Goal: Task Accomplishment & Management: Complete application form

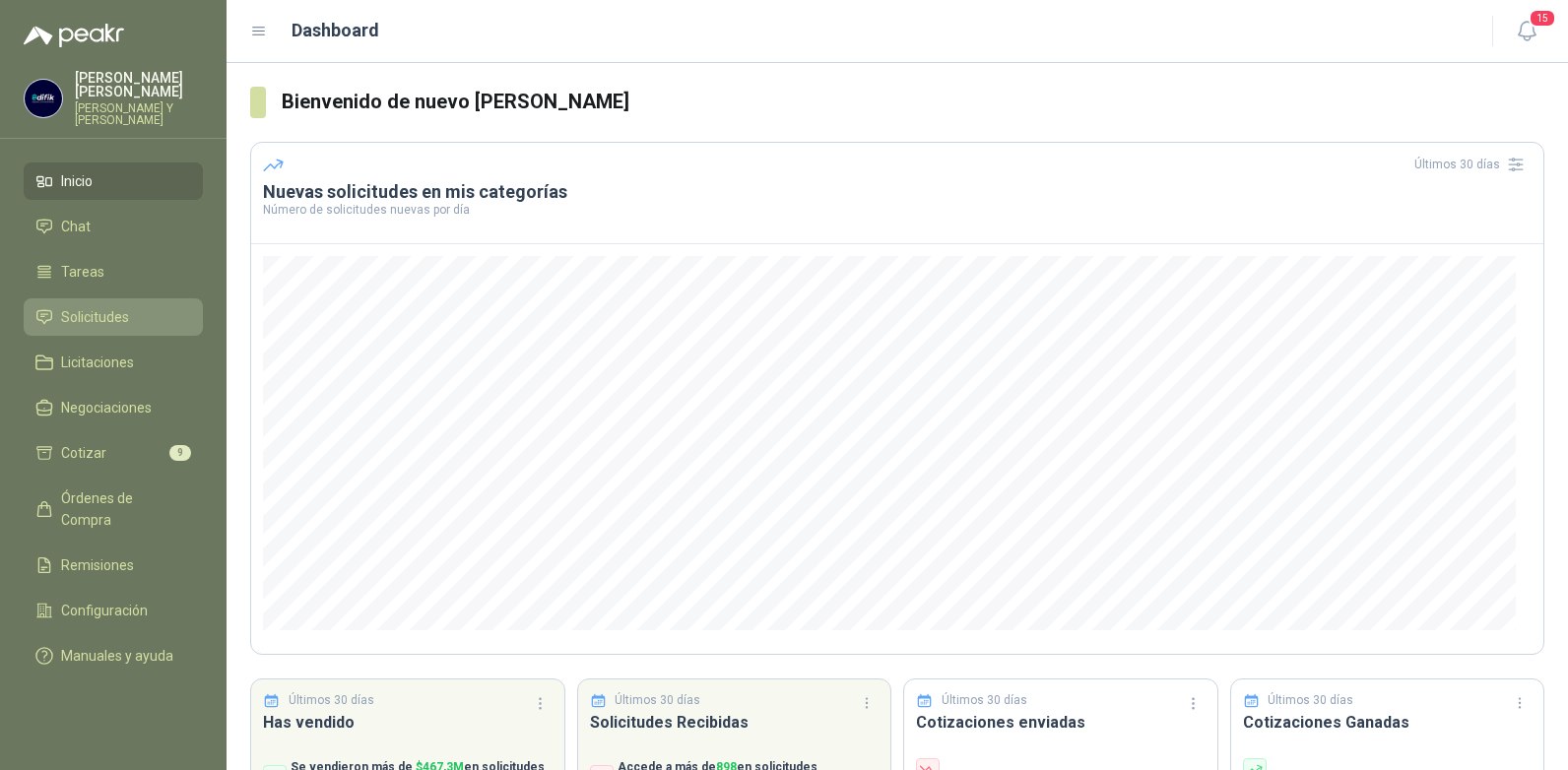
click at [83, 307] on span "Solicitudes" at bounding box center [95, 318] width 68 height 22
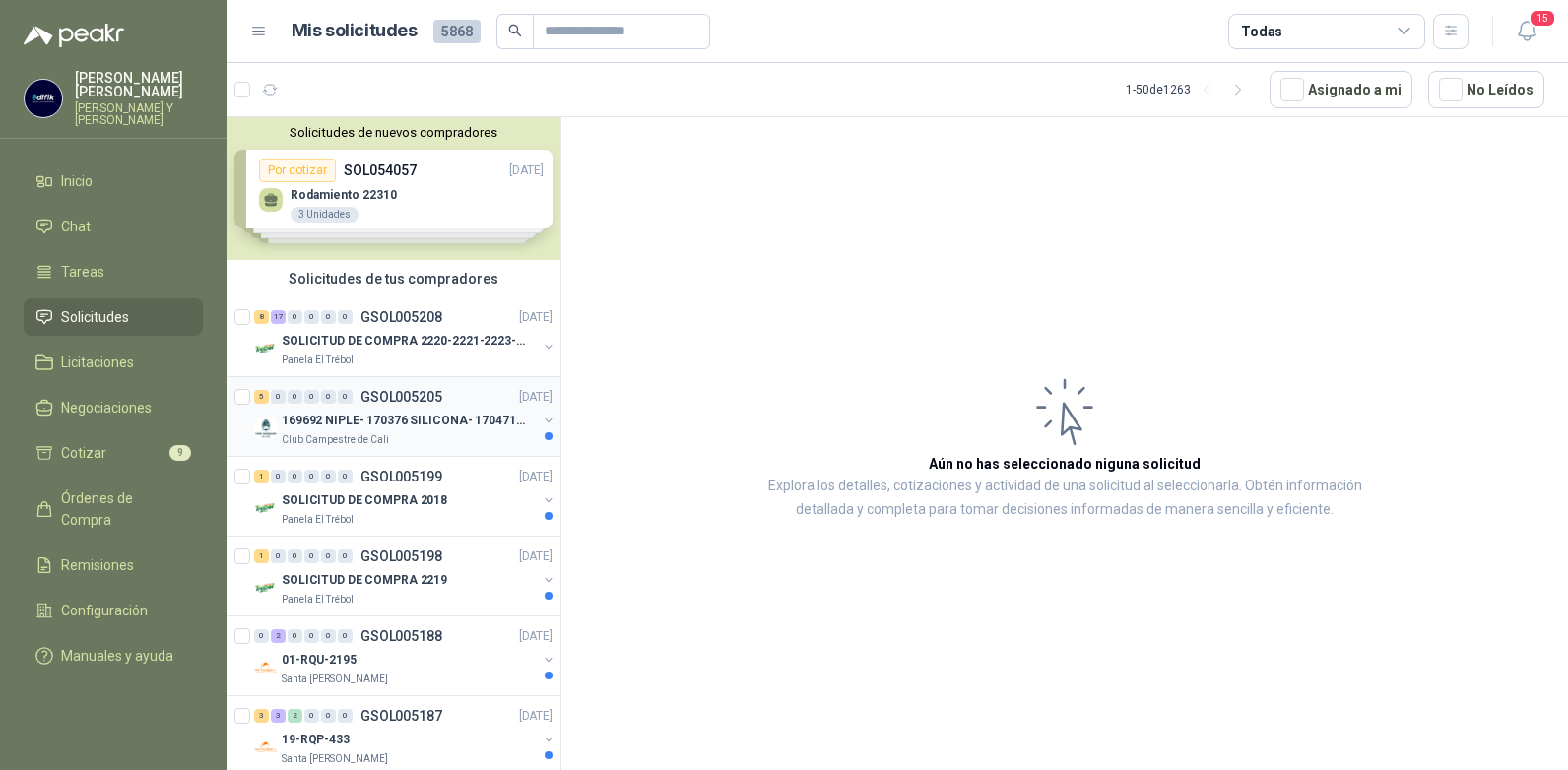
click at [406, 397] on p "GSOL005205" at bounding box center [401, 397] width 82 height 14
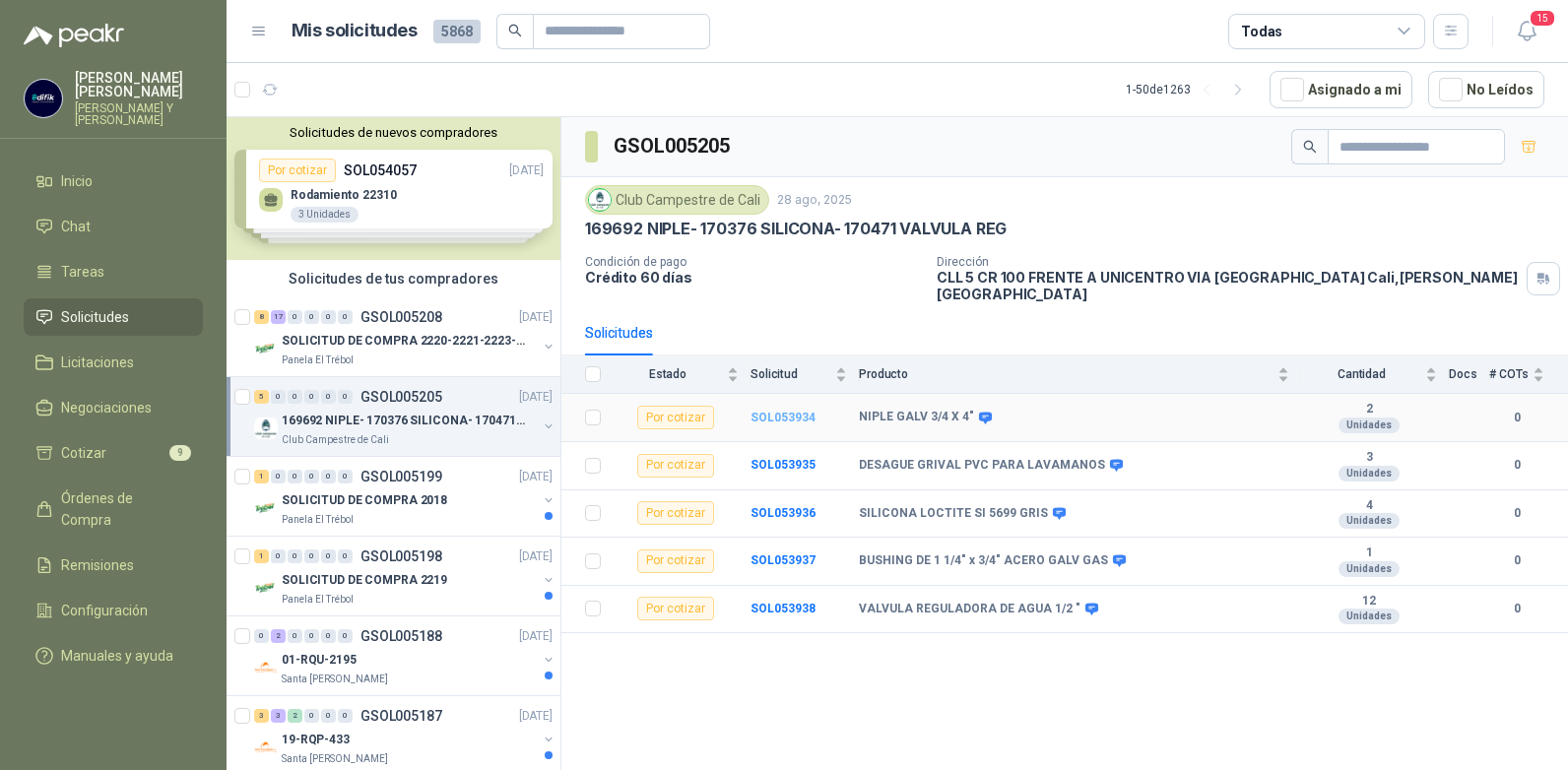
click at [777, 410] on b "SOL053934" at bounding box center [783, 417] width 65 height 14
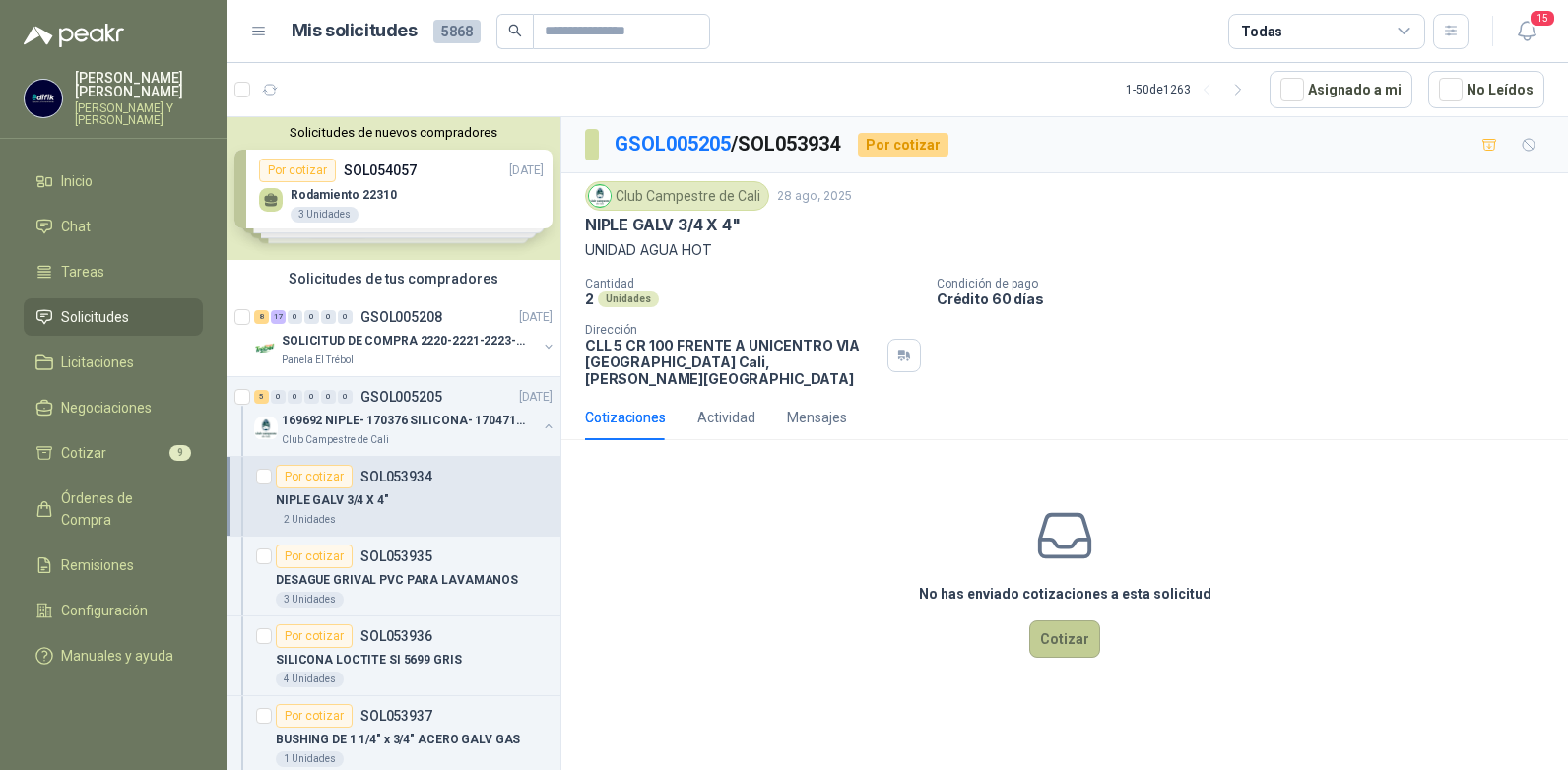
click at [1073, 622] on button "Cotizar" at bounding box center [1065, 638] width 71 height 37
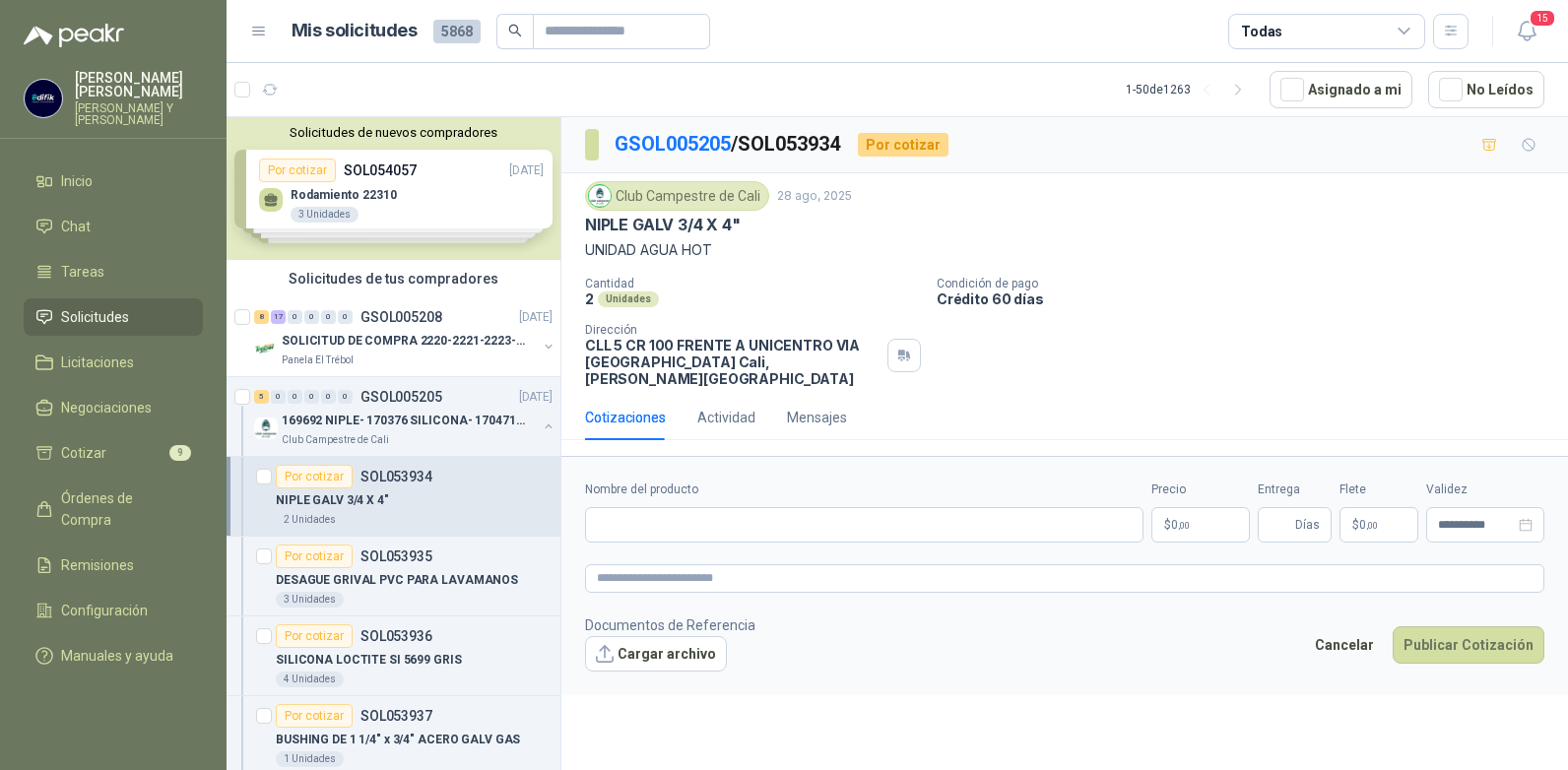
click at [1206, 507] on p "$ 0 ,00" at bounding box center [1200, 525] width 99 height 36
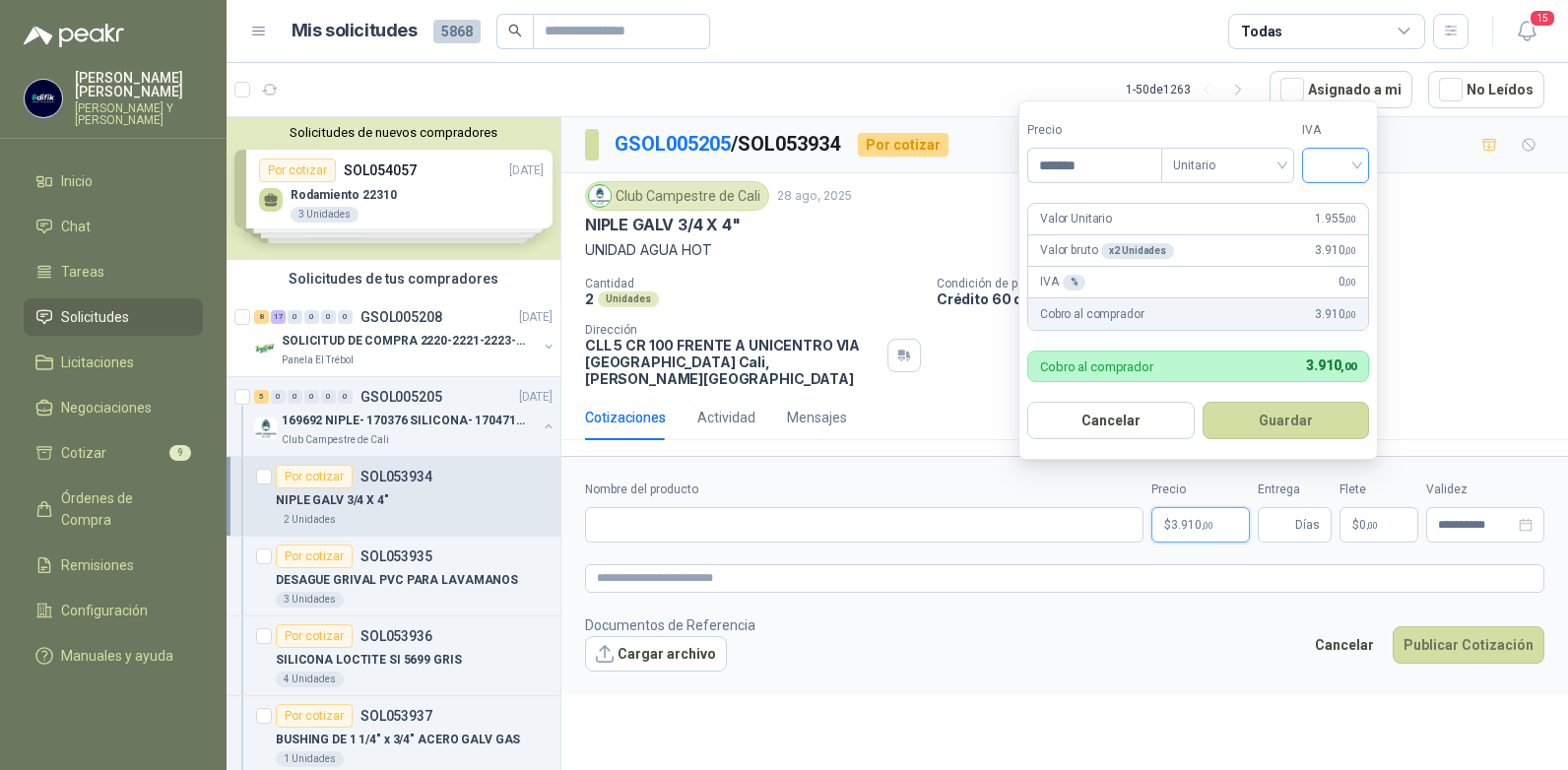
type input "*******"
click at [1350, 166] on input "search" at bounding box center [1335, 164] width 43 height 30
click at [1323, 208] on div "19%" at bounding box center [1340, 206] width 37 height 22
click at [1278, 413] on button "Guardar" at bounding box center [1289, 419] width 170 height 37
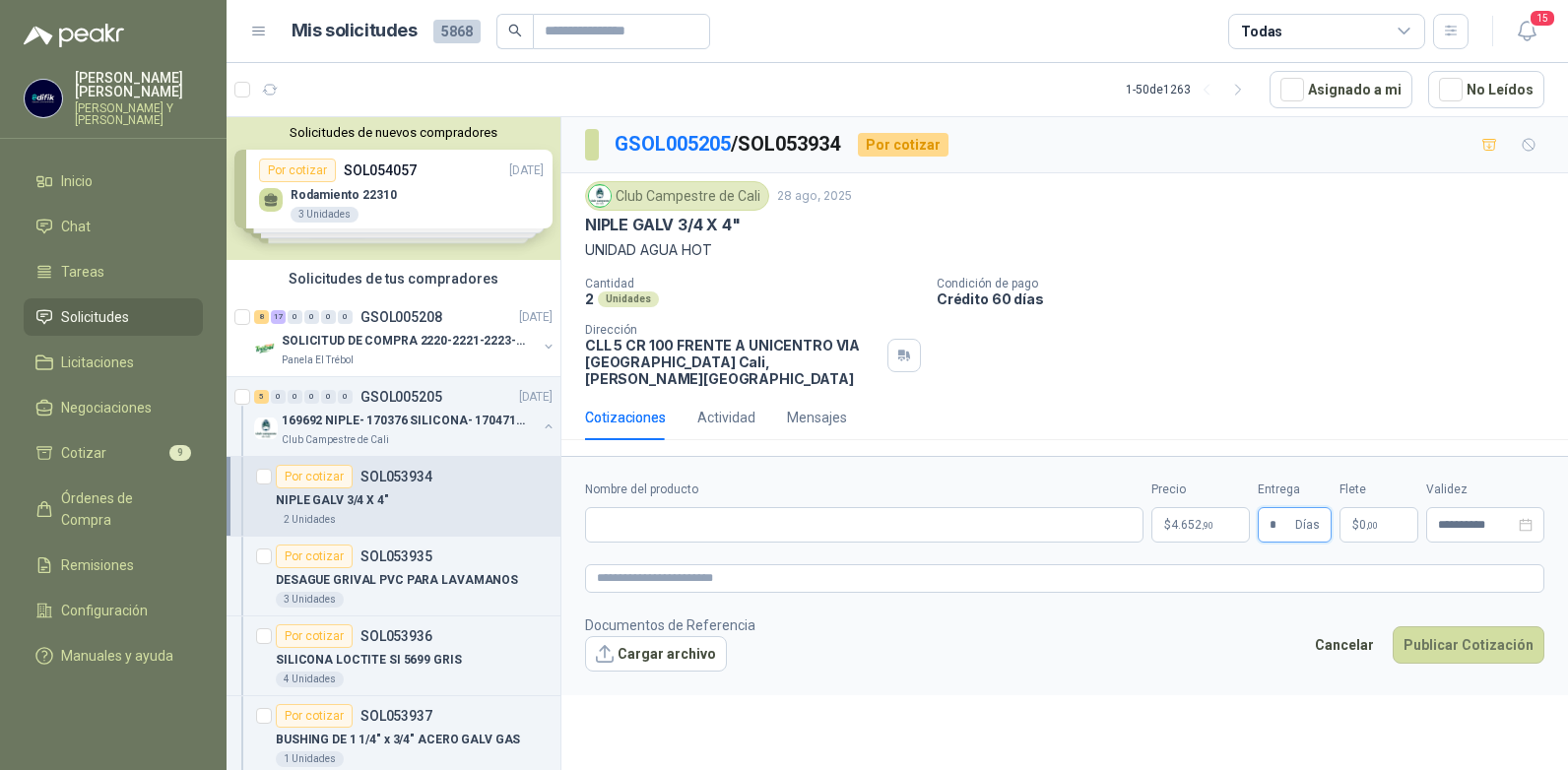
type input "*"
click at [771, 488] on div "Nombre del producto" at bounding box center [864, 511] width 558 height 62
click at [778, 507] on input "Nombre del producto" at bounding box center [864, 525] width 558 height 36
type input "**********"
click at [1436, 626] on button "Publicar Cotización" at bounding box center [1469, 644] width 152 height 37
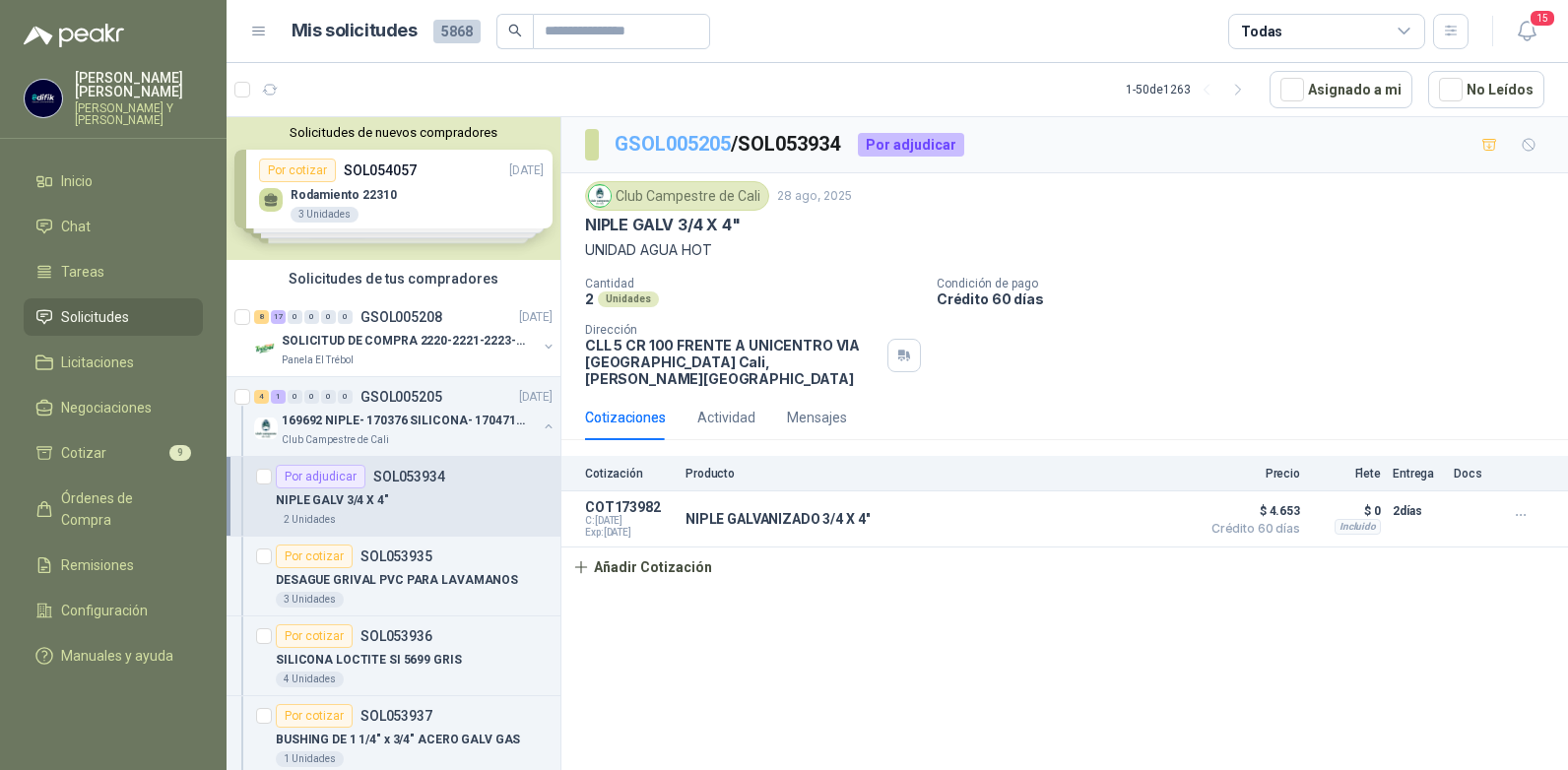
click at [689, 147] on link "GSOL005205" at bounding box center [673, 144] width 116 height 24
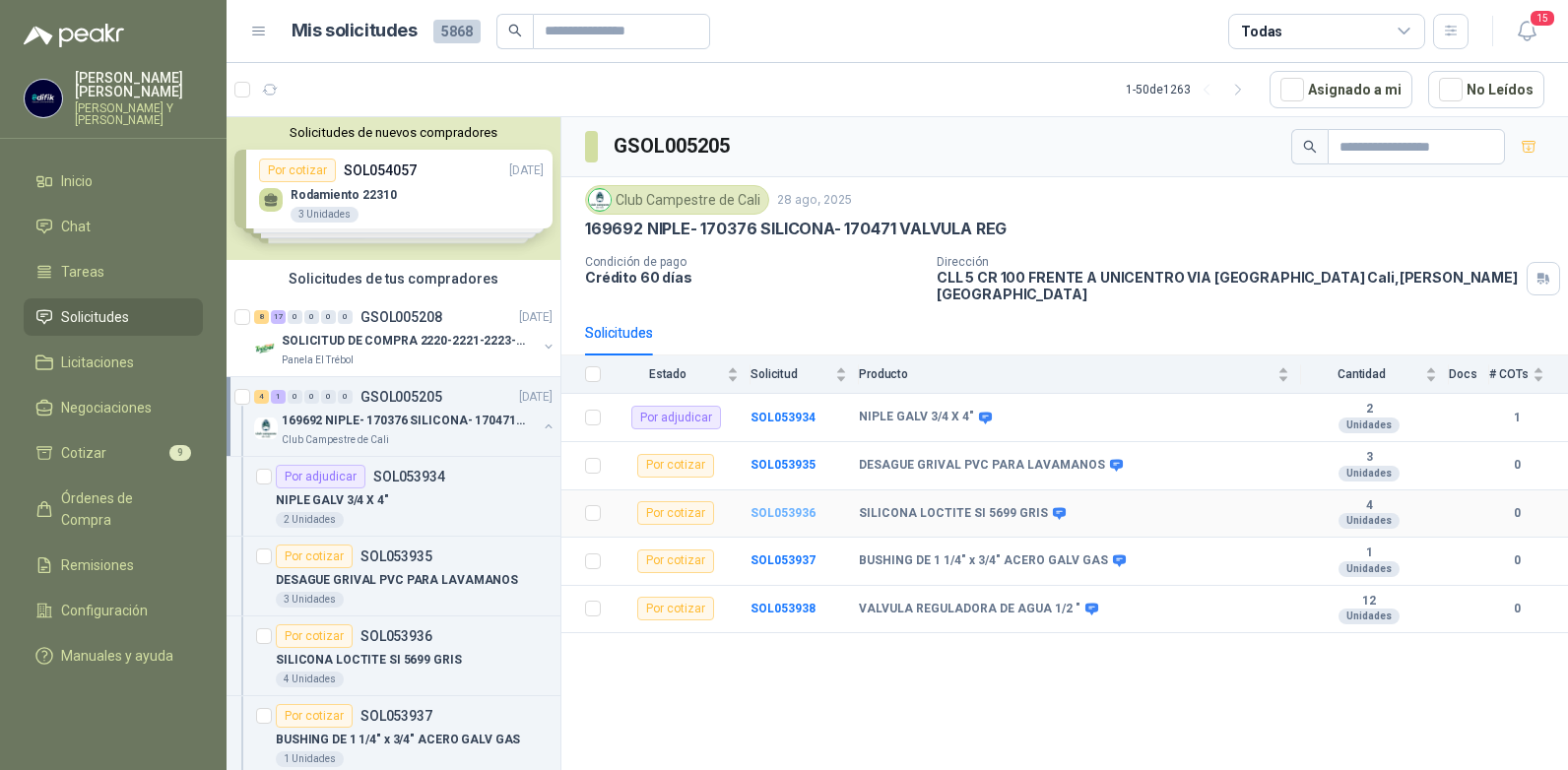
click at [771, 506] on b "SOL053936" at bounding box center [783, 513] width 65 height 14
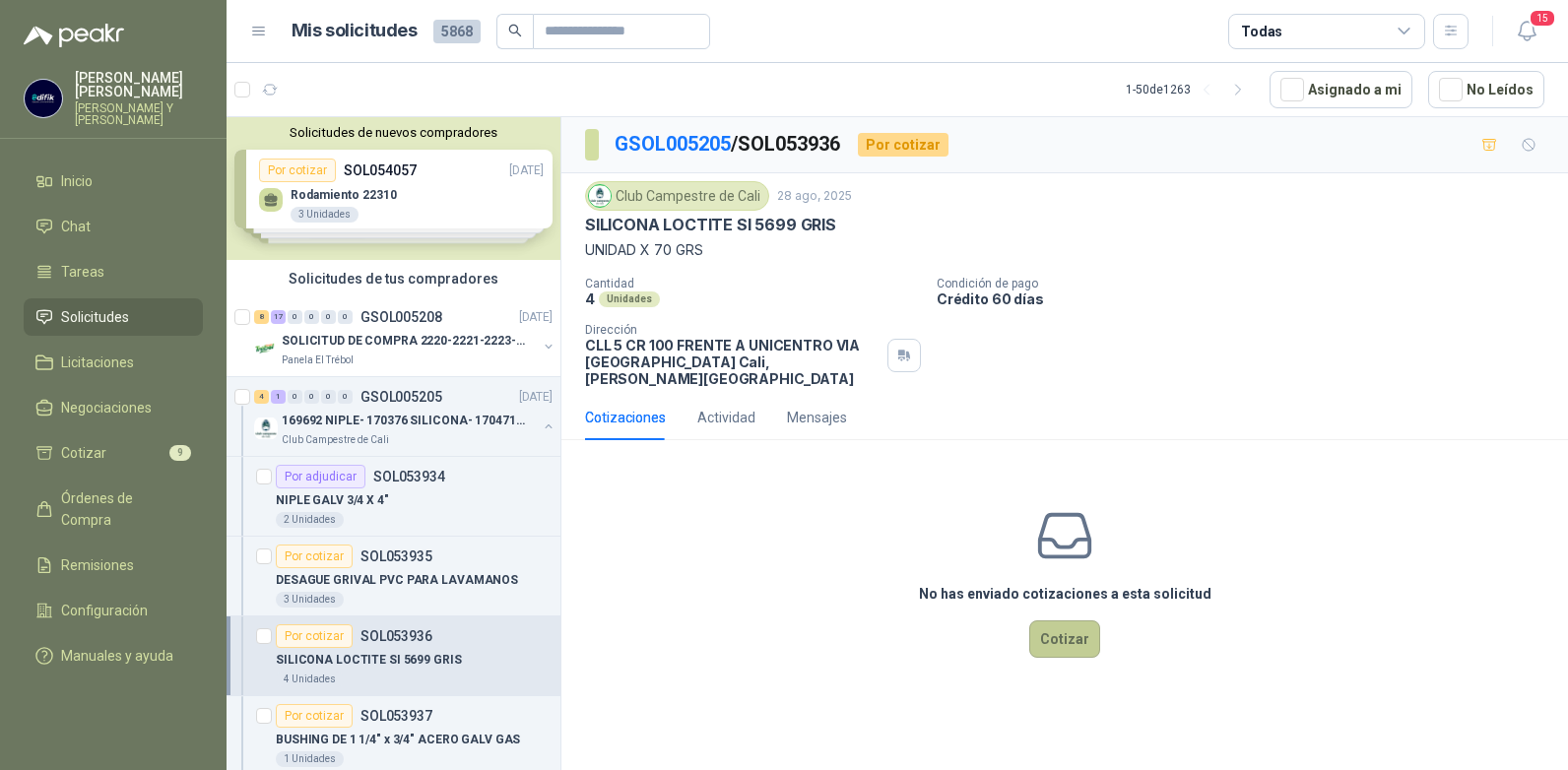
click at [1060, 631] on button "Cotizar" at bounding box center [1065, 638] width 71 height 37
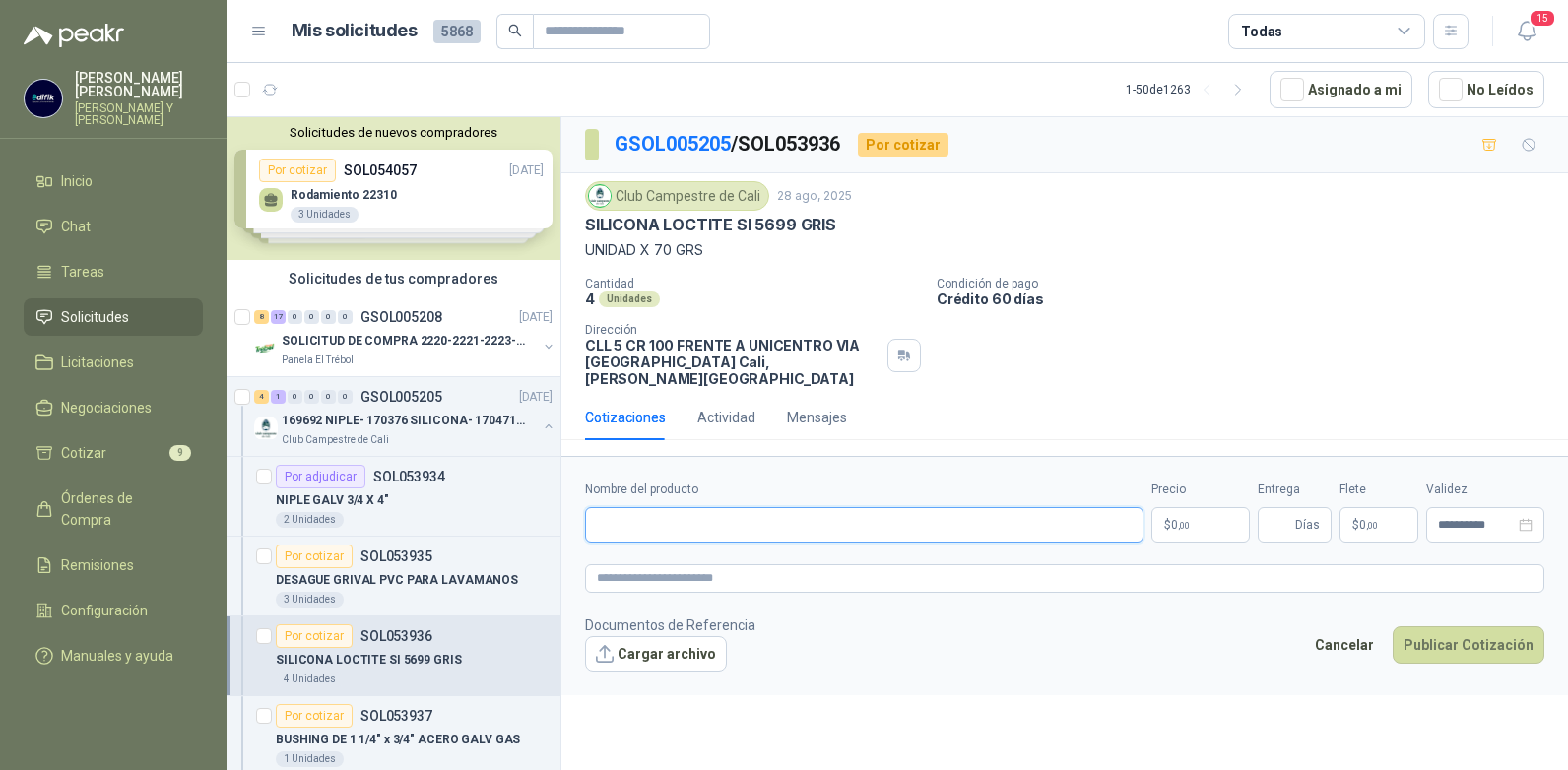
click at [668, 515] on input "Nombre del producto" at bounding box center [864, 525] width 558 height 36
type input "**********"
click at [1193, 508] on p "$ 0 ,00" at bounding box center [1200, 525] width 99 height 36
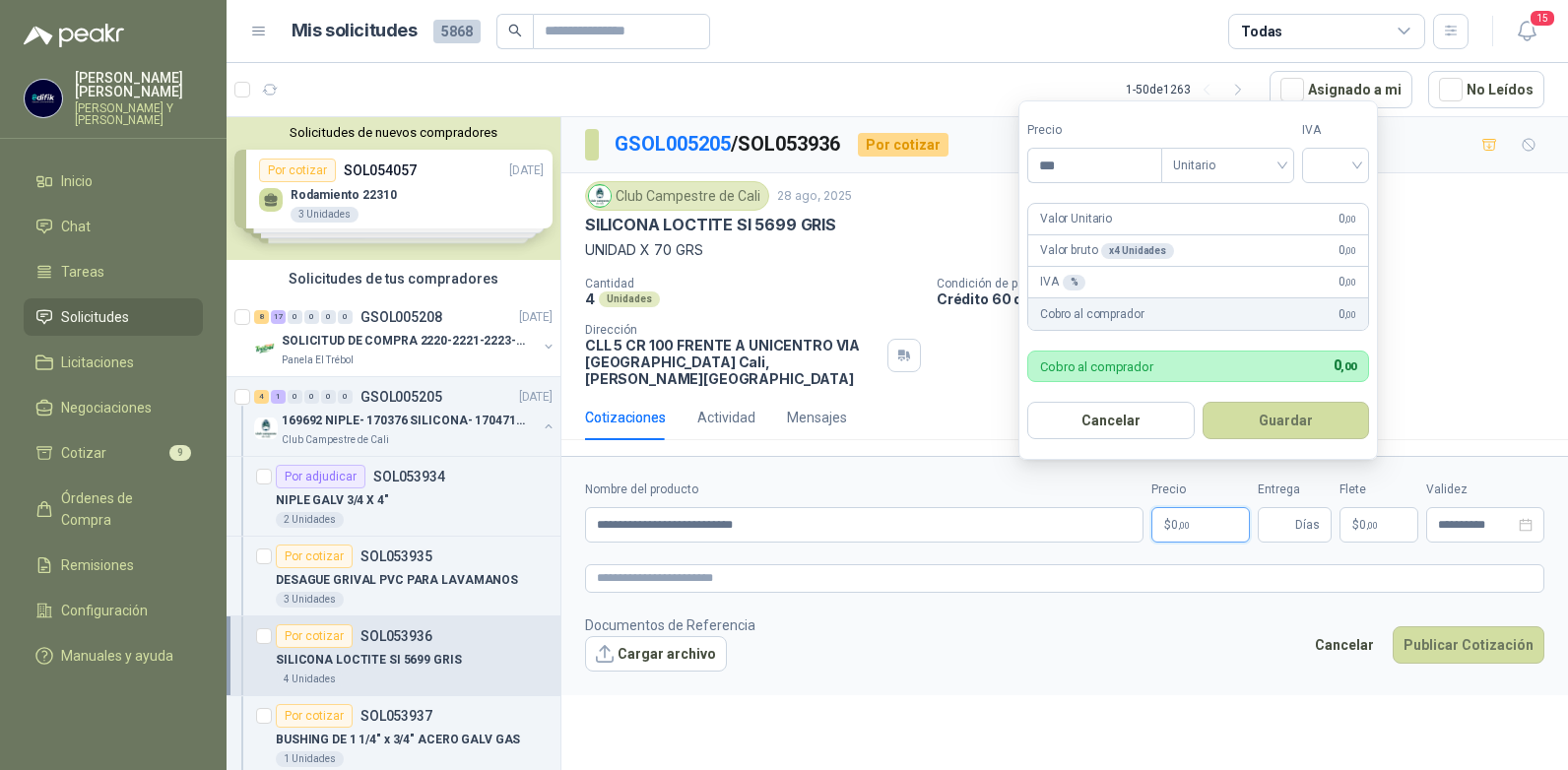
click at [1197, 510] on p "$ 0 ,00" at bounding box center [1200, 525] width 99 height 36
click at [1081, 159] on input "***" at bounding box center [1095, 166] width 133 height 34
type input "********"
click at [1357, 158] on input "search" at bounding box center [1335, 164] width 43 height 30
click at [1336, 199] on div "19%" at bounding box center [1340, 206] width 37 height 22
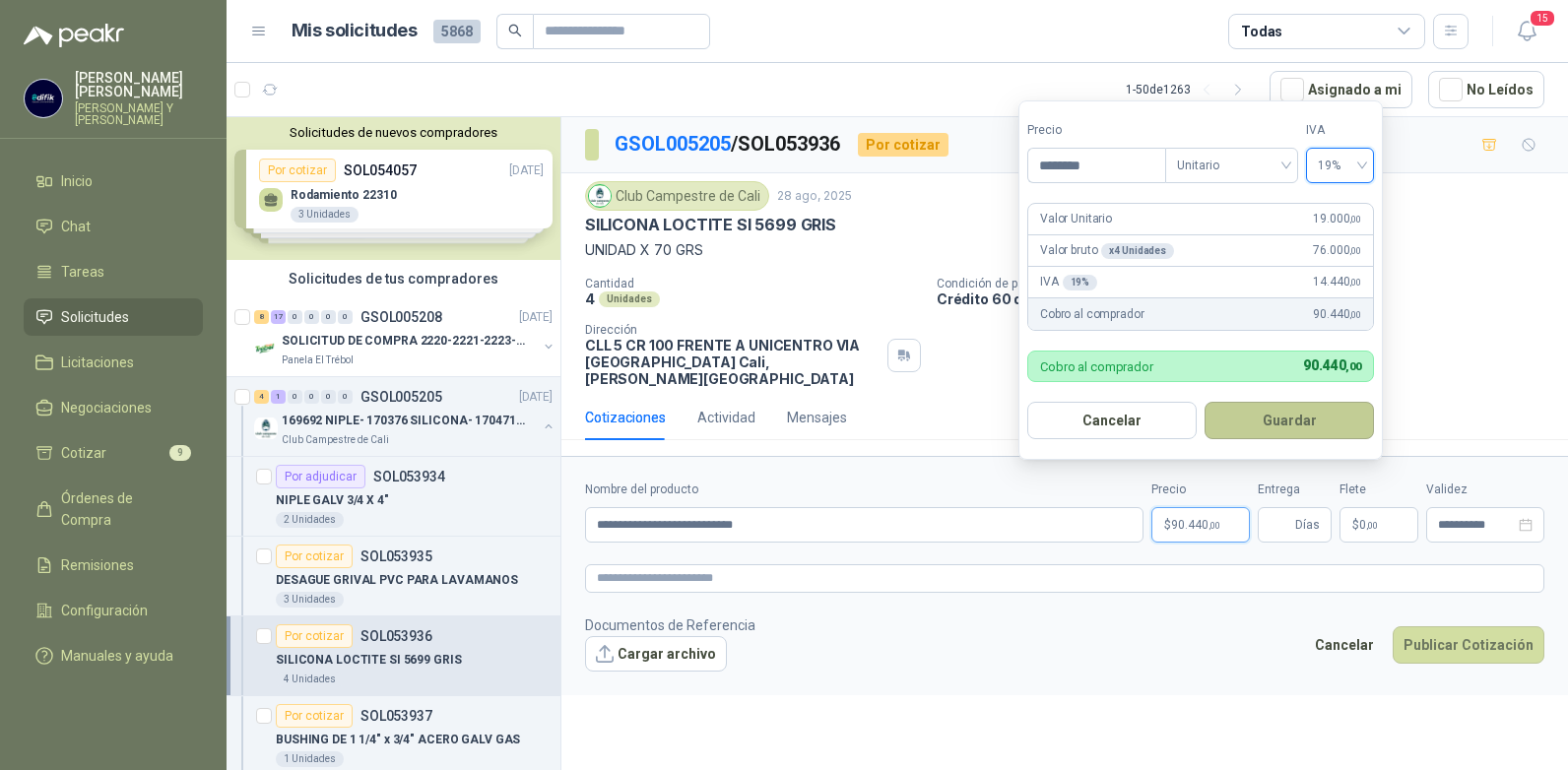
click at [1262, 423] on button "Guardar" at bounding box center [1289, 419] width 170 height 37
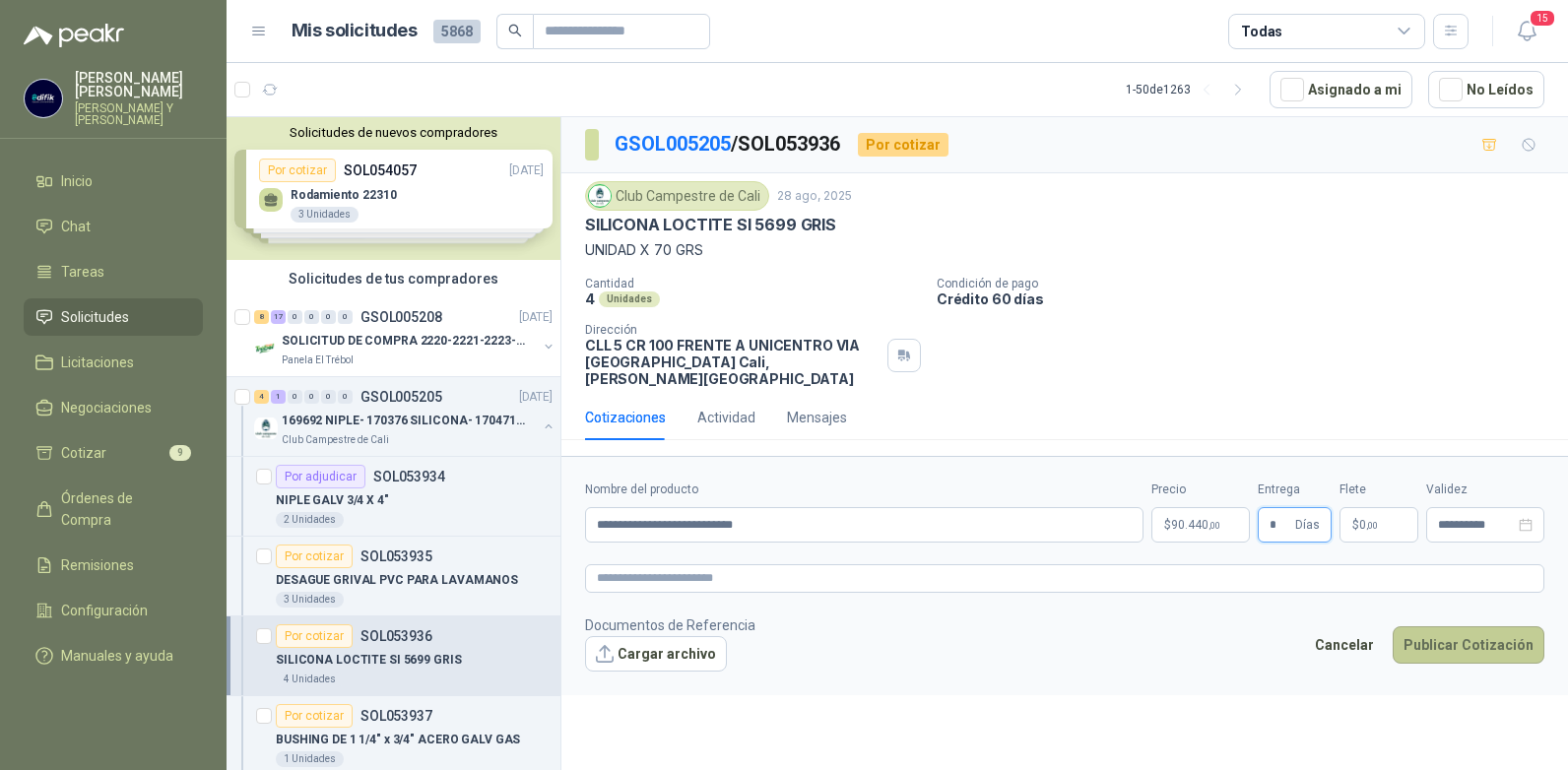
type input "*"
click at [1434, 634] on button "Publicar Cotización" at bounding box center [1469, 644] width 152 height 37
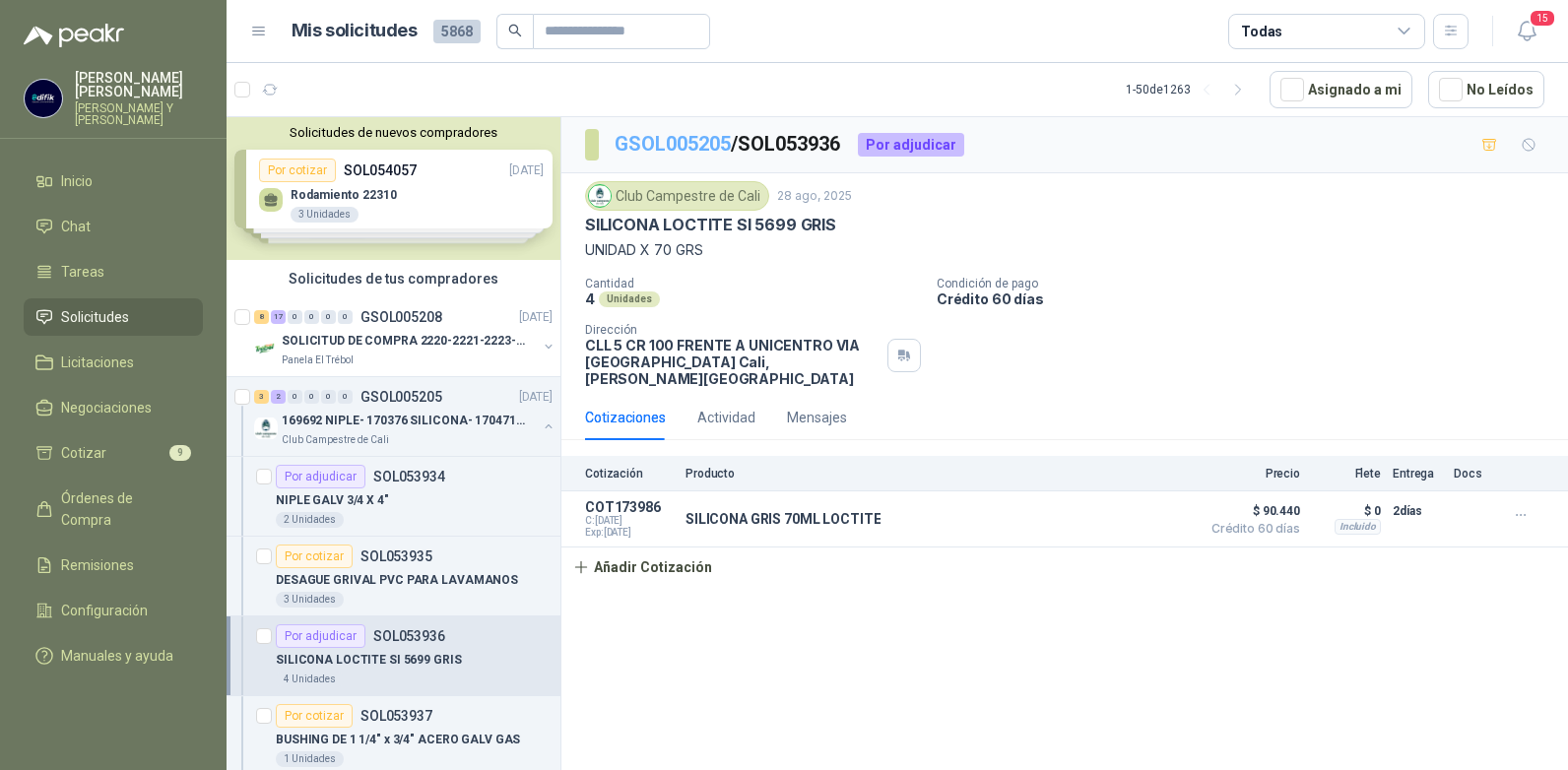
click at [702, 142] on link "GSOL005205" at bounding box center [673, 144] width 116 height 24
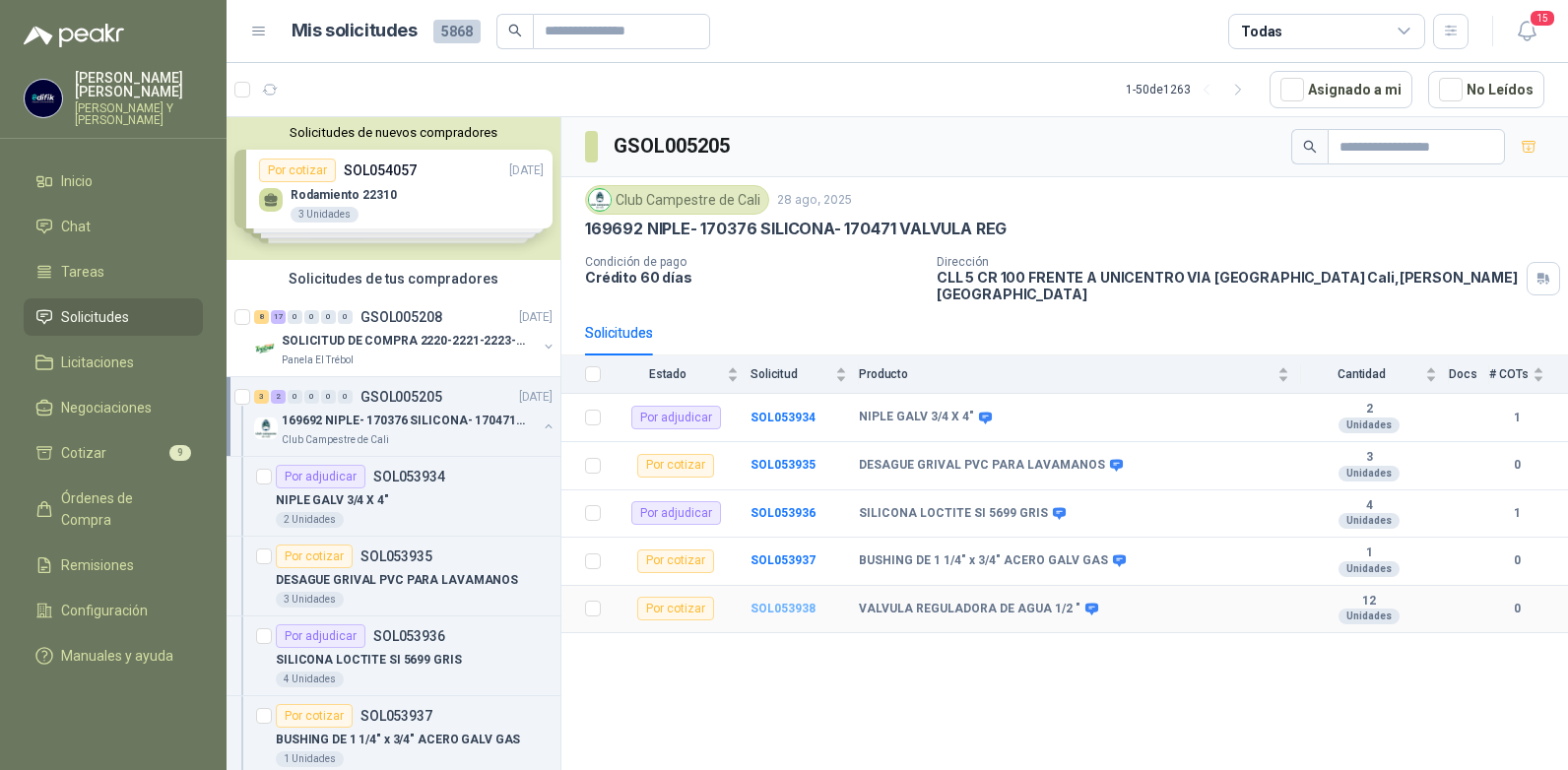
click at [796, 602] on b "SOL053938" at bounding box center [783, 609] width 65 height 14
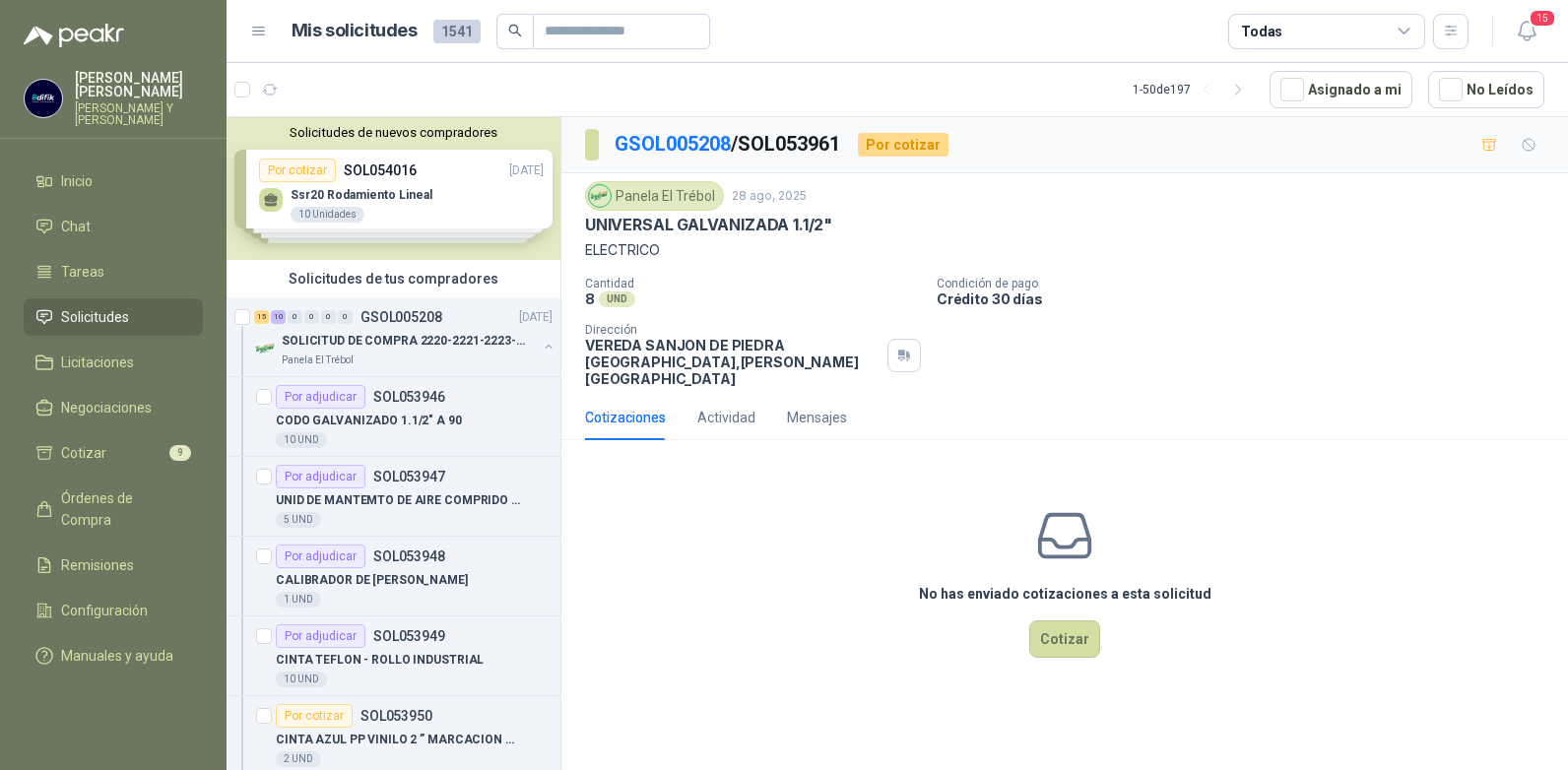
scroll to position [197, 0]
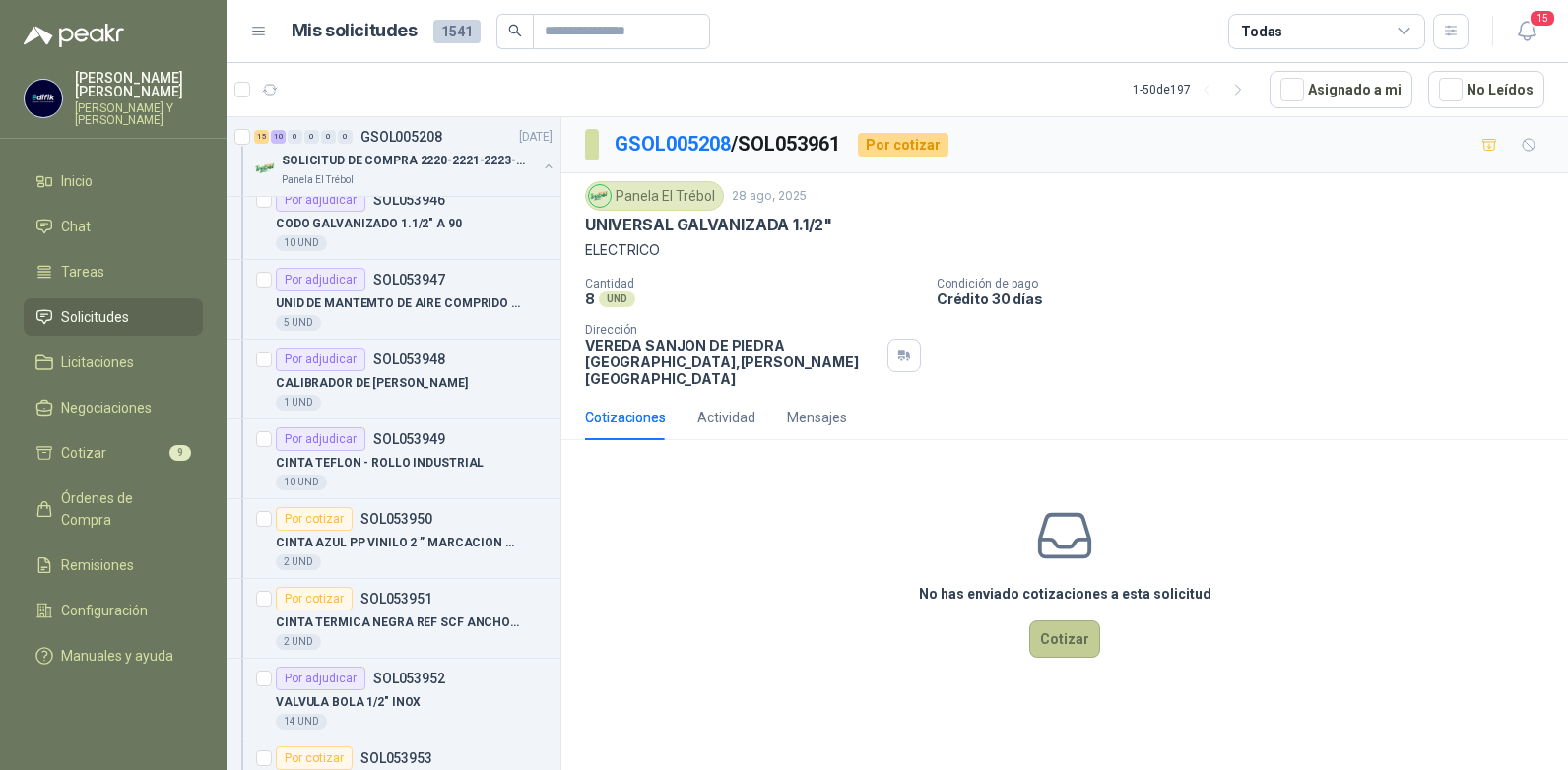
click at [1059, 622] on button "Cotizar" at bounding box center [1065, 638] width 71 height 37
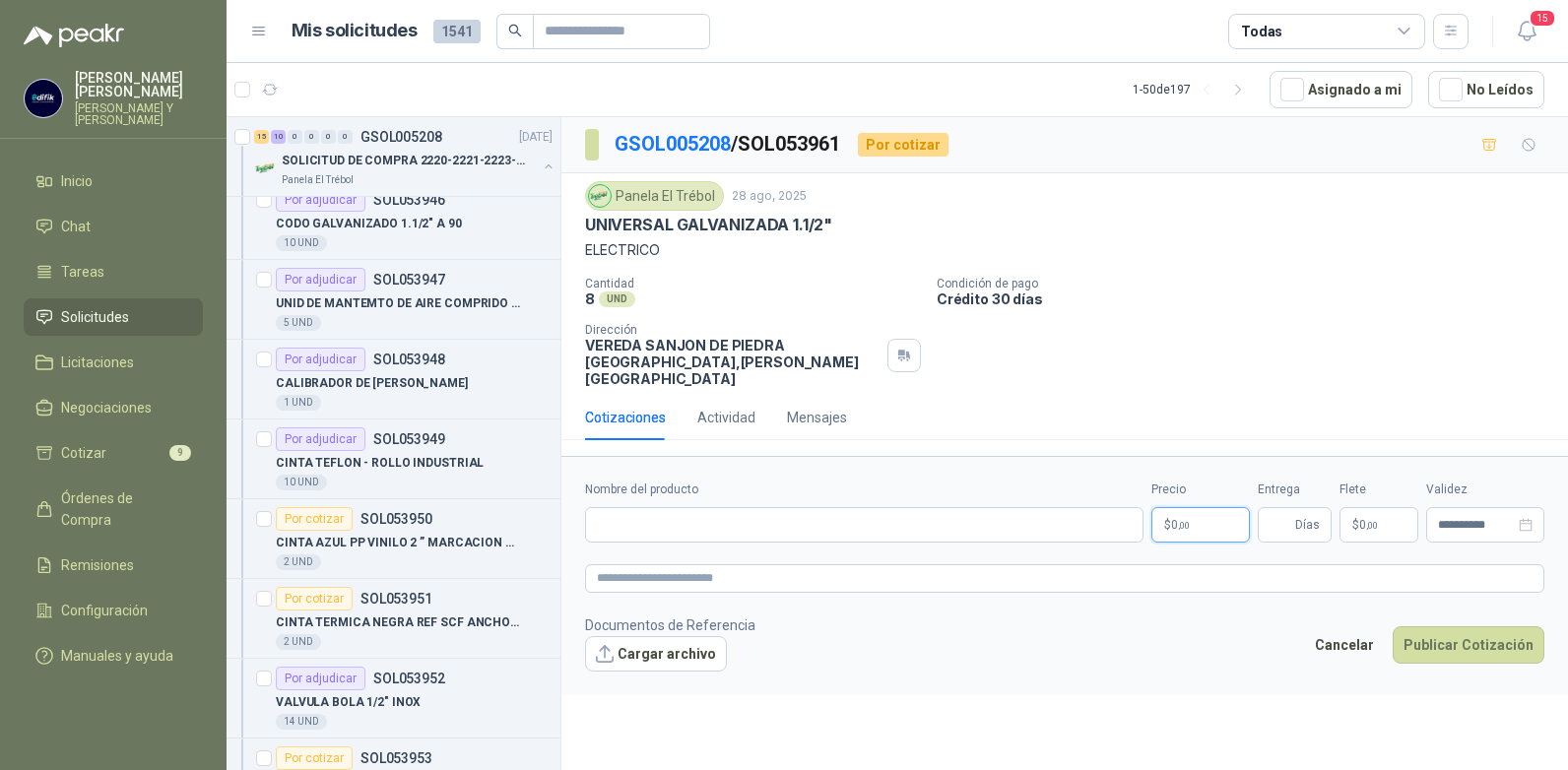
click at [1197, 507] on p "$ 0 ,00" at bounding box center [1200, 525] width 99 height 36
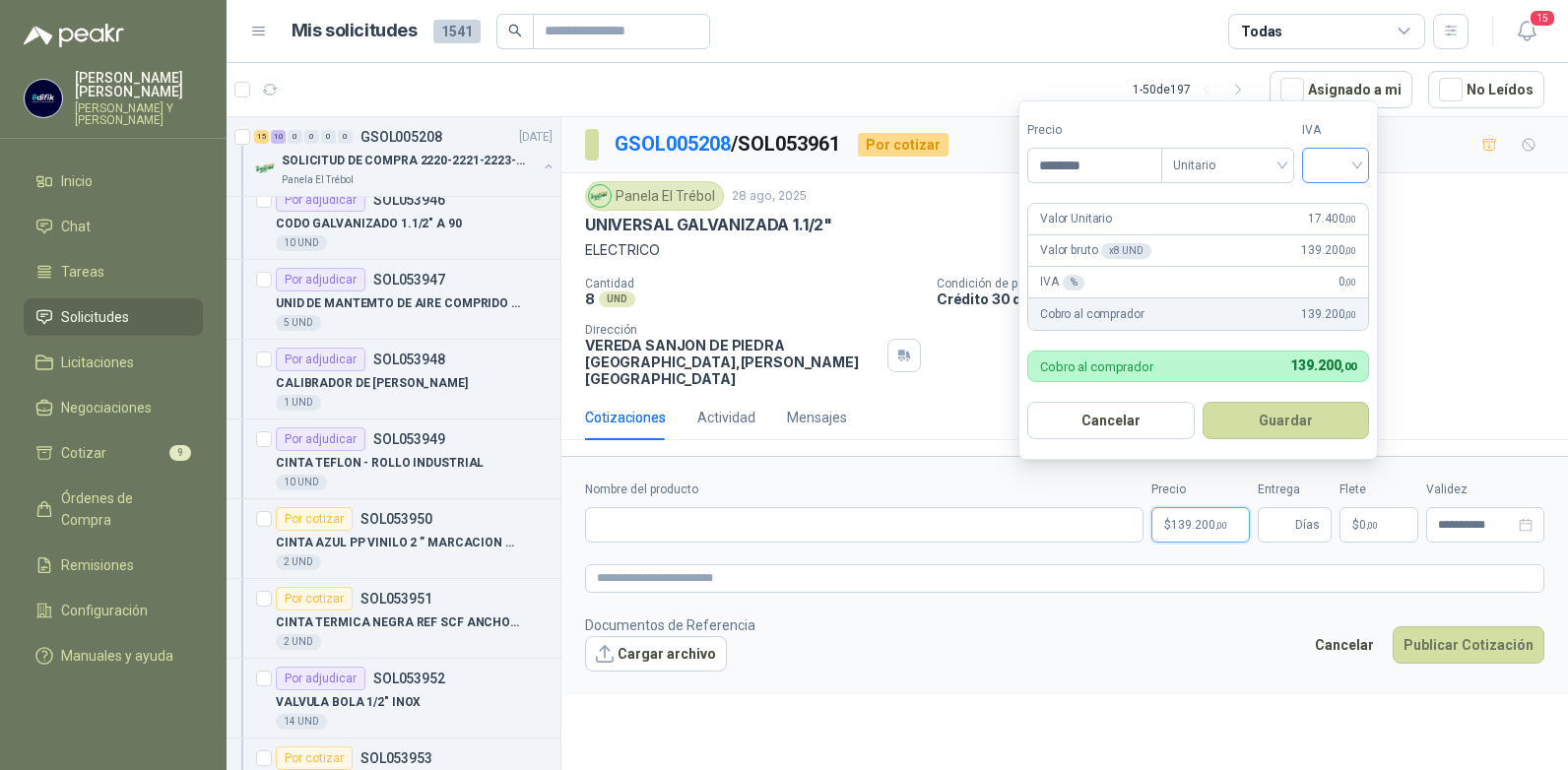
click at [1366, 163] on div at bounding box center [1335, 166] width 67 height 36
type input "********"
click at [1335, 197] on div "19%" at bounding box center [1340, 206] width 37 height 22
click at [1278, 417] on button "Guardar" at bounding box center [1289, 419] width 170 height 37
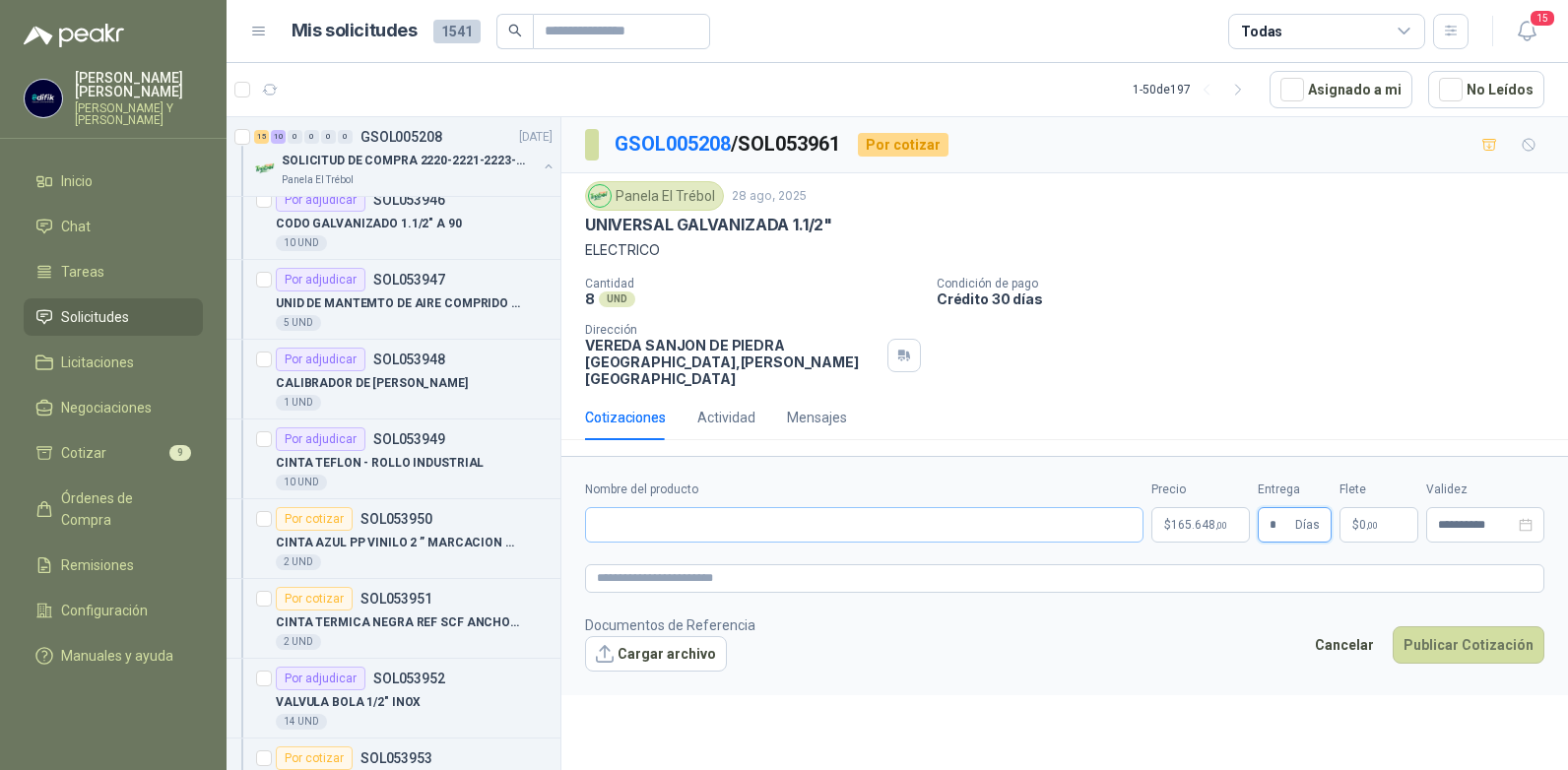
type input "*"
click at [690, 513] on input "Nombre del producto" at bounding box center [864, 525] width 558 height 36
type input "**********"
click at [1428, 629] on button "Publicar Cotización" at bounding box center [1469, 644] width 152 height 37
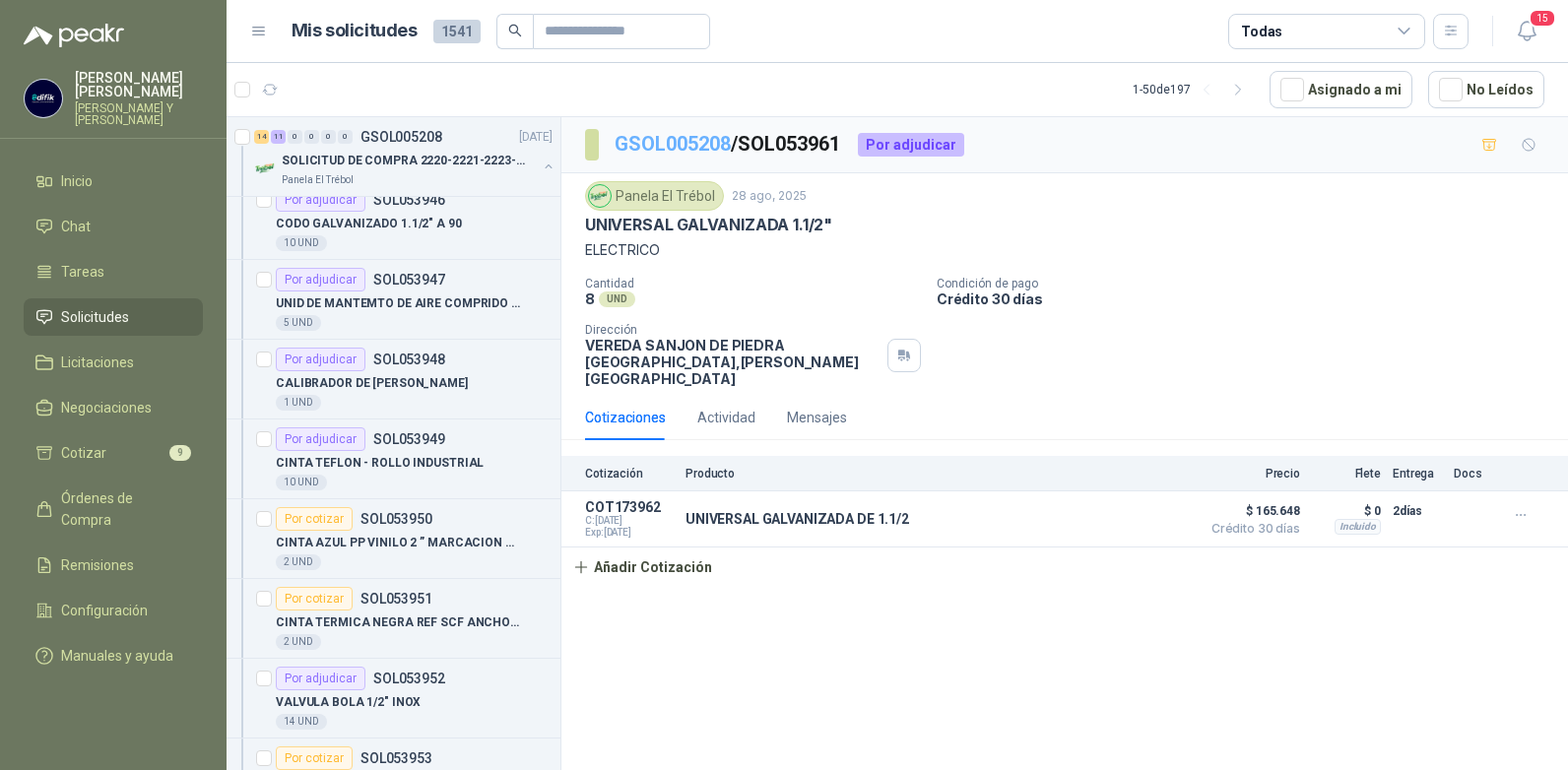
click at [695, 135] on link "GSOL005208" at bounding box center [673, 144] width 116 height 24
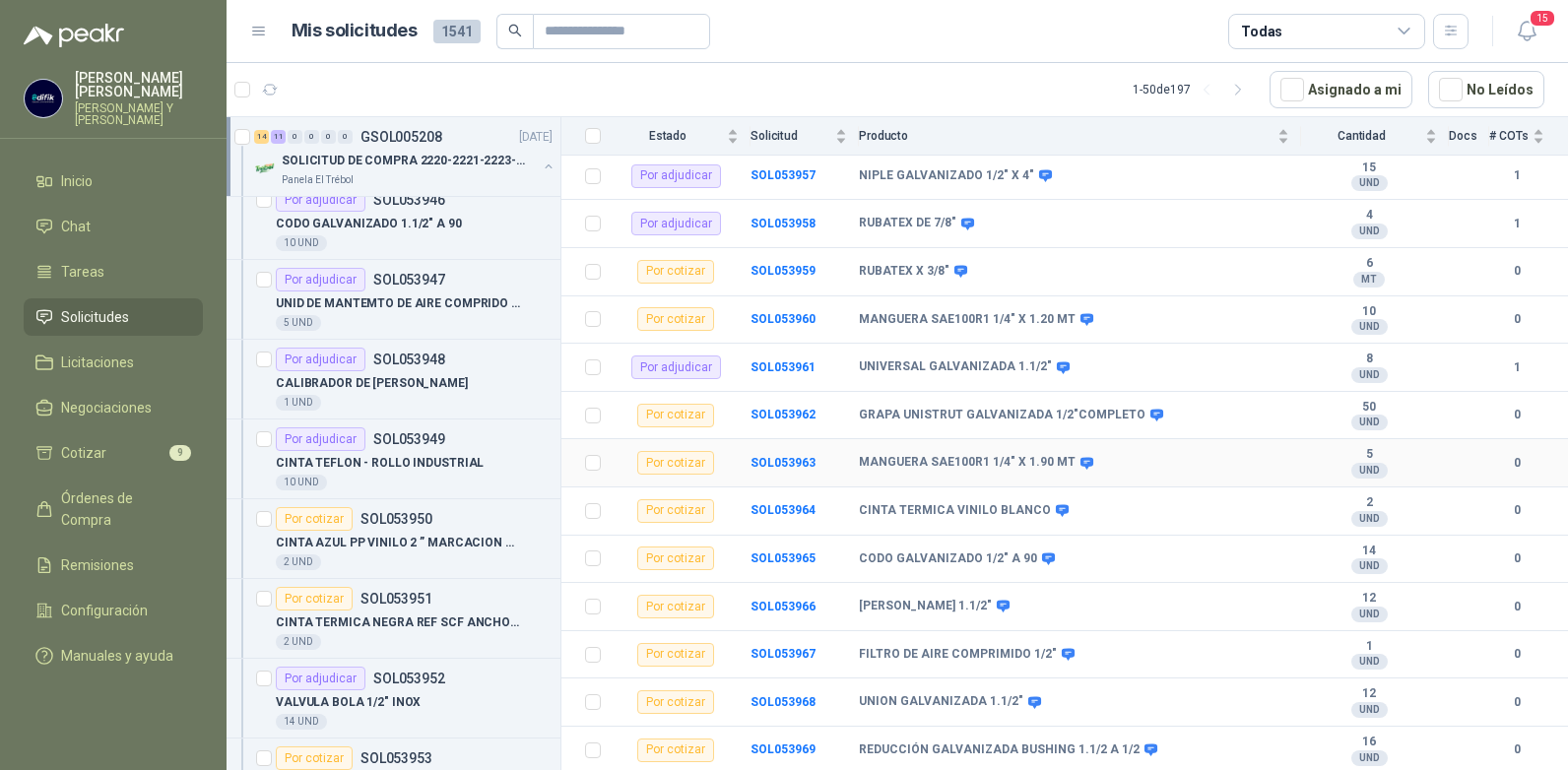
scroll to position [788, 0]
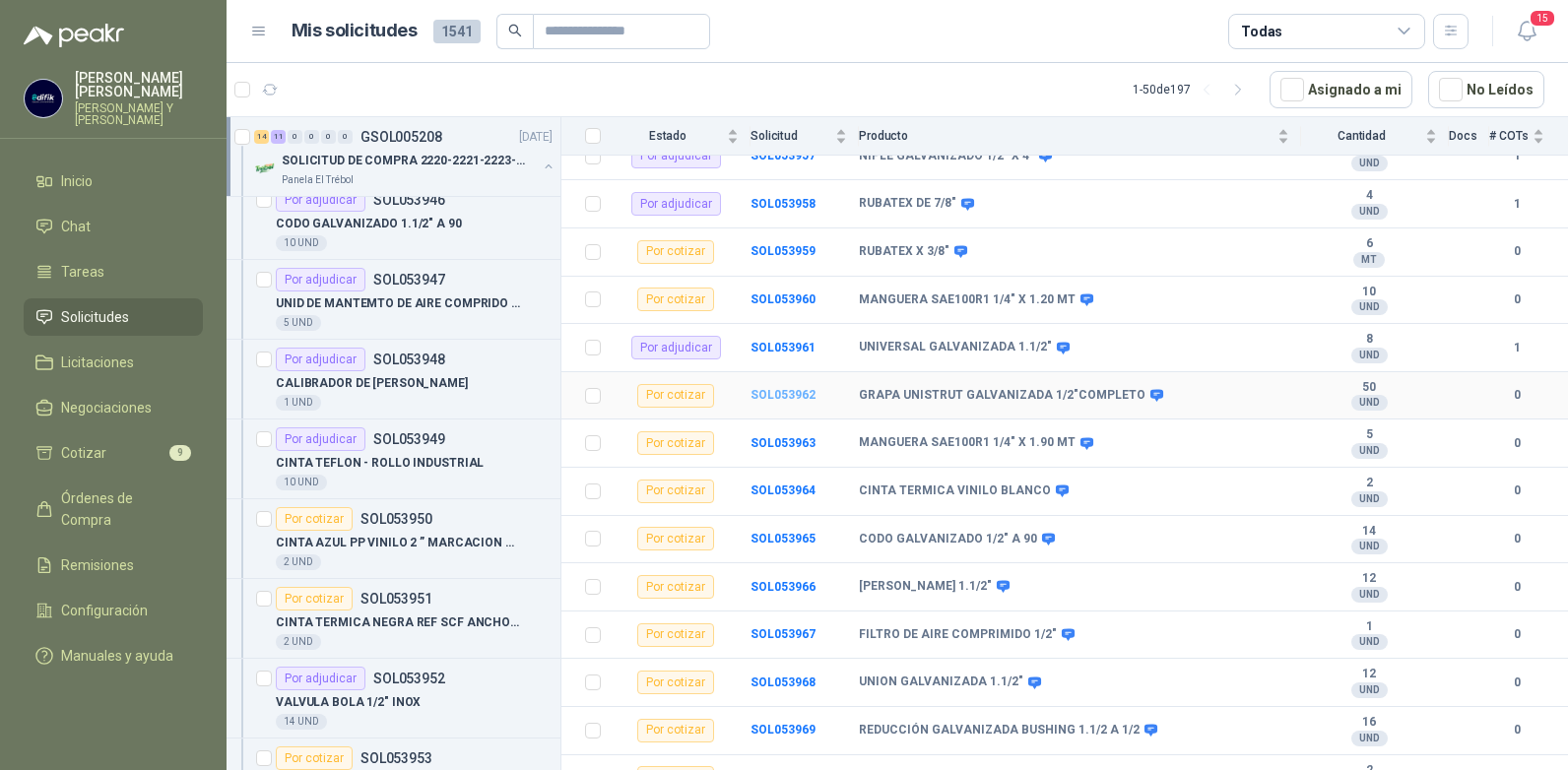
click at [769, 388] on b "SOL053962" at bounding box center [783, 395] width 65 height 14
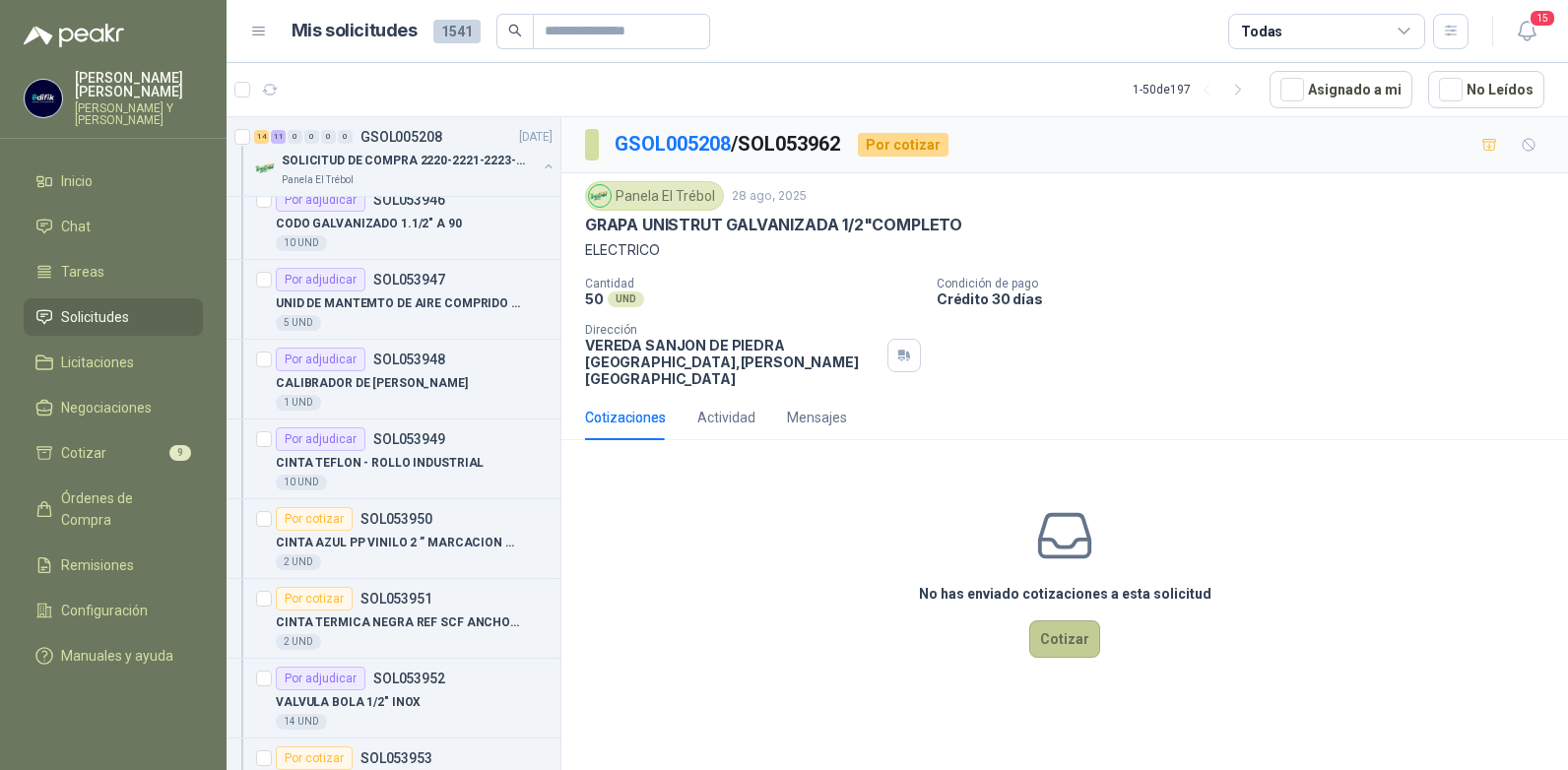
click at [1056, 633] on button "Cotizar" at bounding box center [1065, 638] width 71 height 37
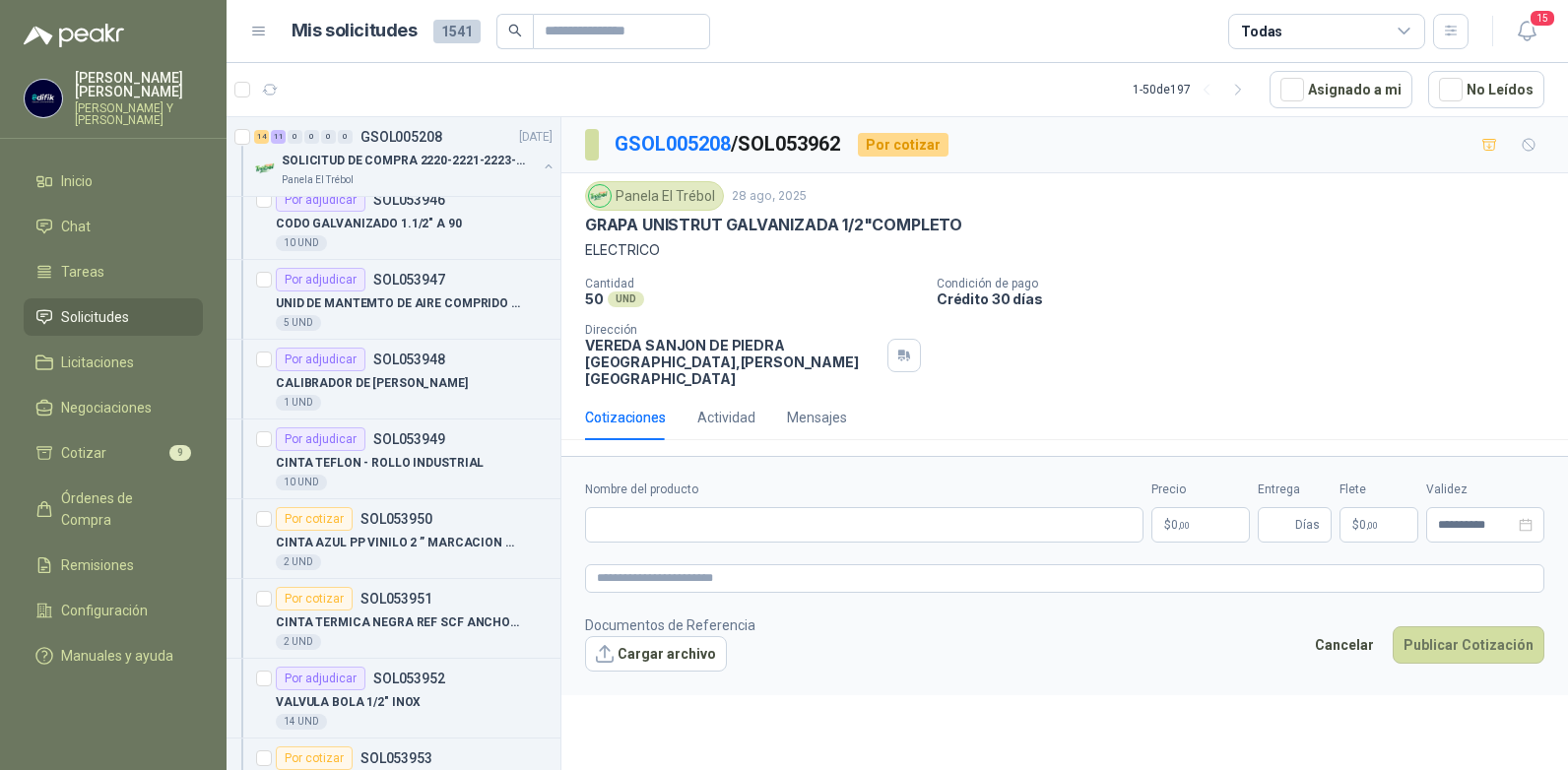
click at [1199, 514] on p "$ 0 ,00" at bounding box center [1200, 525] width 99 height 36
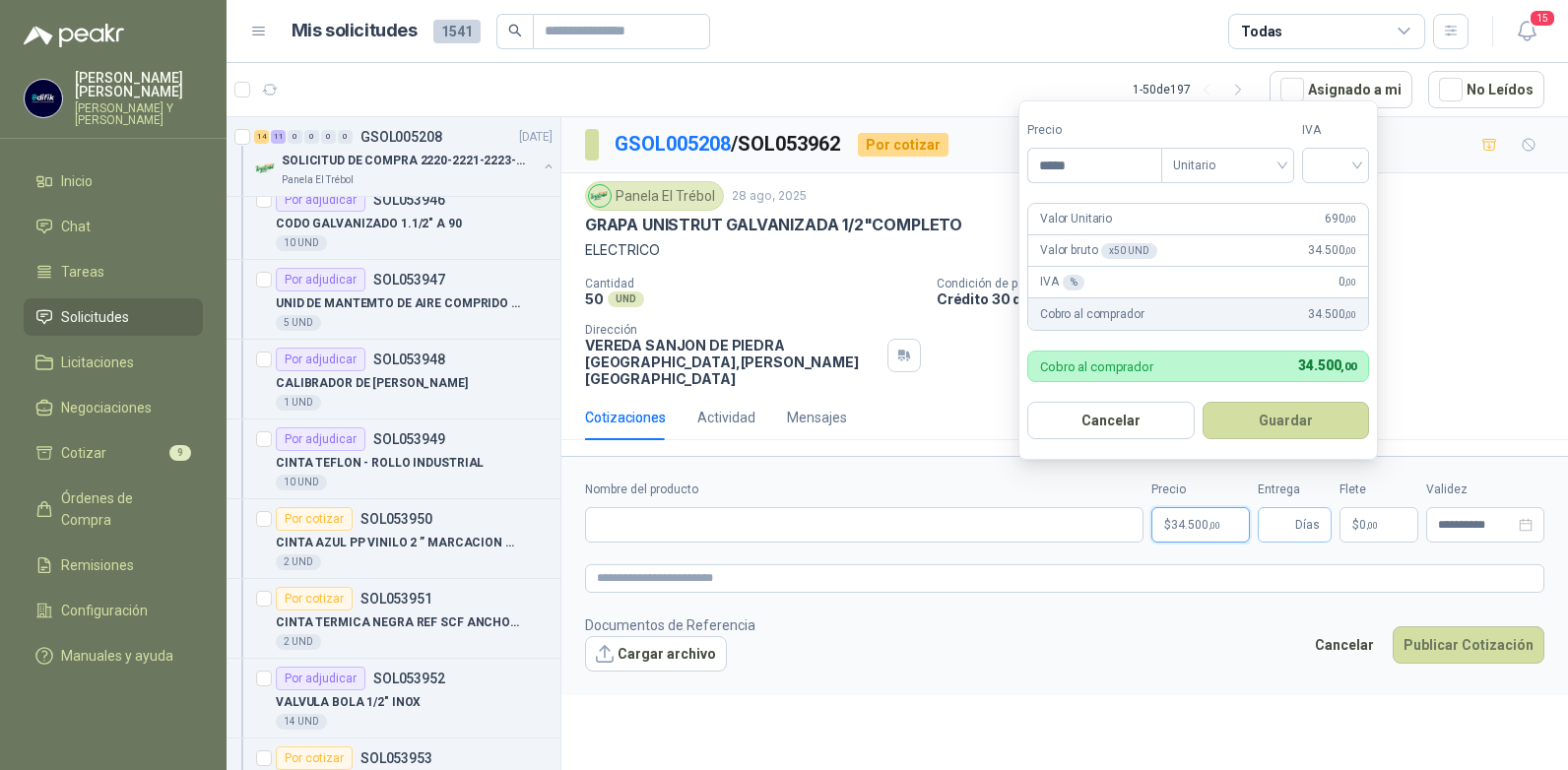
type input "*****"
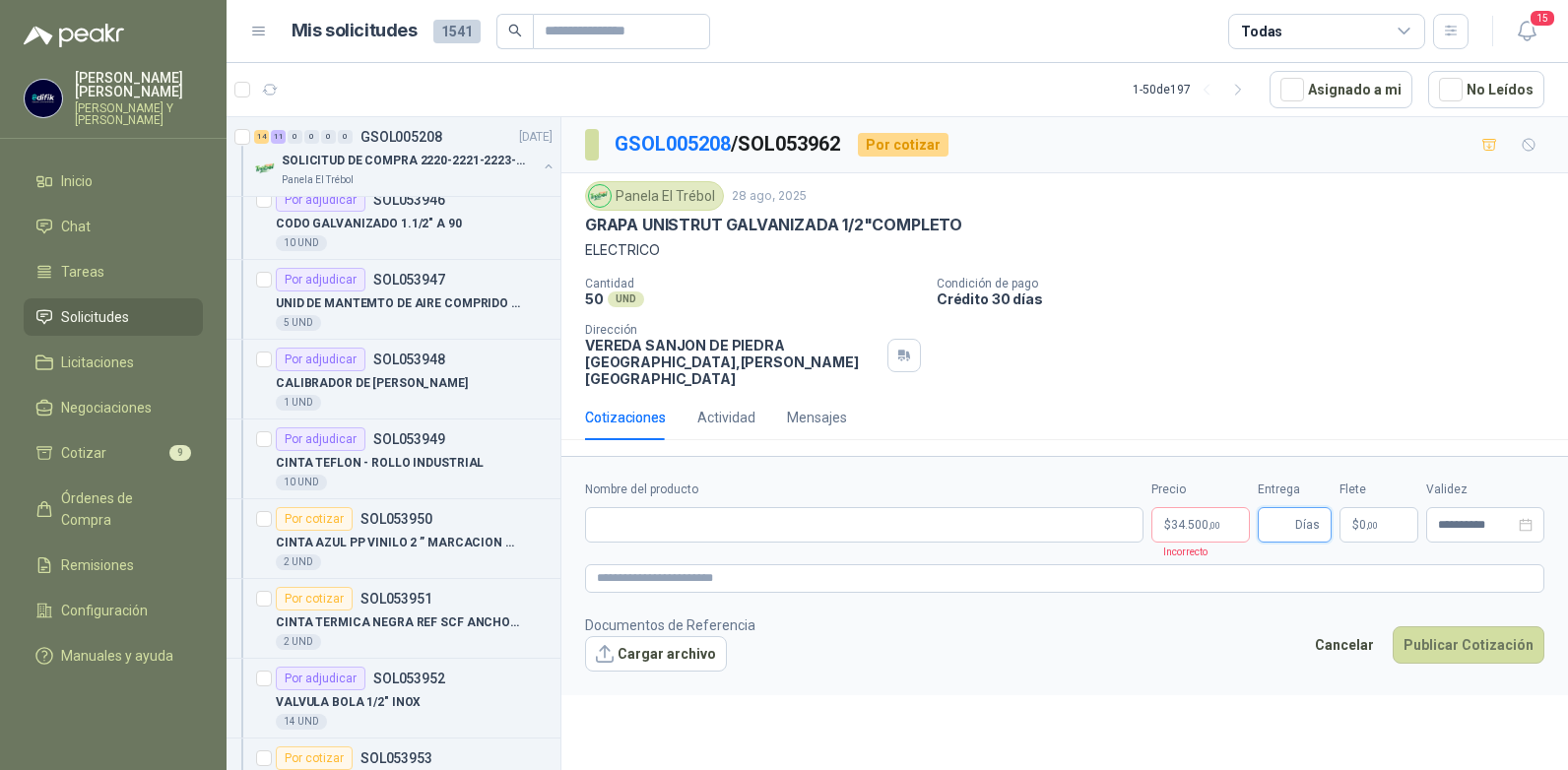
click at [1273, 508] on input "Entrega" at bounding box center [1281, 525] width 22 height 34
type input "*"
click at [1200, 519] on span "34.500 ,00" at bounding box center [1195, 525] width 49 height 12
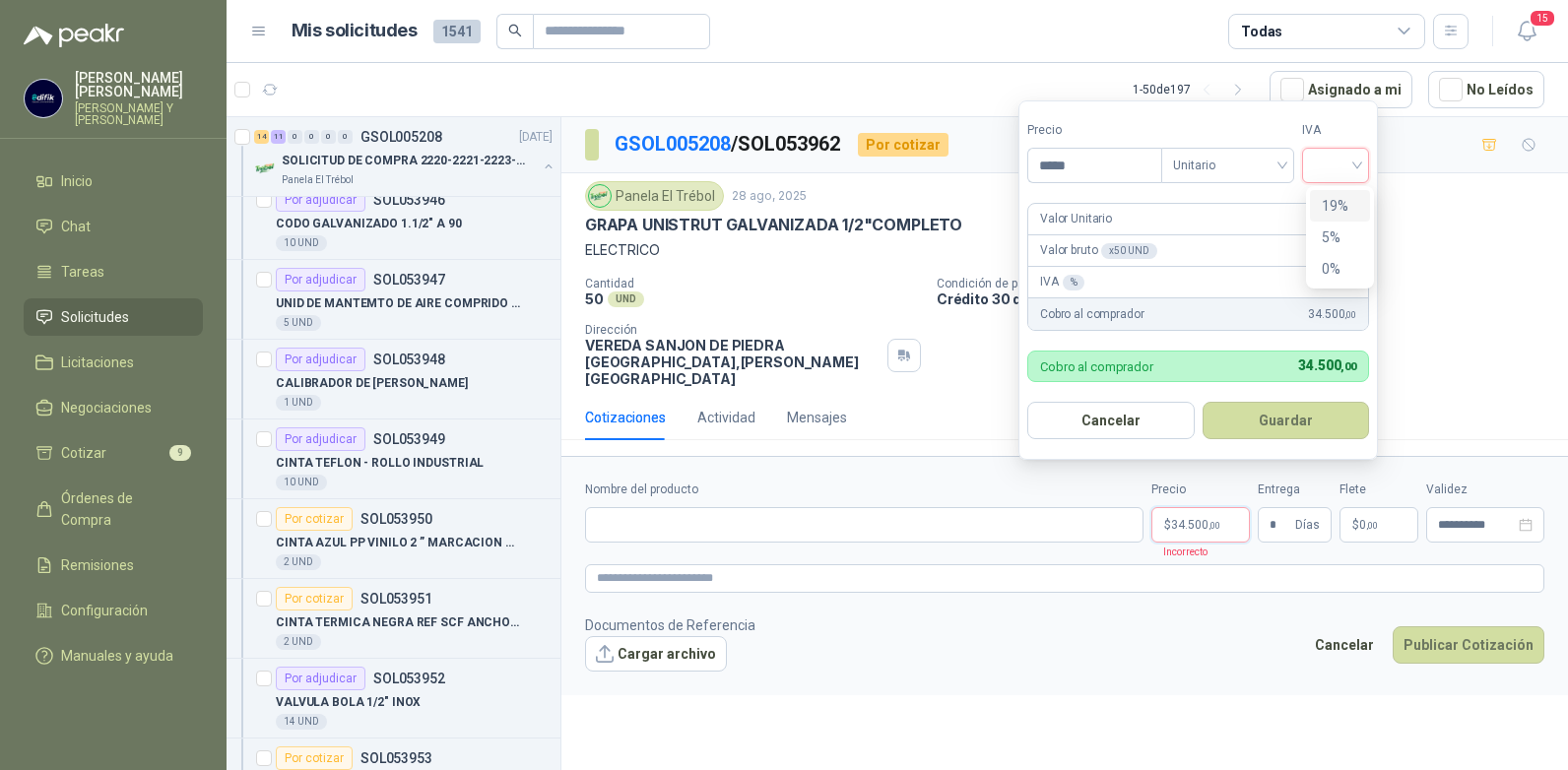
click at [1356, 165] on input "search" at bounding box center [1335, 164] width 43 height 30
click at [1338, 201] on div "19%" at bounding box center [1340, 206] width 37 height 22
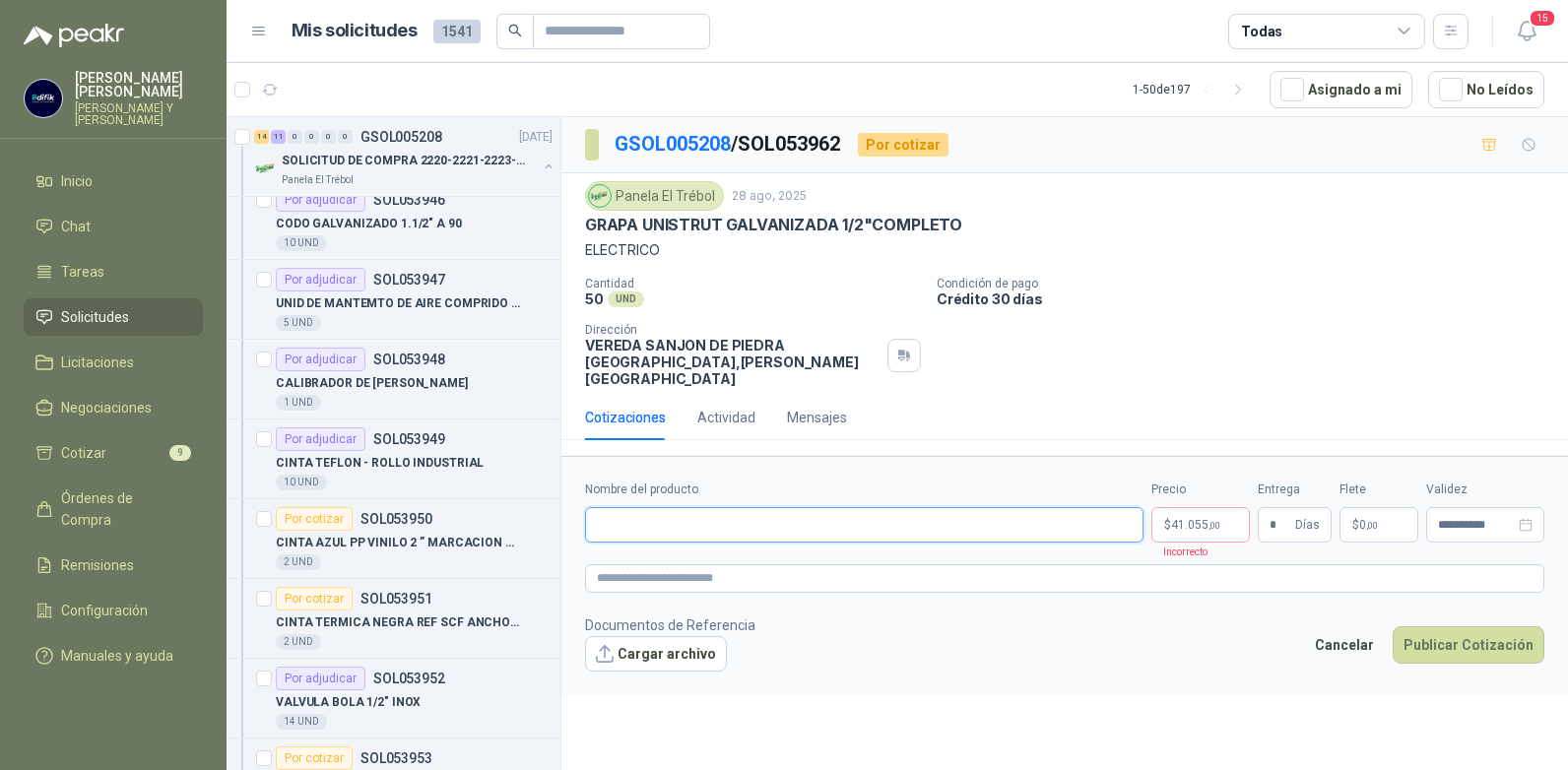
click at [787, 514] on input "Nombre del producto" at bounding box center [864, 525] width 558 height 36
type input "**********"
click at [1448, 628] on button "Publicar Cotización" at bounding box center [1469, 644] width 152 height 37
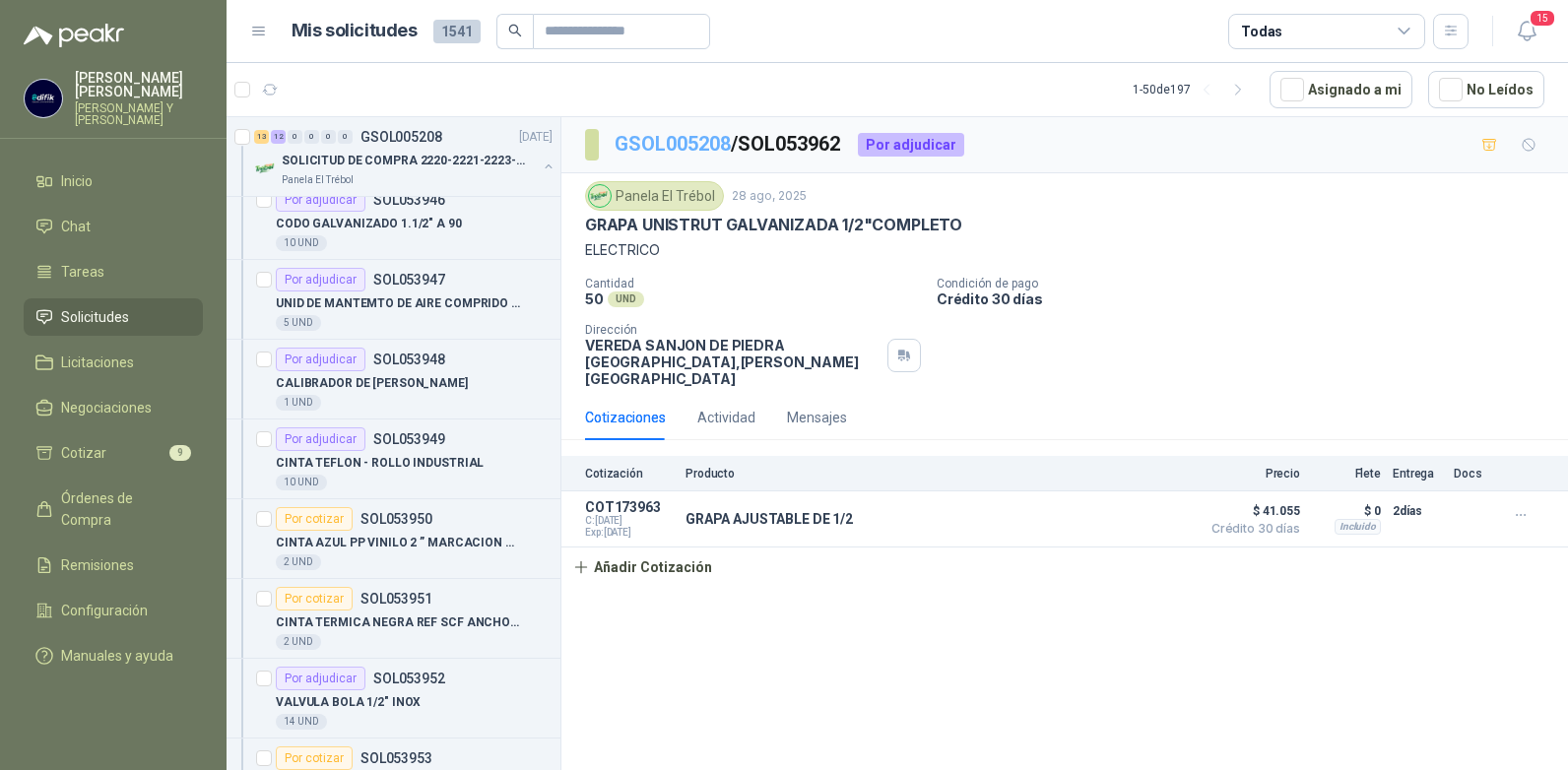
click at [717, 144] on link "GSOL005208" at bounding box center [673, 144] width 116 height 24
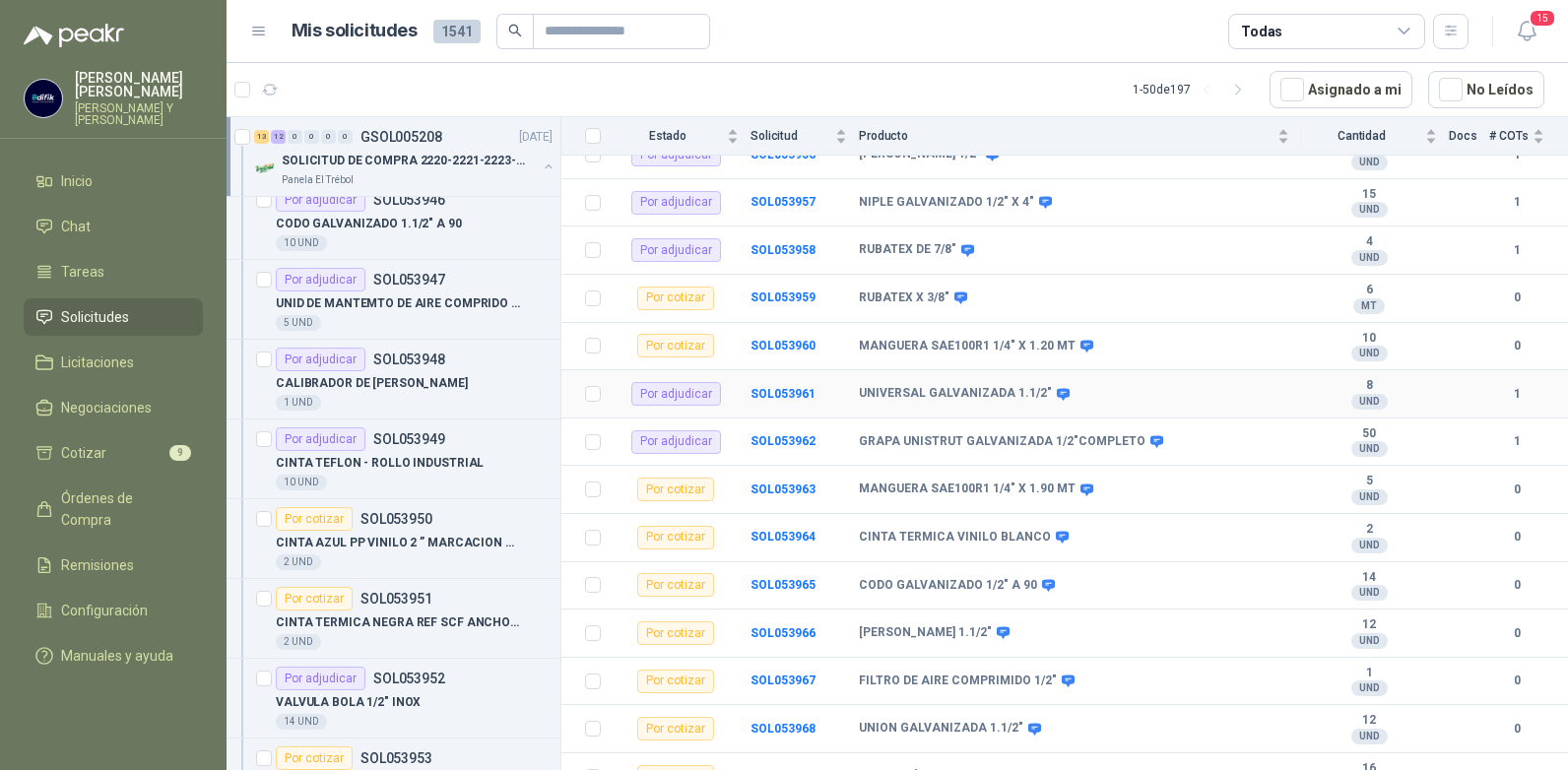
scroll to position [788, 0]
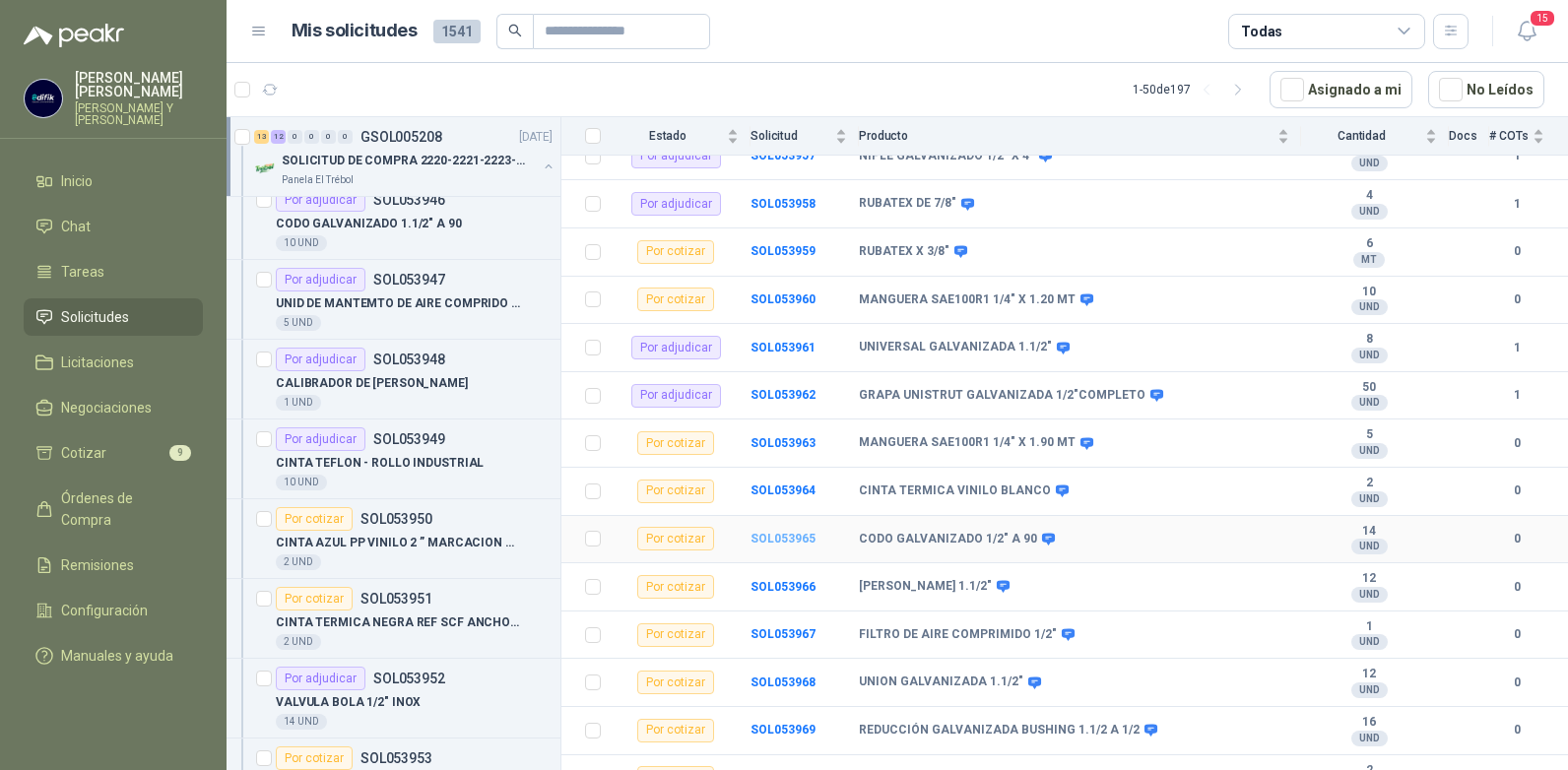
click at [775, 532] on b "SOL053965" at bounding box center [783, 539] width 65 height 14
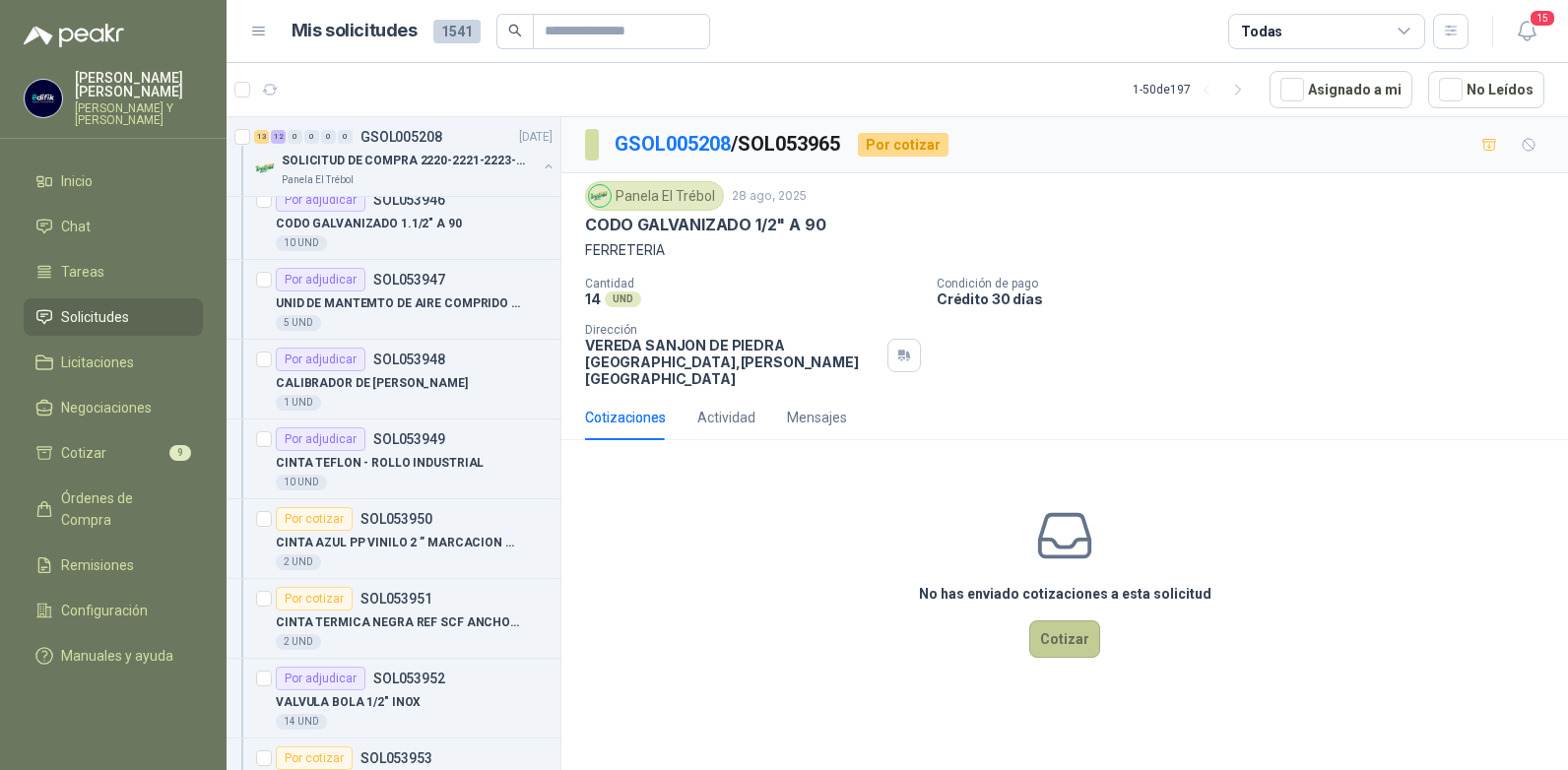
click at [1051, 620] on button "Cotizar" at bounding box center [1065, 638] width 71 height 37
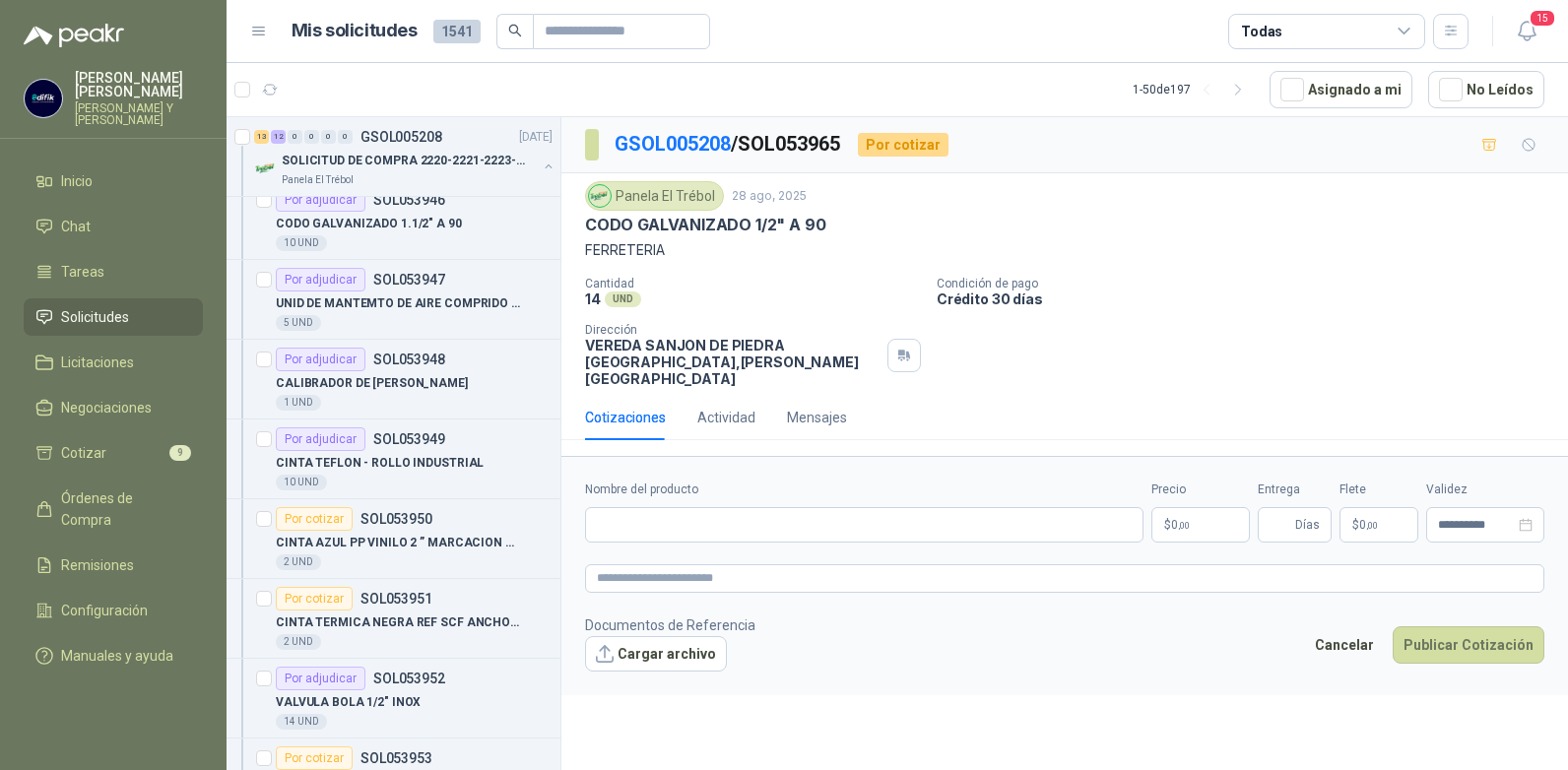
click at [1188, 520] on span ",00" at bounding box center [1184, 525] width 12 height 11
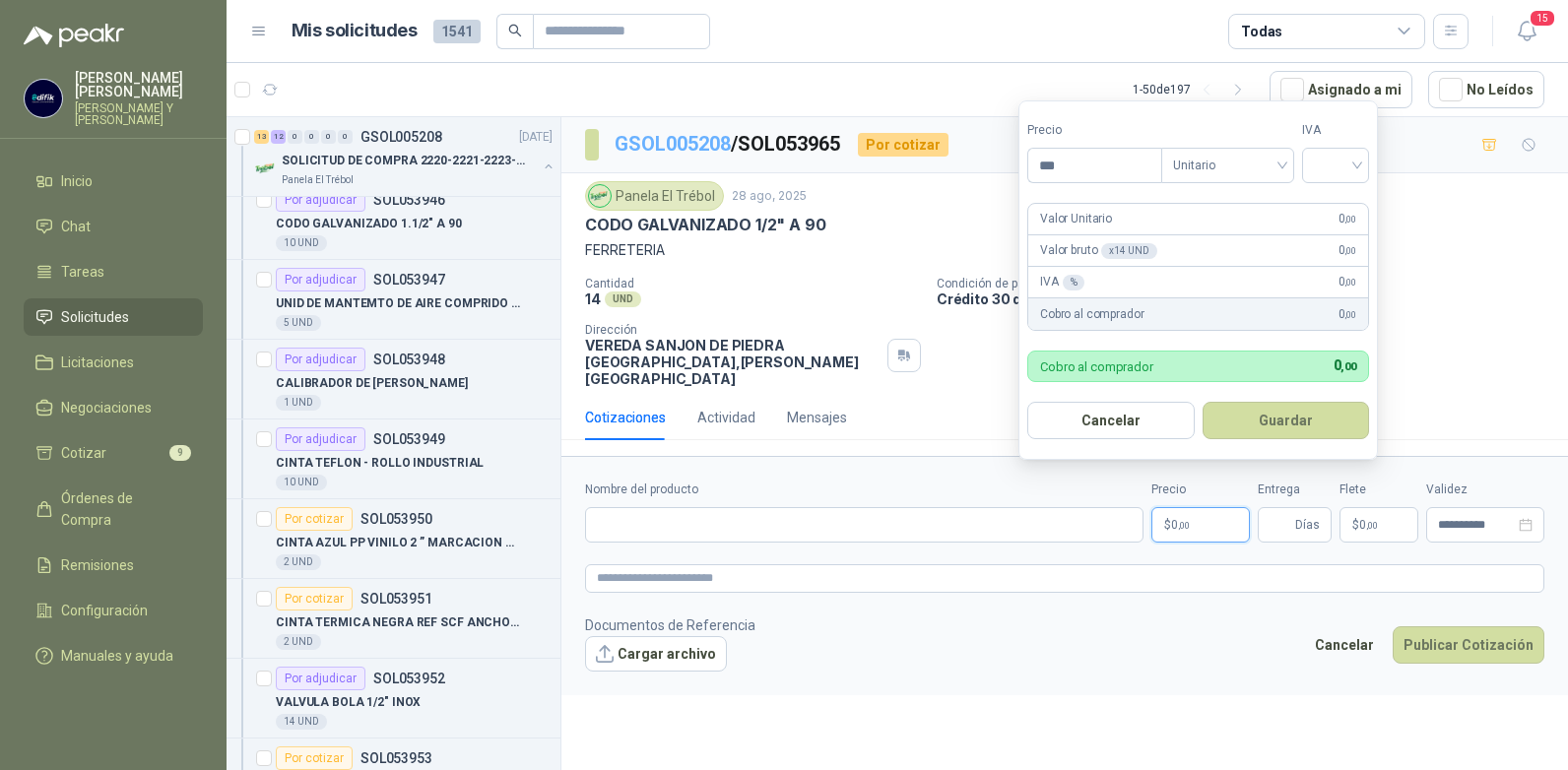
click at [690, 142] on link "GSOL005208" at bounding box center [673, 144] width 116 height 24
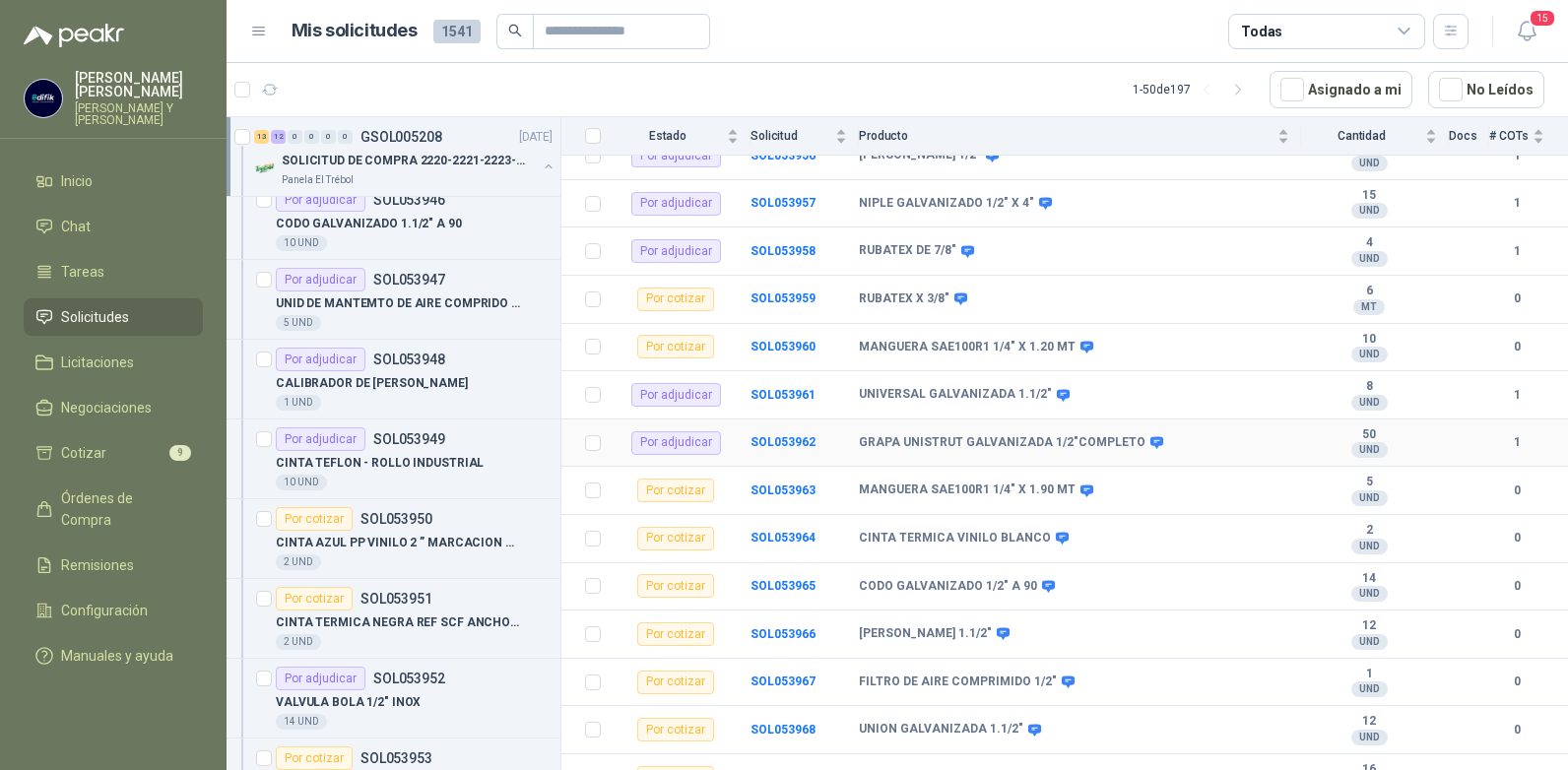
scroll to position [800, 0]
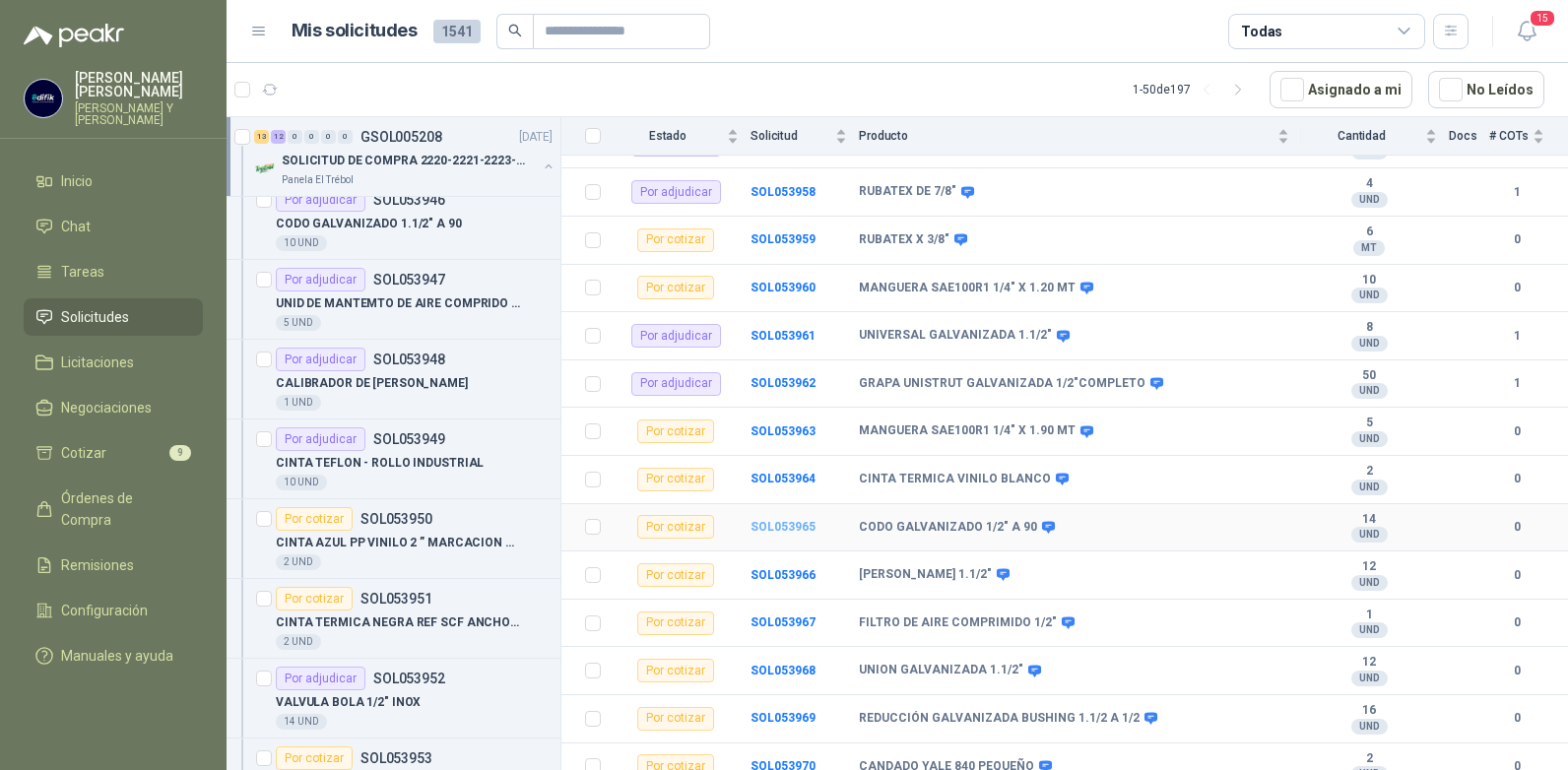
click at [778, 520] on b "SOL053965" at bounding box center [783, 527] width 65 height 14
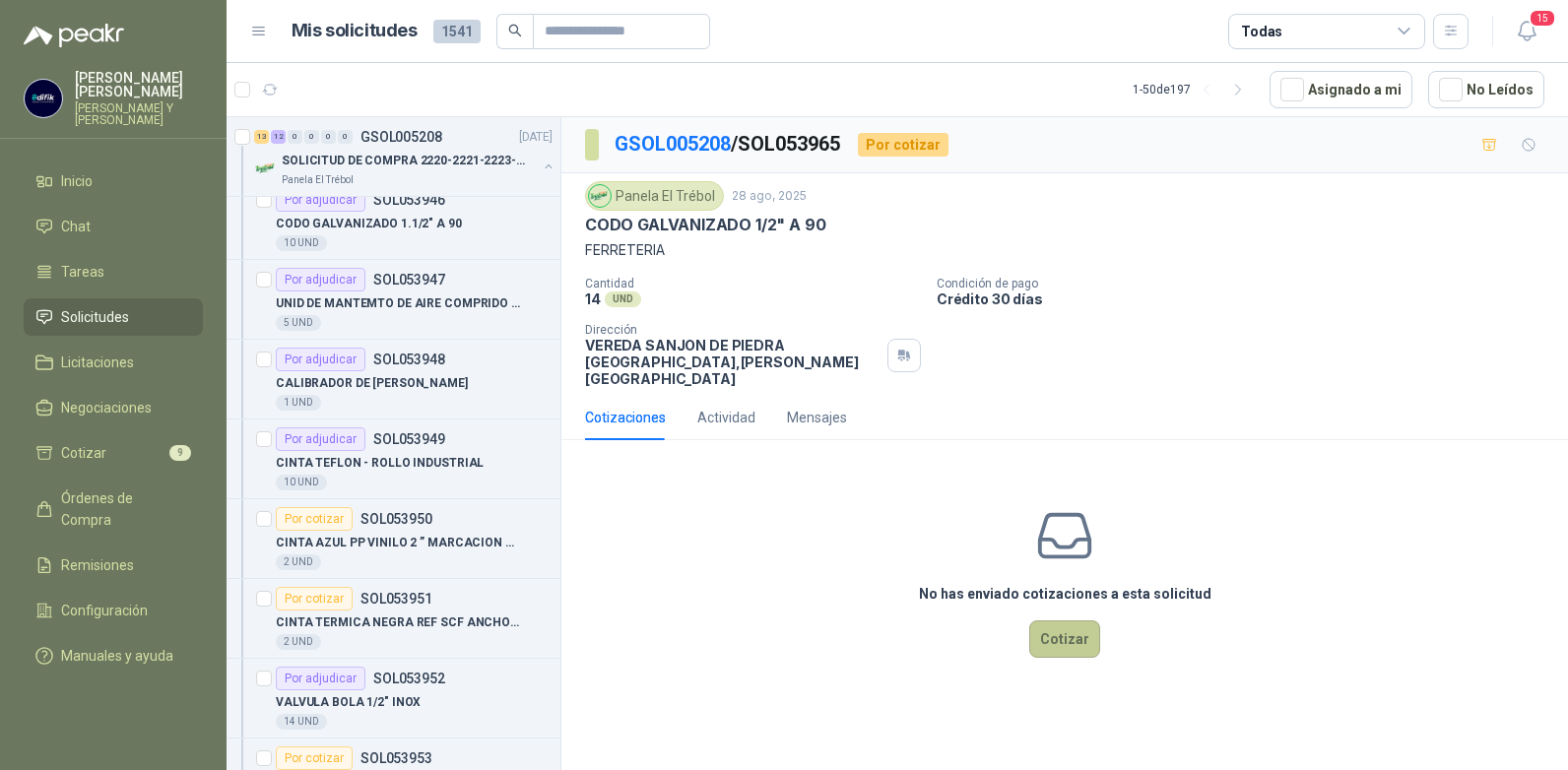
click at [1066, 620] on button "Cotizar" at bounding box center [1065, 638] width 71 height 37
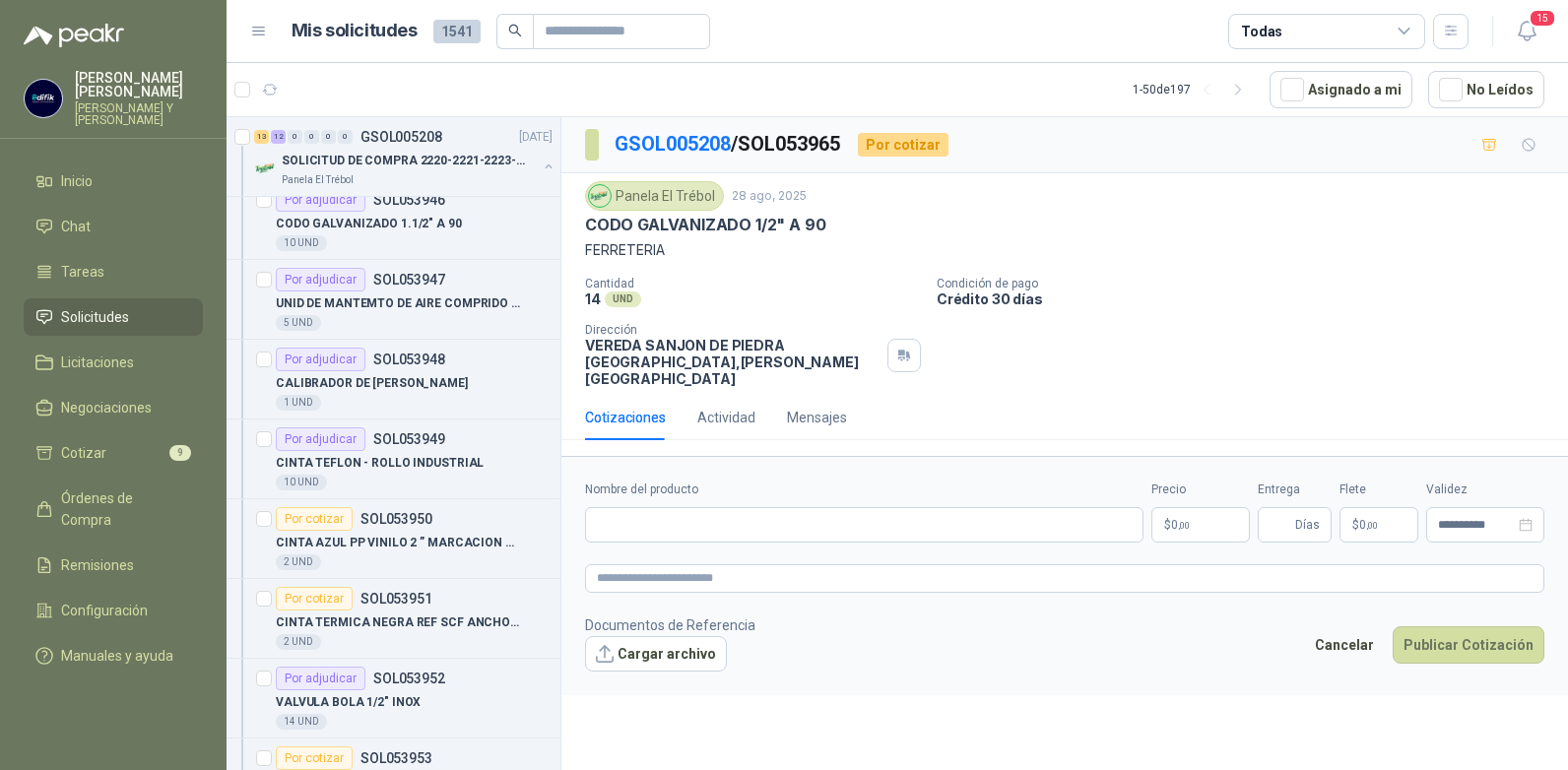
click at [1188, 520] on span ",00" at bounding box center [1184, 525] width 12 height 11
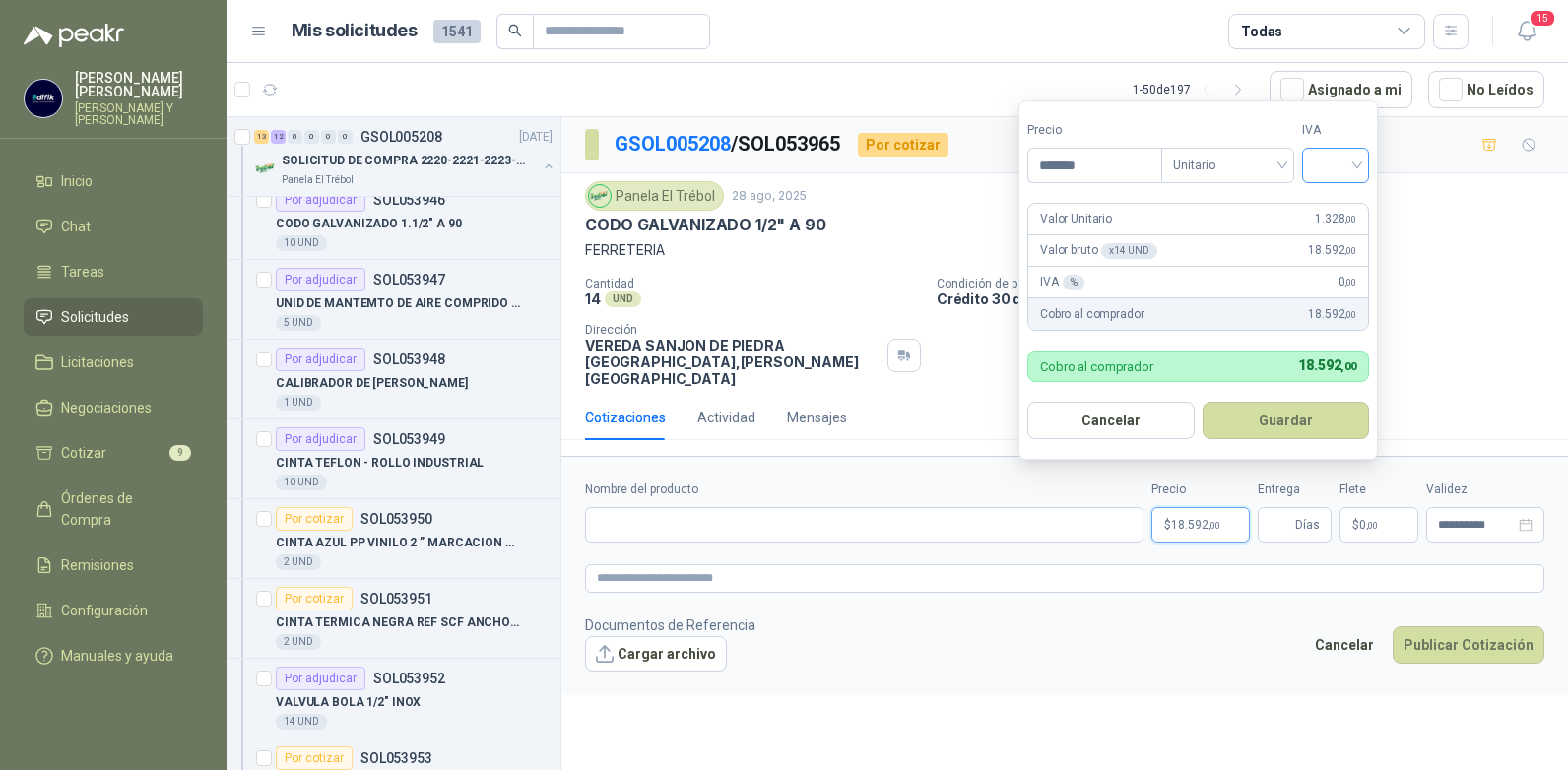
type input "*******"
click at [1349, 158] on input "search" at bounding box center [1335, 164] width 43 height 30
click at [1328, 199] on div "19%" at bounding box center [1340, 206] width 37 height 22
click at [1278, 424] on button "Guardar" at bounding box center [1289, 419] width 170 height 37
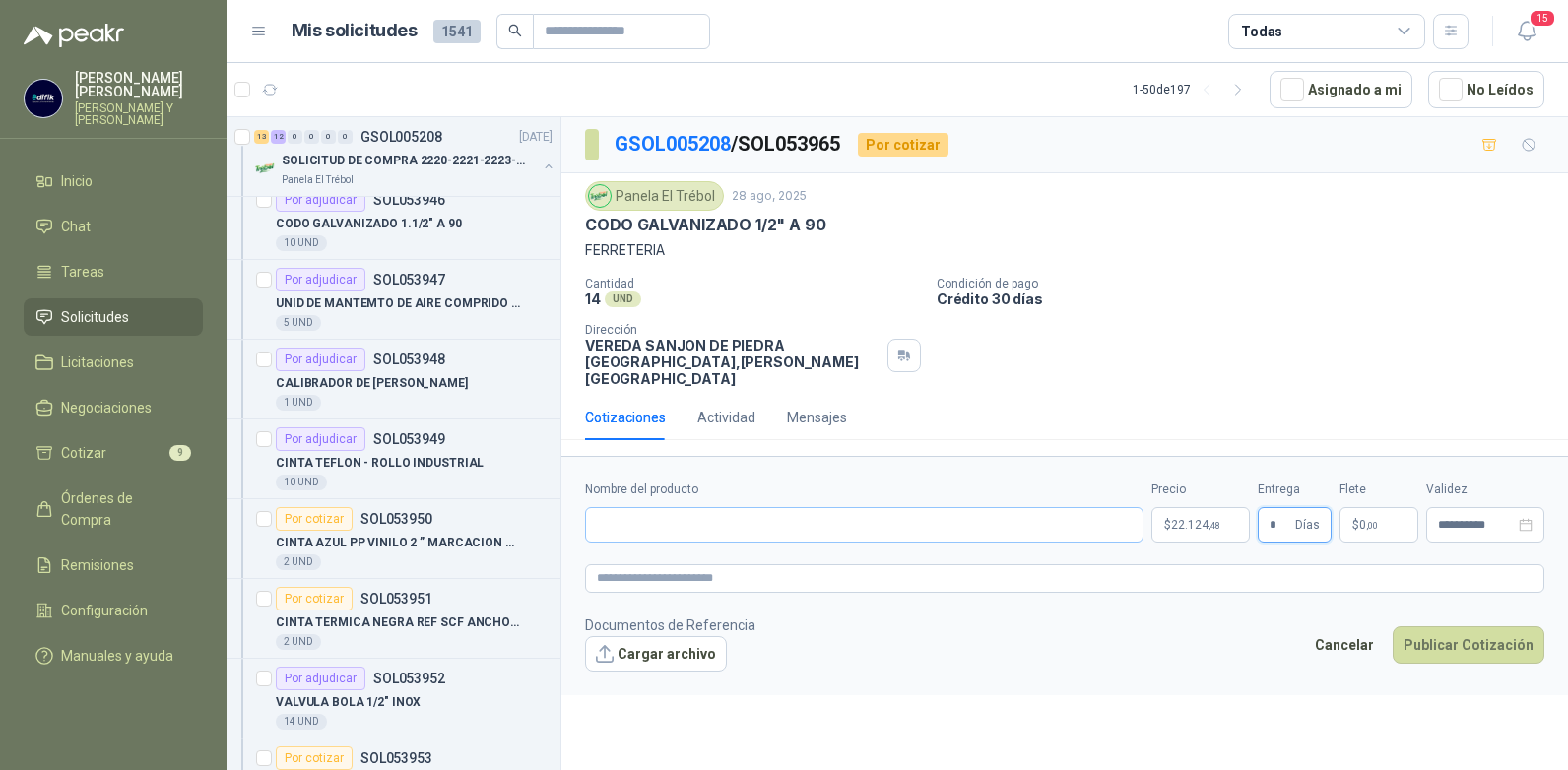
type input "*"
click at [851, 522] on input "Nombre del producto" at bounding box center [864, 525] width 558 height 36
type input "**********"
click at [1447, 635] on button "Publicar Cotización" at bounding box center [1469, 644] width 152 height 37
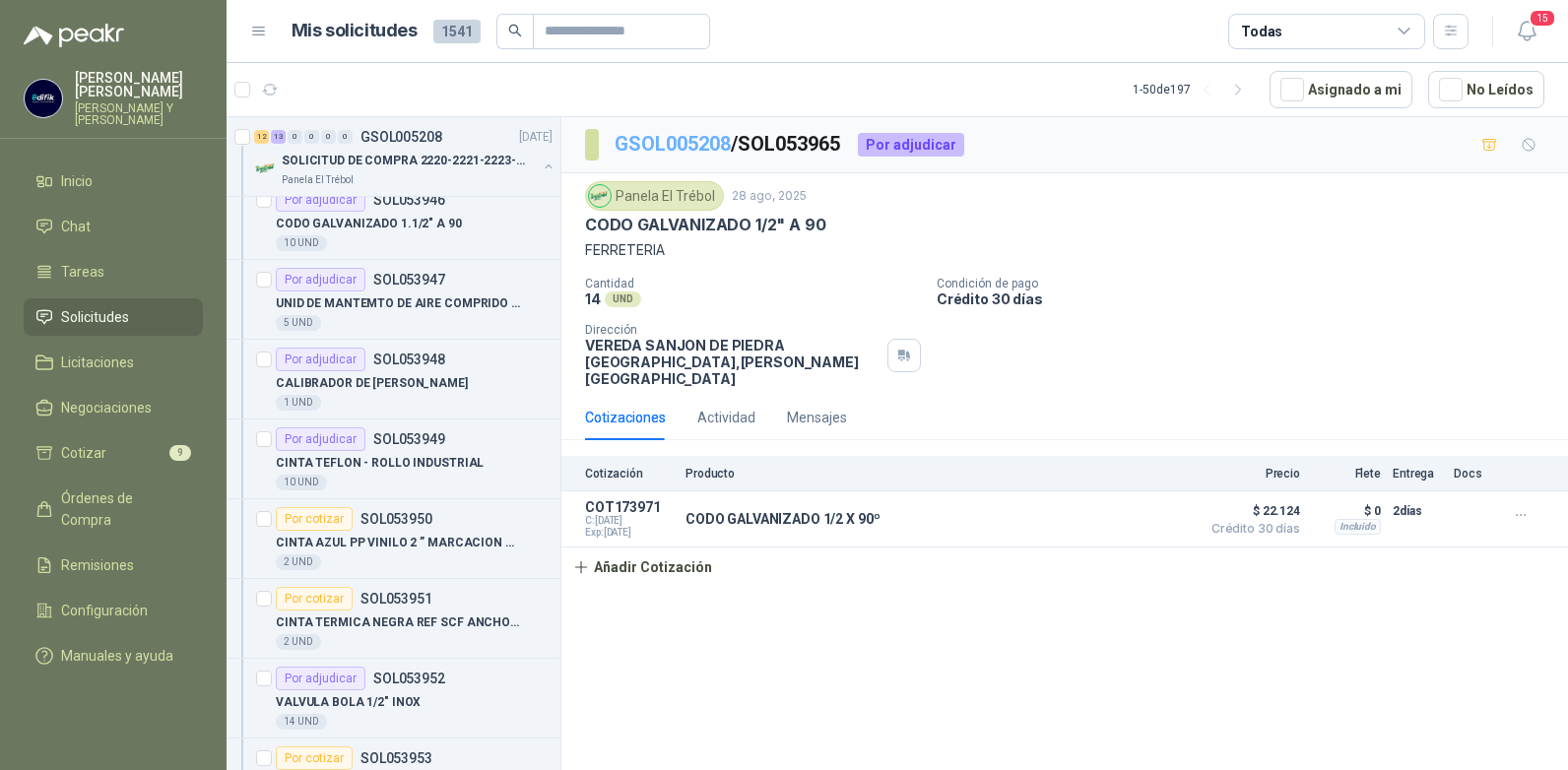
click at [668, 138] on link "GSOL005208" at bounding box center [673, 144] width 116 height 24
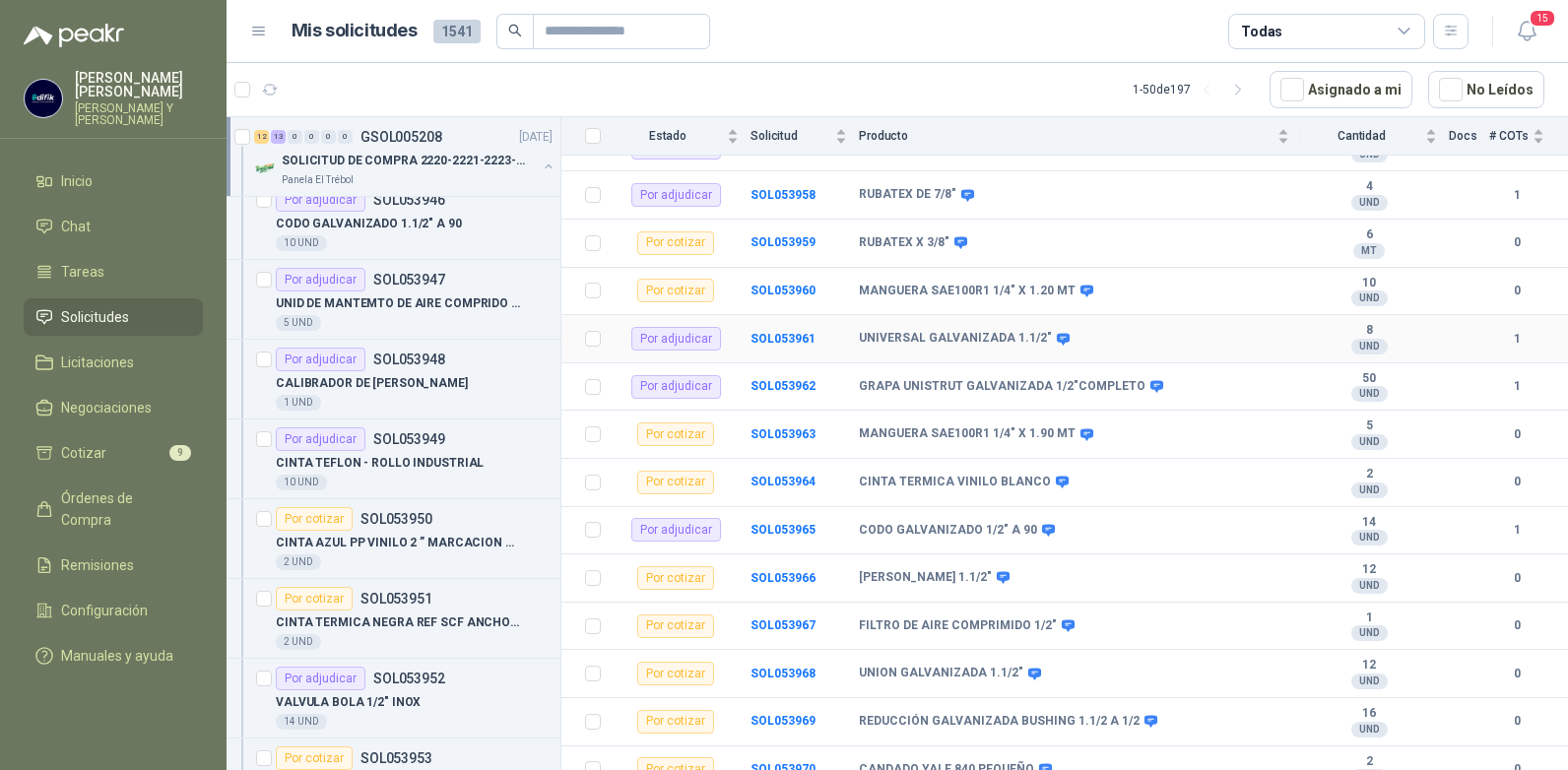
scroll to position [800, 0]
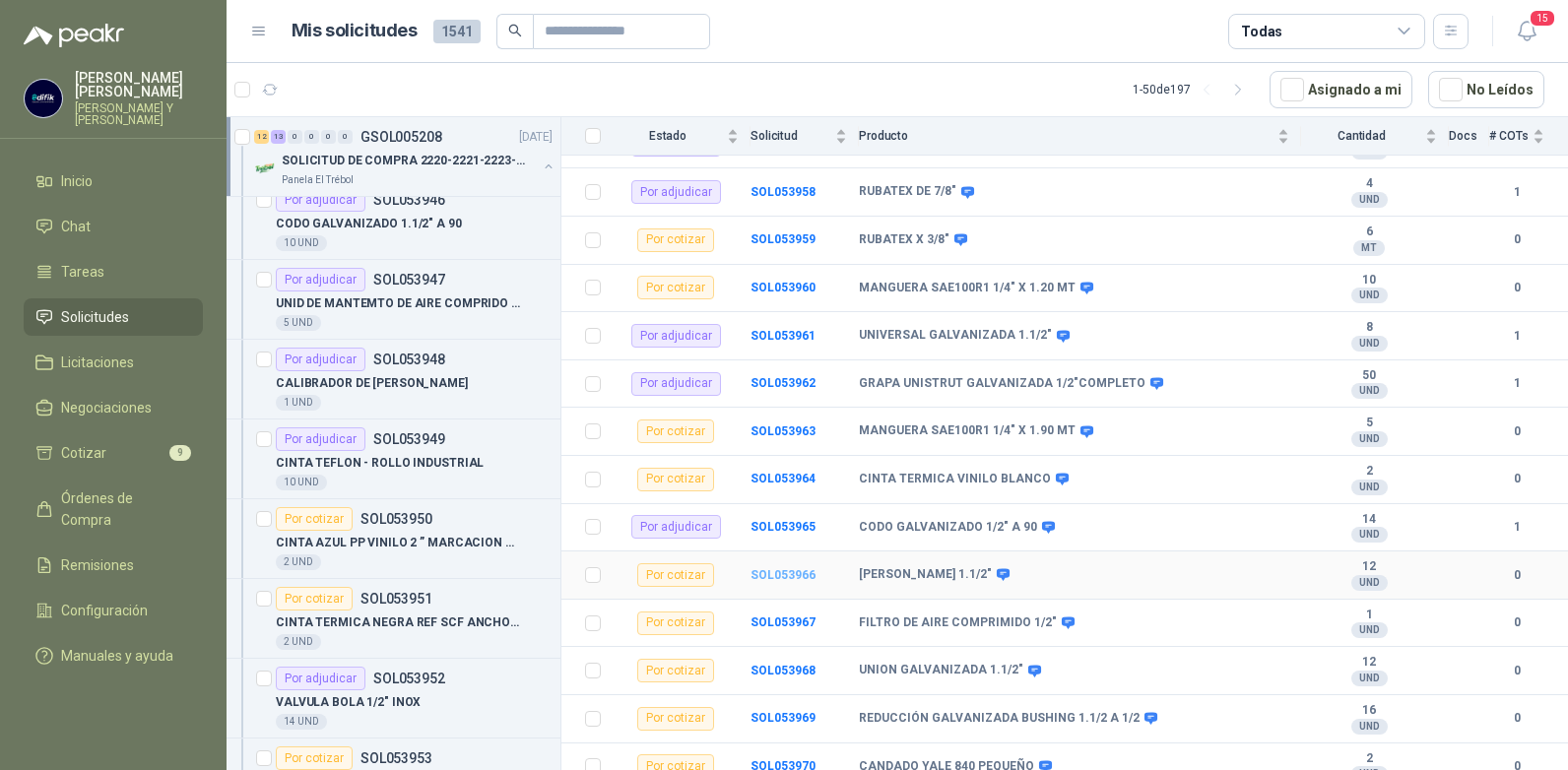
click at [774, 568] on b "SOL053966" at bounding box center [783, 575] width 65 height 14
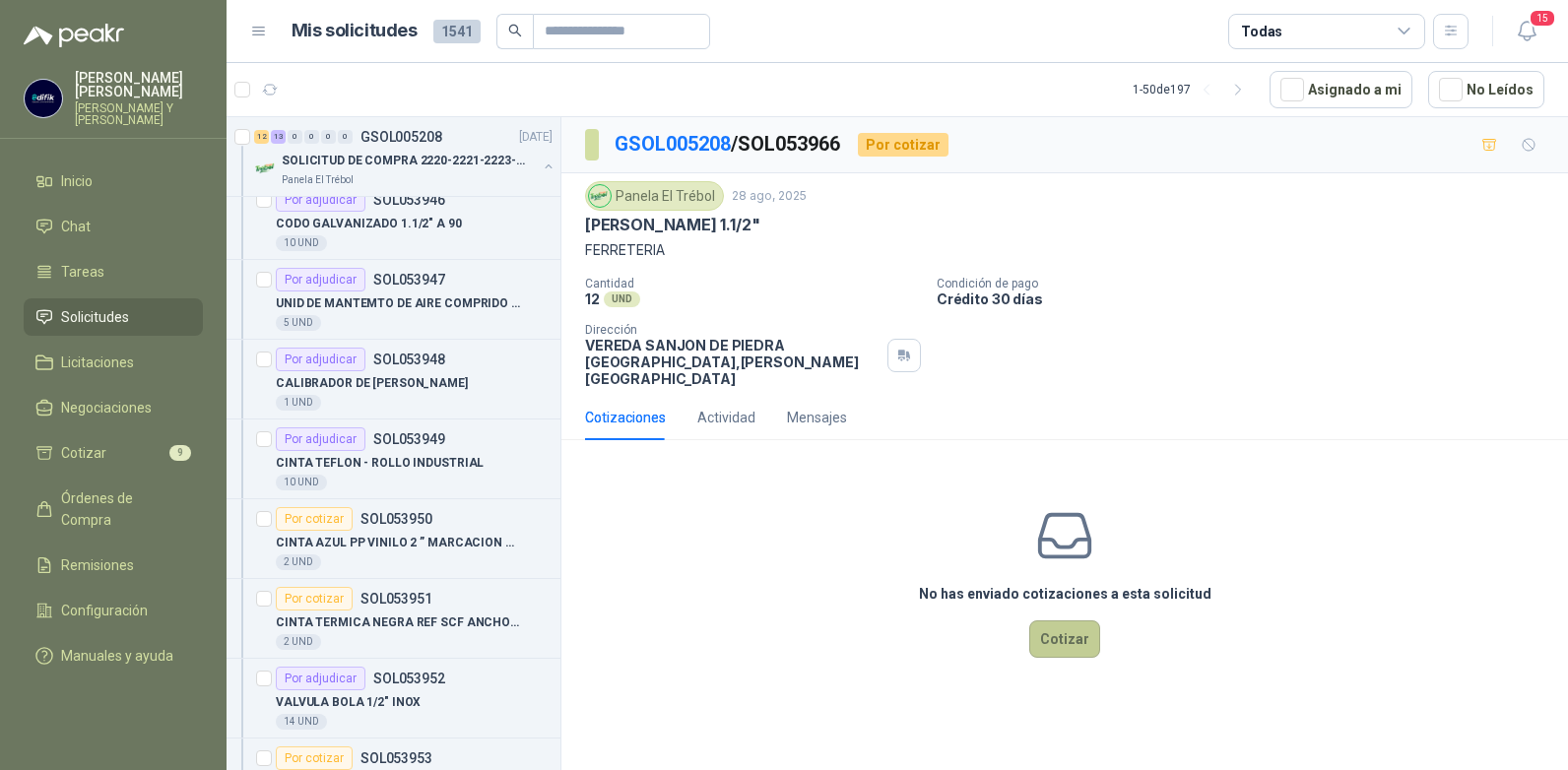
click at [1073, 633] on button "Cotizar" at bounding box center [1065, 638] width 71 height 37
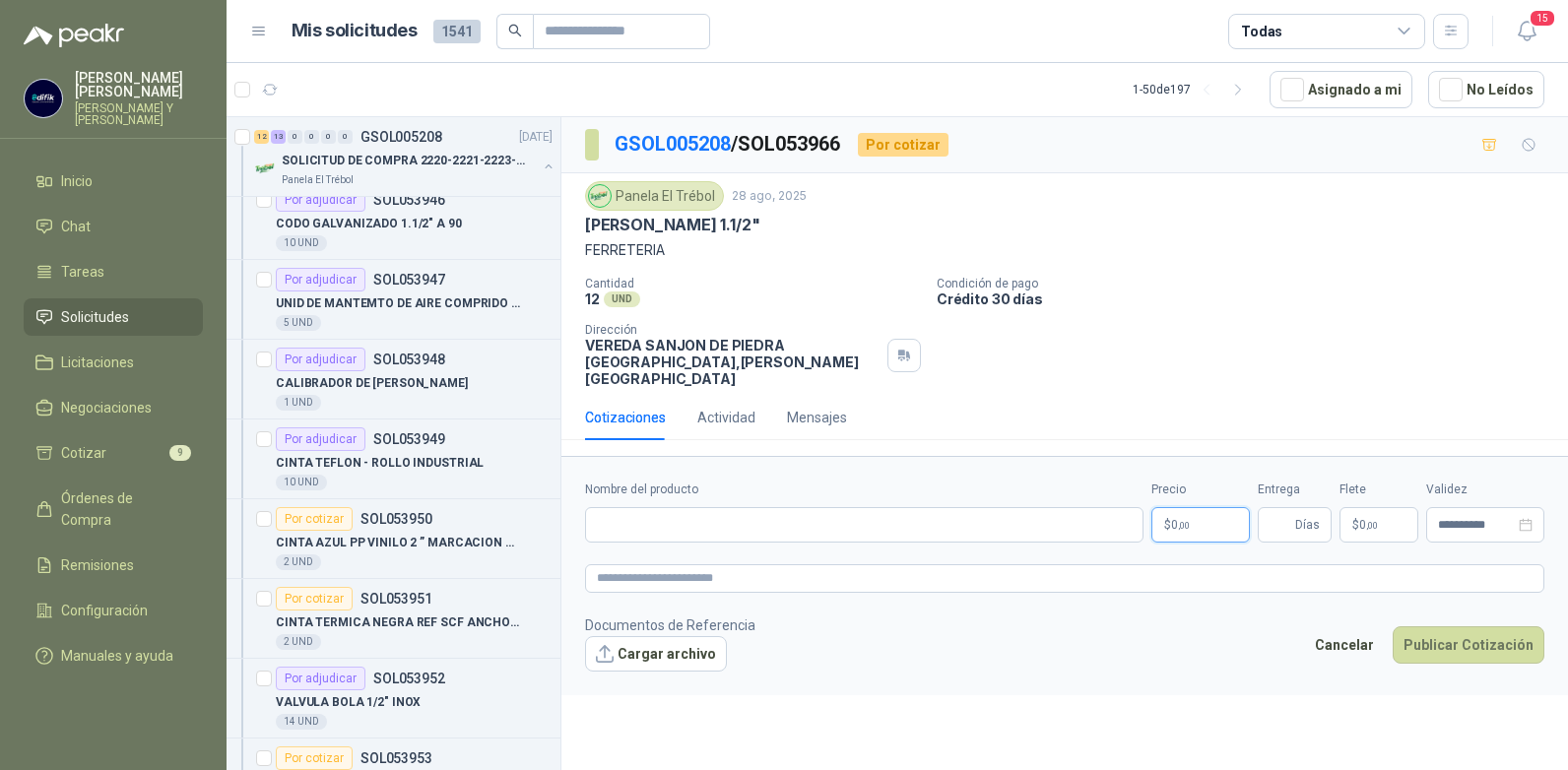
click at [1212, 509] on p "$ 0 ,00" at bounding box center [1200, 525] width 99 height 36
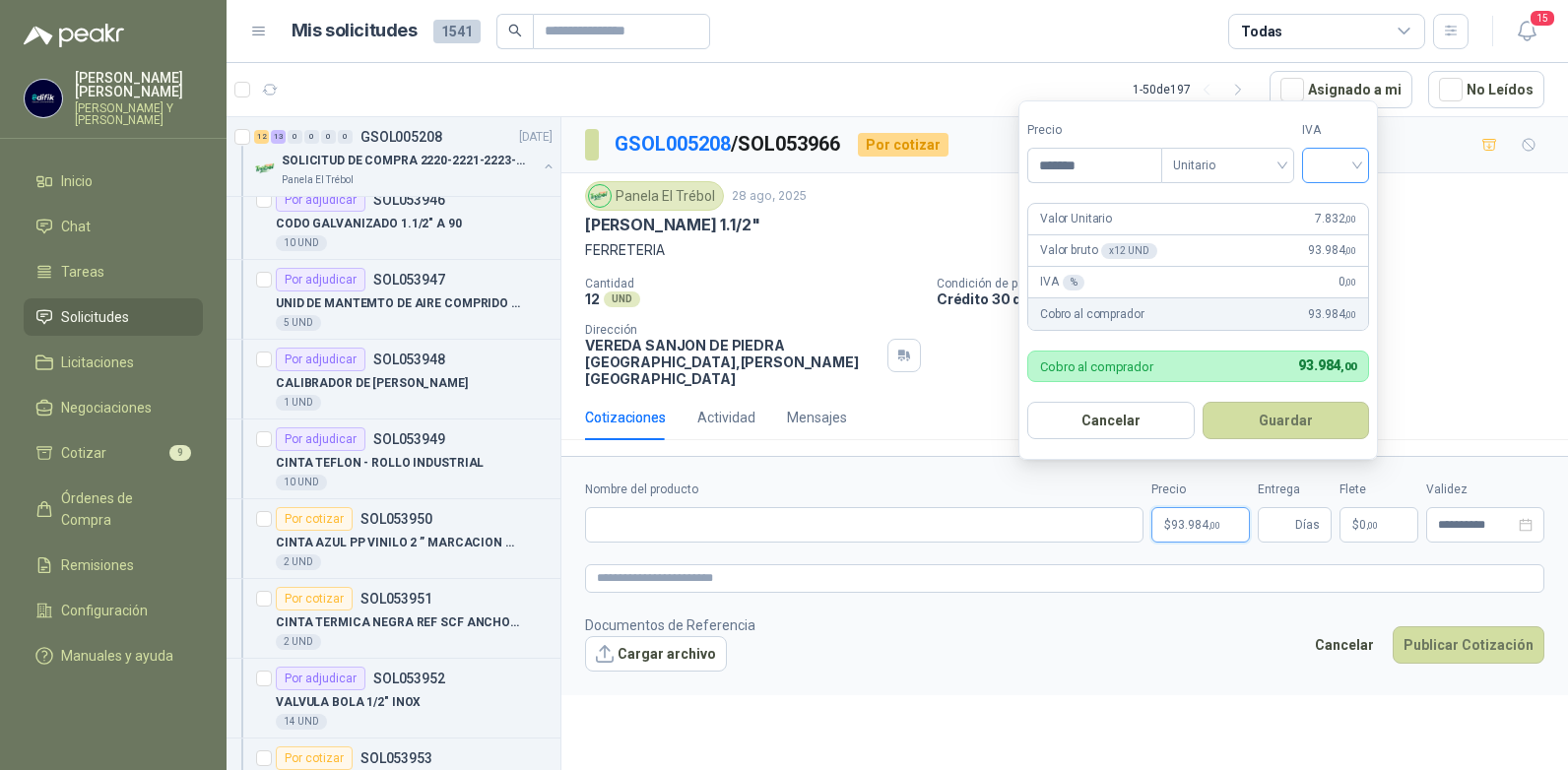
type input "*******"
click at [1354, 159] on input "search" at bounding box center [1335, 164] width 43 height 30
click at [1322, 204] on div "19%" at bounding box center [1340, 206] width 60 height 32
click at [1276, 432] on button "Guardar" at bounding box center [1289, 419] width 170 height 37
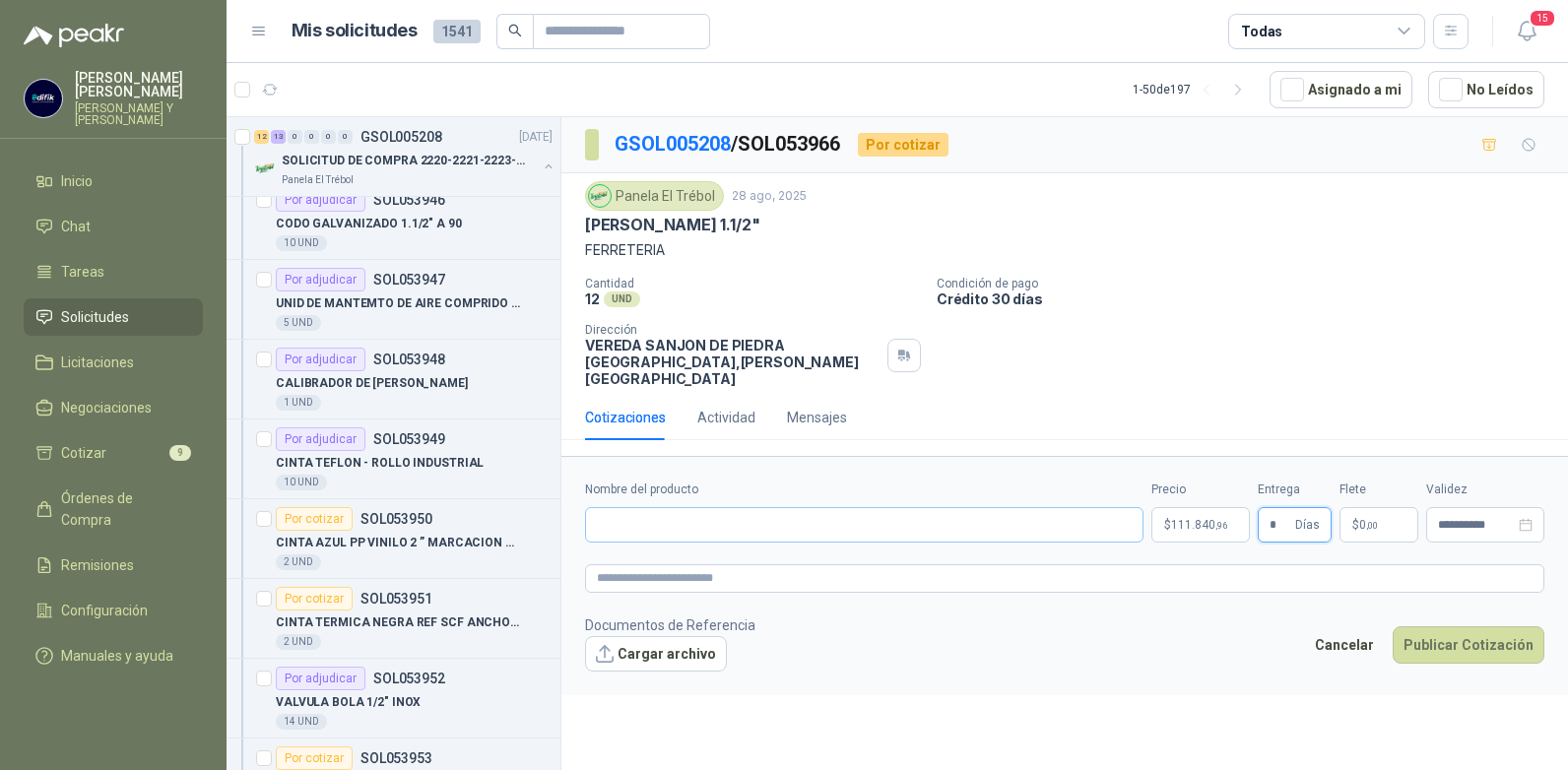
type input "*"
click at [680, 514] on input "Nombre del producto" at bounding box center [864, 525] width 558 height 36
type input "**********"
click at [1472, 633] on button "Publicar Cotización" at bounding box center [1469, 644] width 152 height 37
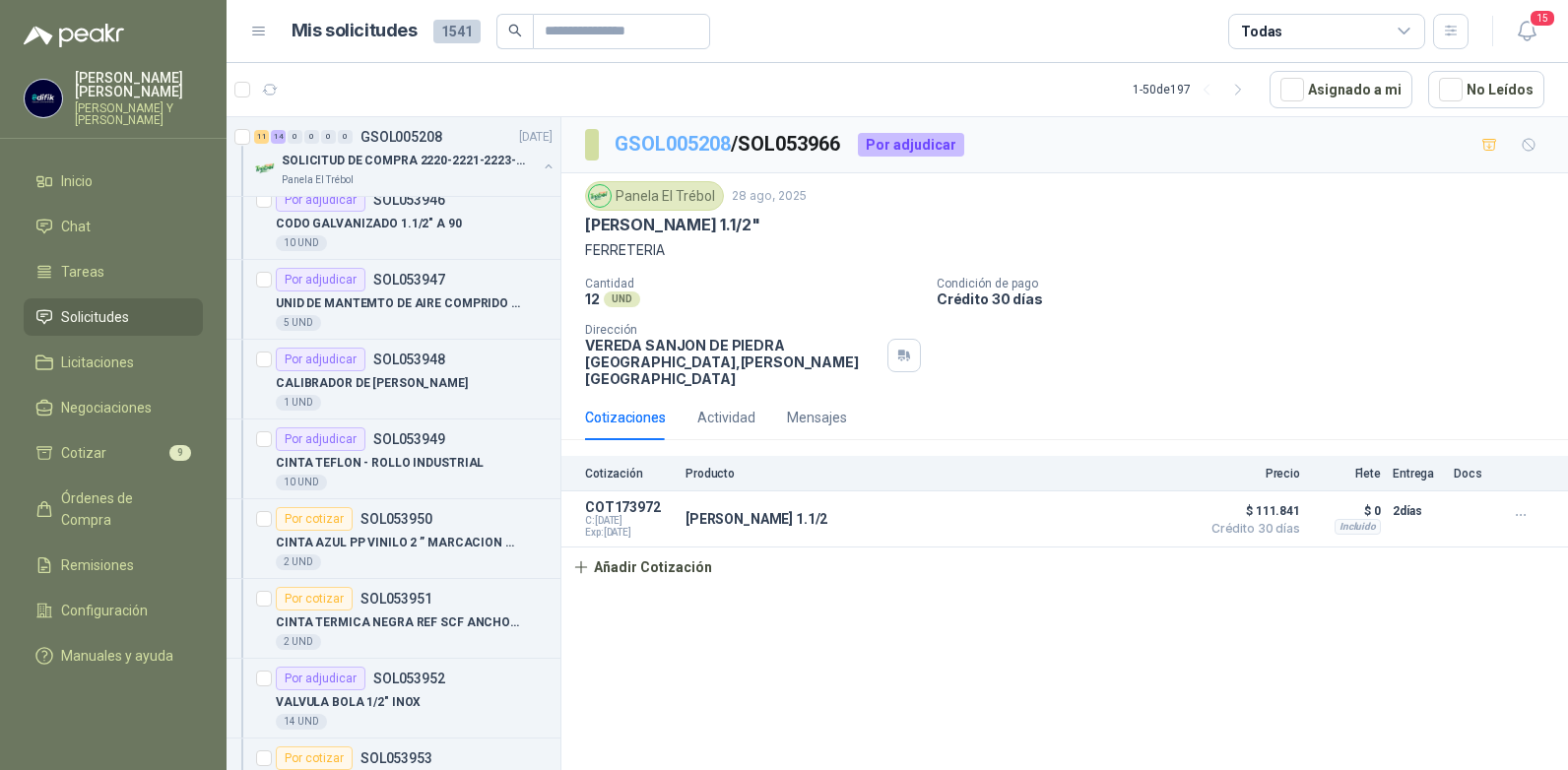
click at [679, 135] on link "GSOL005208" at bounding box center [673, 144] width 116 height 24
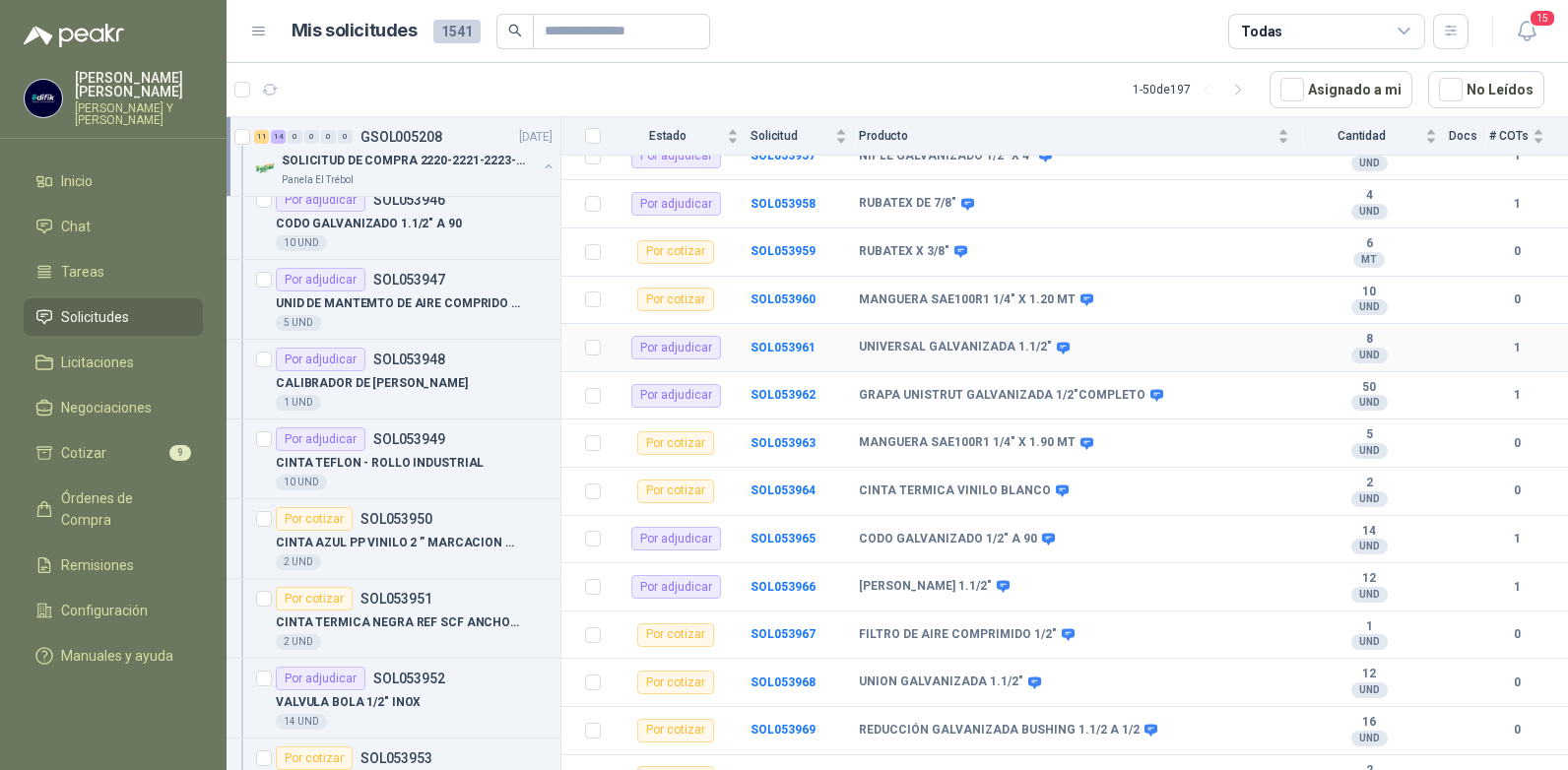
scroll to position [800, 0]
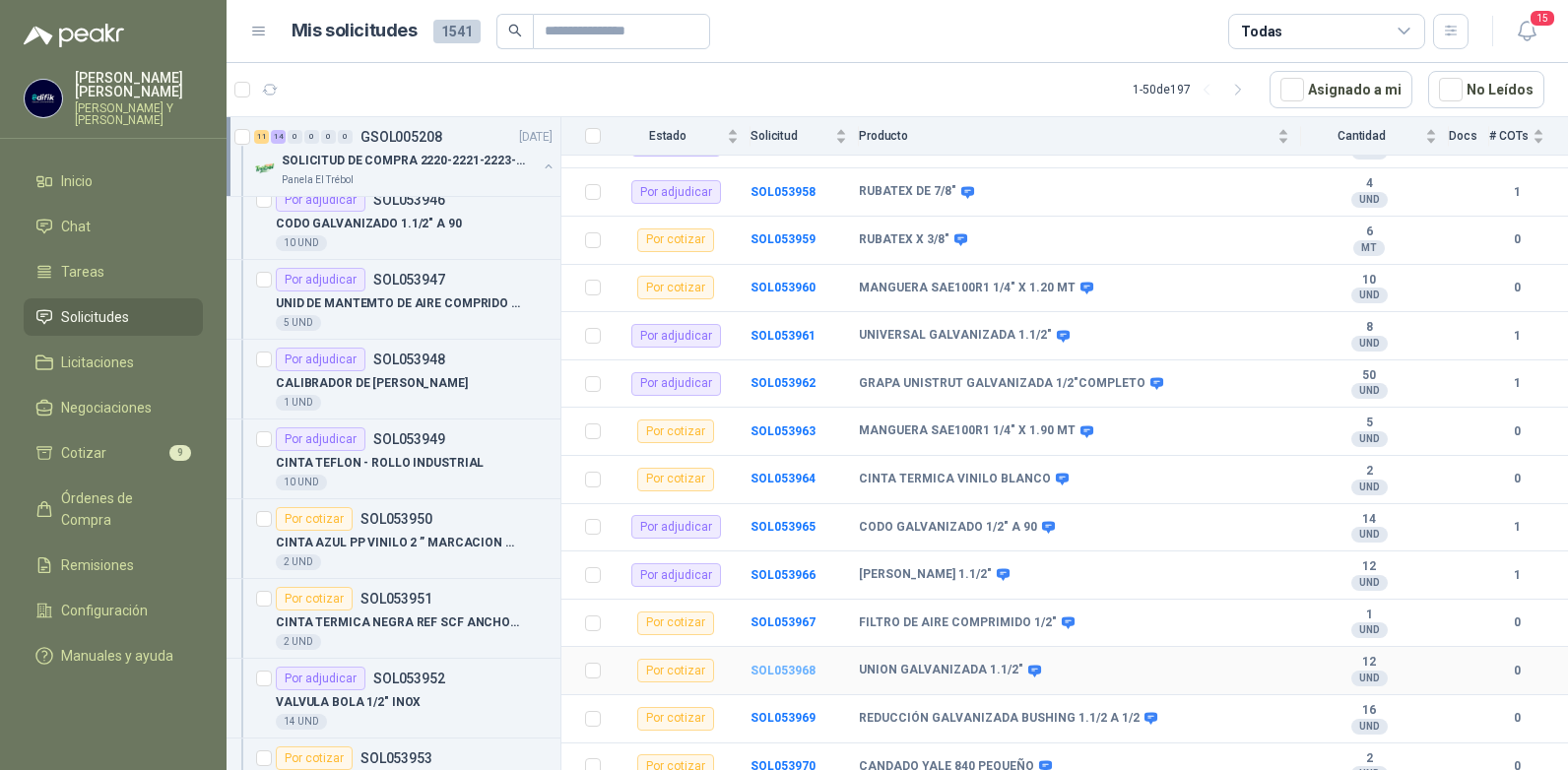
click at [787, 664] on b "SOL053968" at bounding box center [783, 671] width 65 height 14
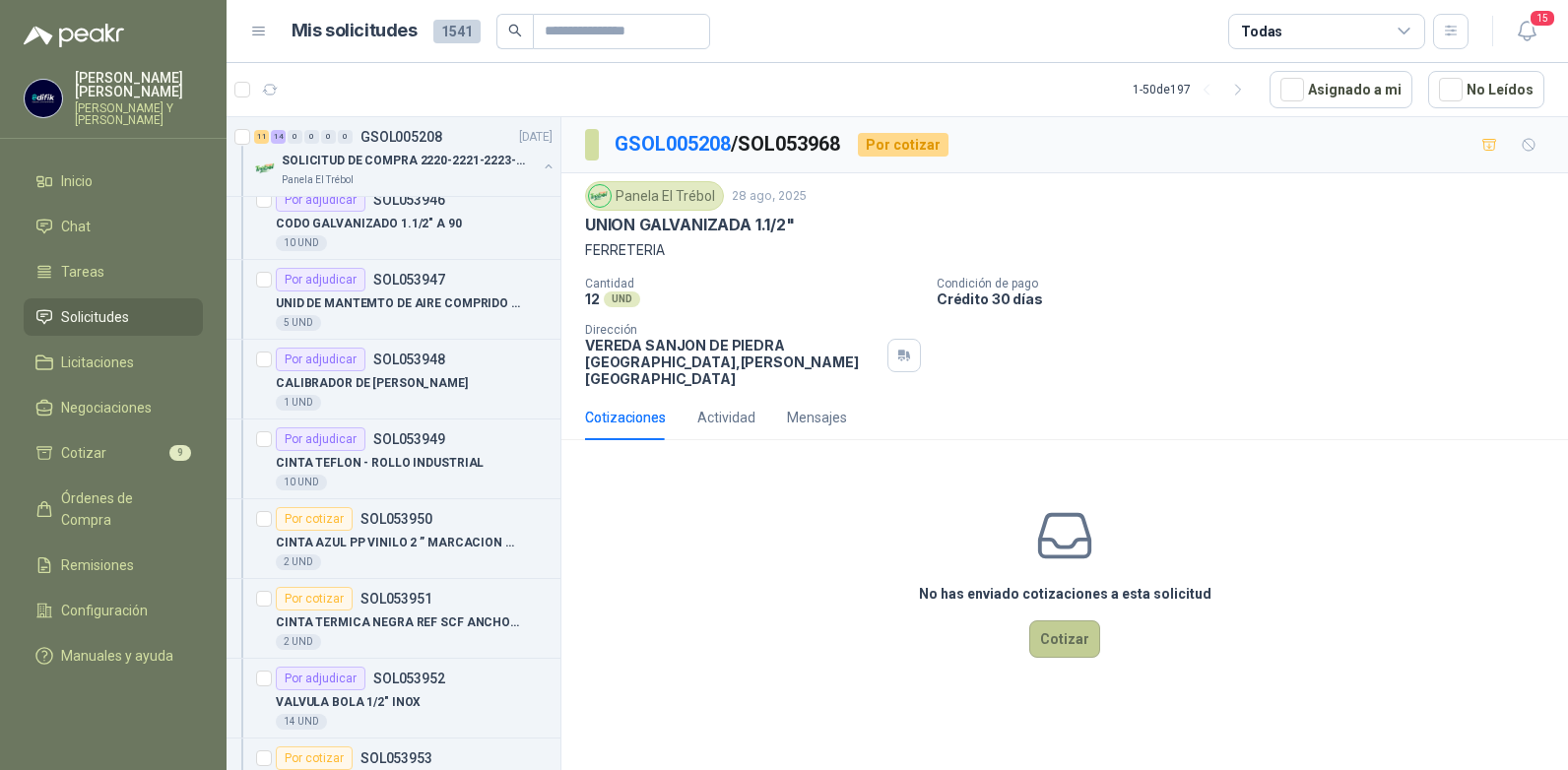
click at [1051, 620] on button "Cotizar" at bounding box center [1065, 638] width 71 height 37
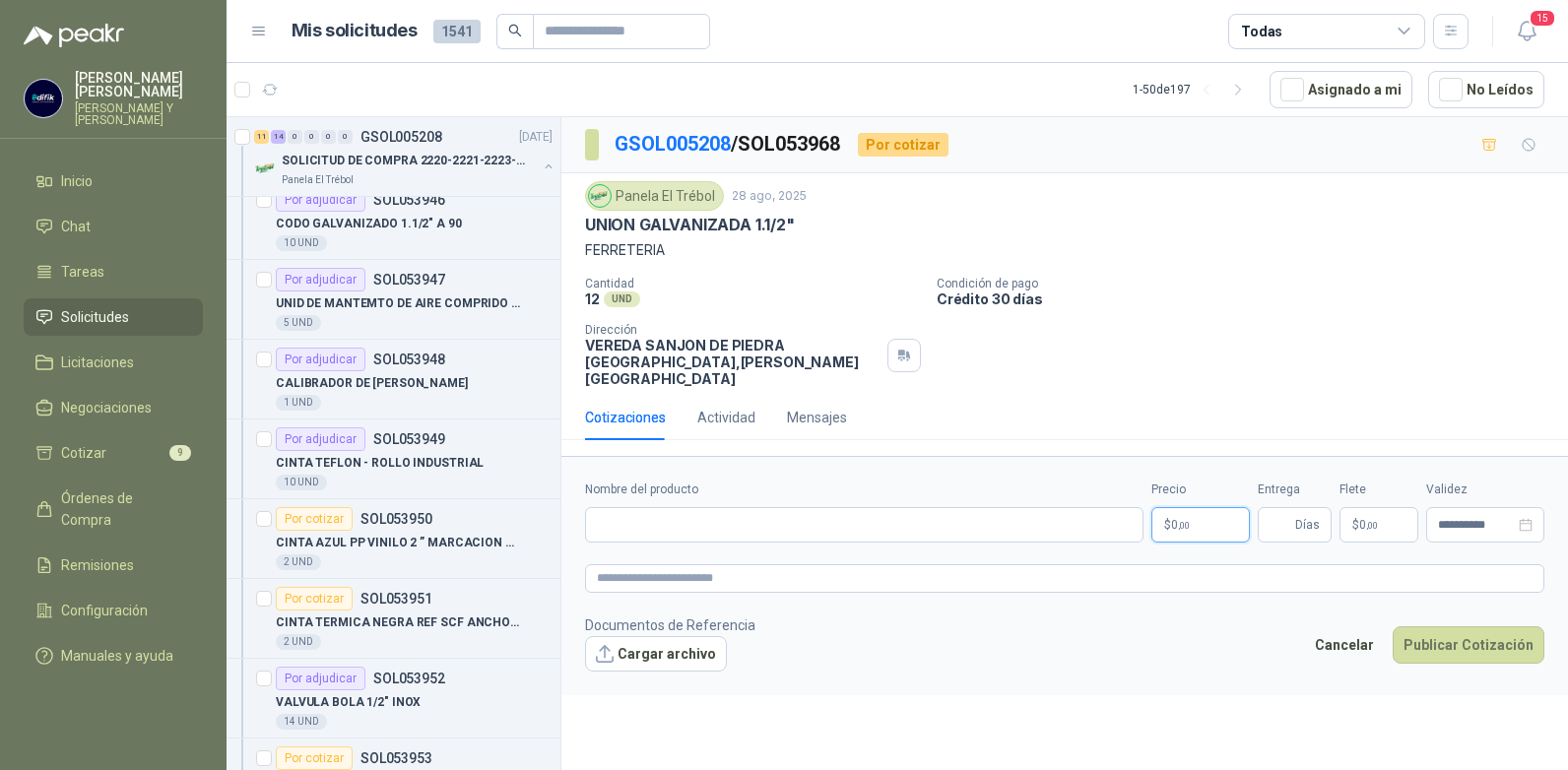
click at [1223, 510] on p "$ 0 ,00" at bounding box center [1200, 525] width 99 height 36
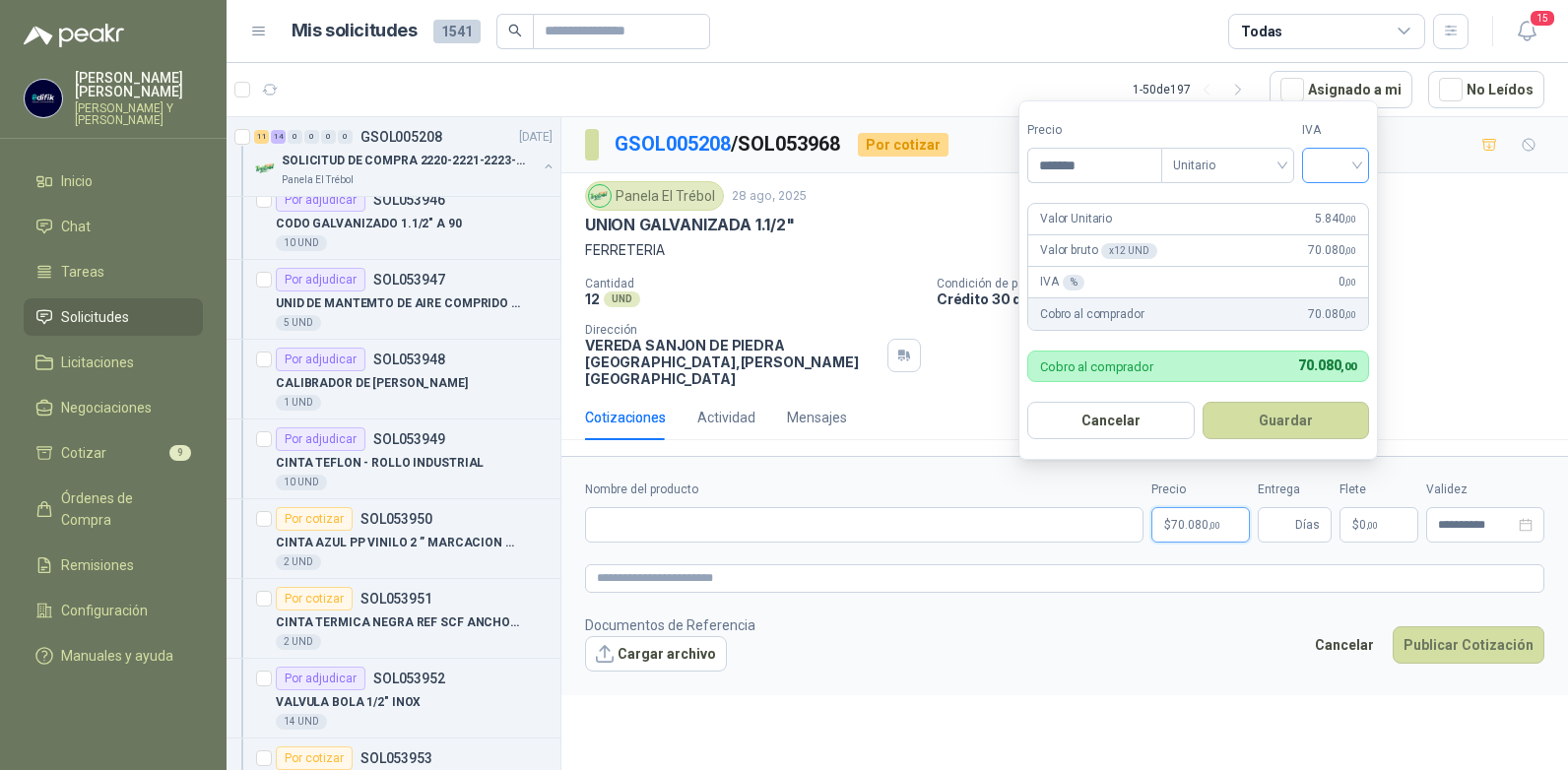
type input "*******"
click at [1349, 156] on input "search" at bounding box center [1335, 164] width 43 height 30
click at [1334, 202] on div "19%" at bounding box center [1340, 206] width 37 height 22
click at [1268, 426] on button "Guardar" at bounding box center [1289, 419] width 170 height 37
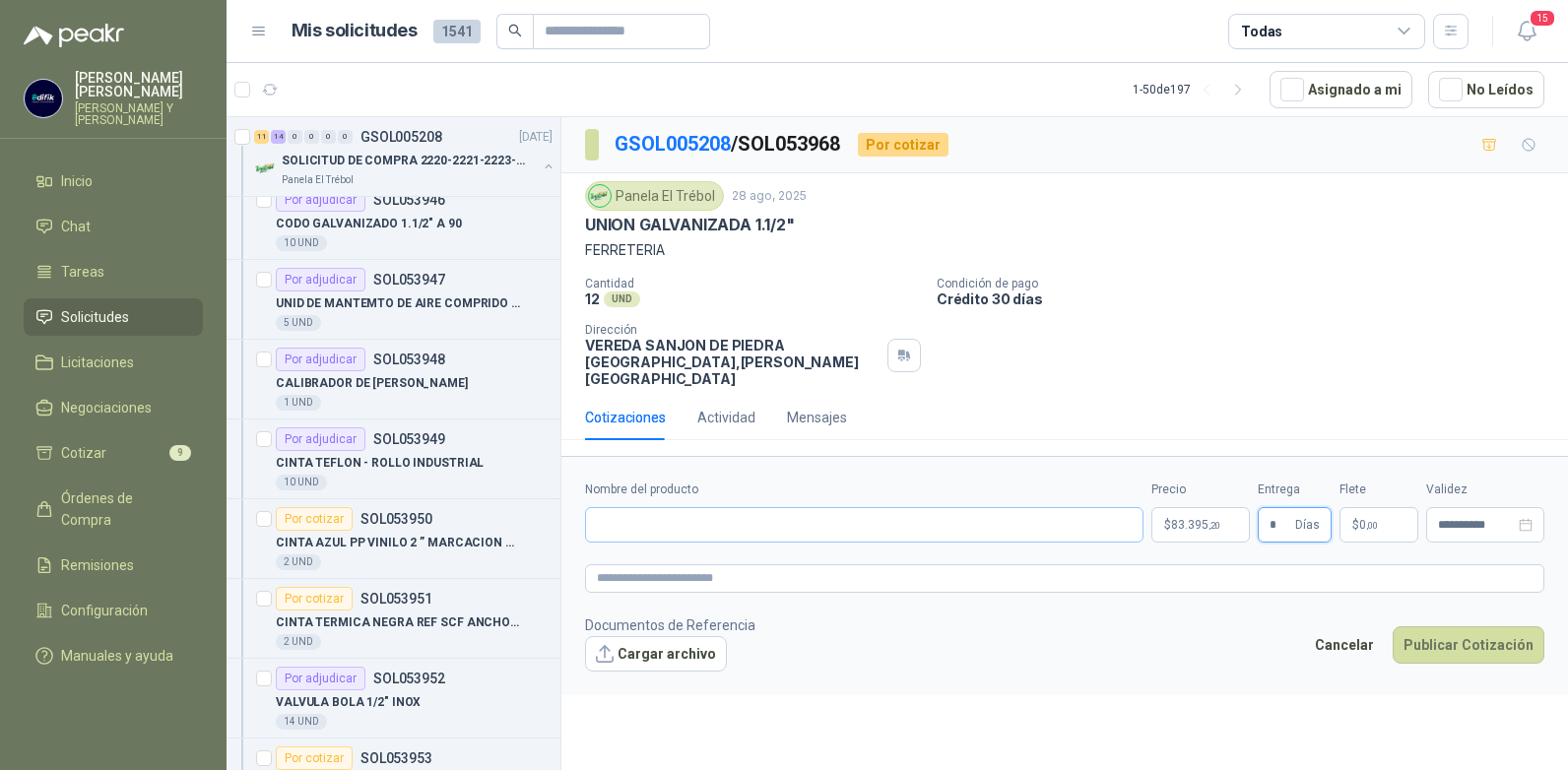
type input "*"
click at [606, 515] on input "Nombre del producto" at bounding box center [864, 525] width 558 height 36
type input "**********"
click at [1440, 626] on button "Publicar Cotización" at bounding box center [1469, 644] width 152 height 37
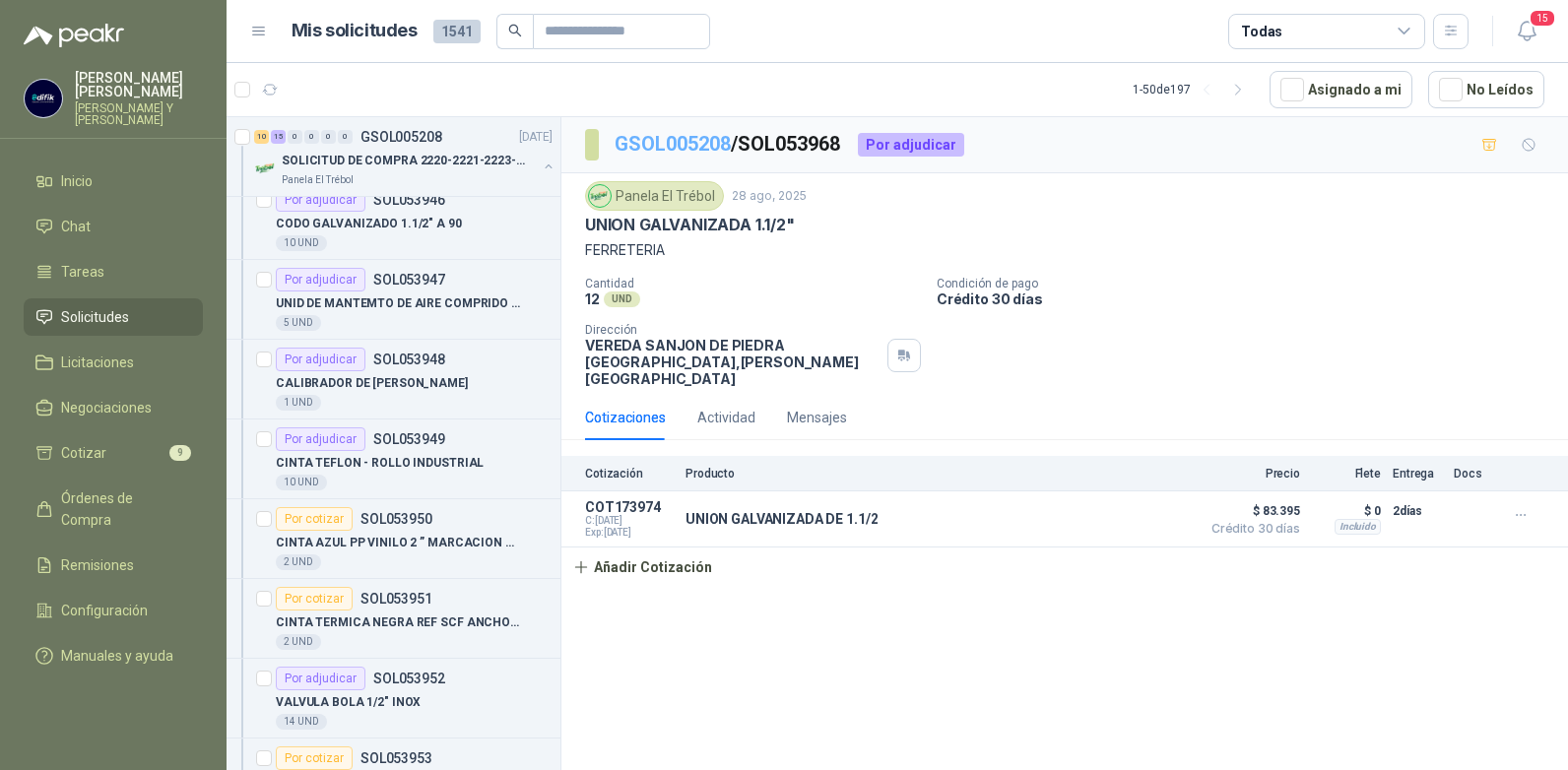
click at [700, 147] on link "GSOL005208" at bounding box center [673, 144] width 116 height 24
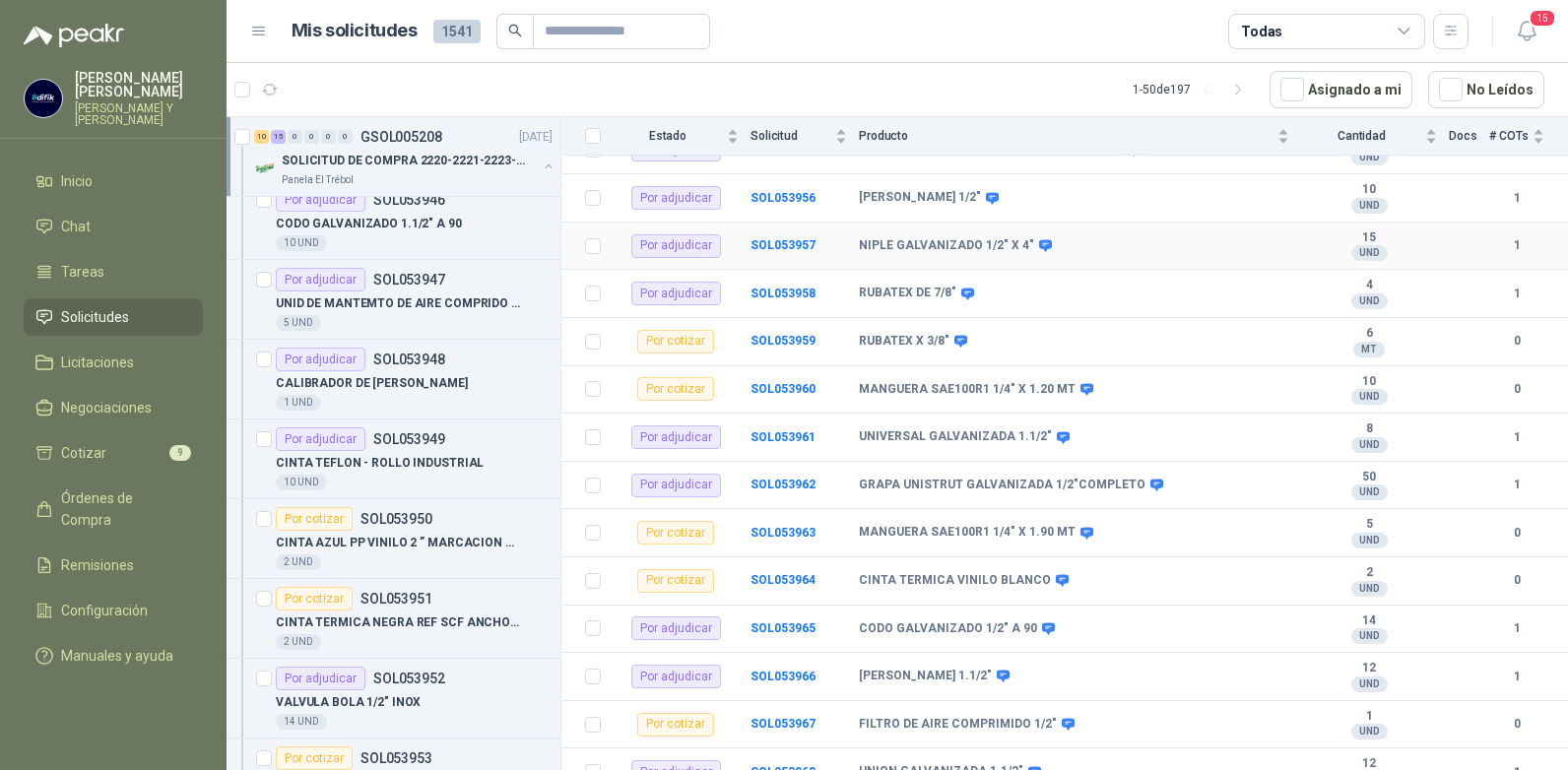
scroll to position [800, 0]
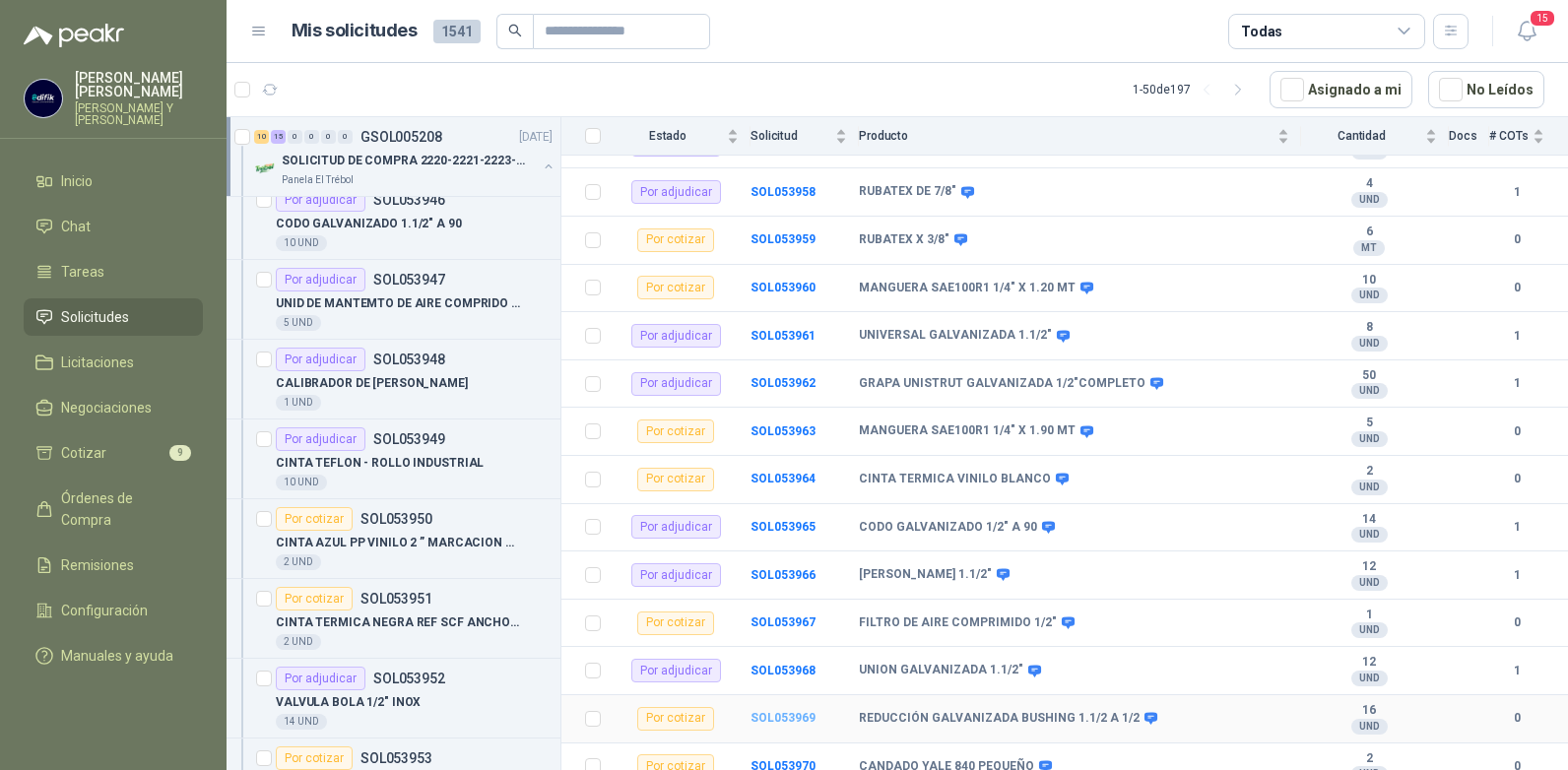
click at [785, 711] on b "SOL053969" at bounding box center [783, 718] width 65 height 14
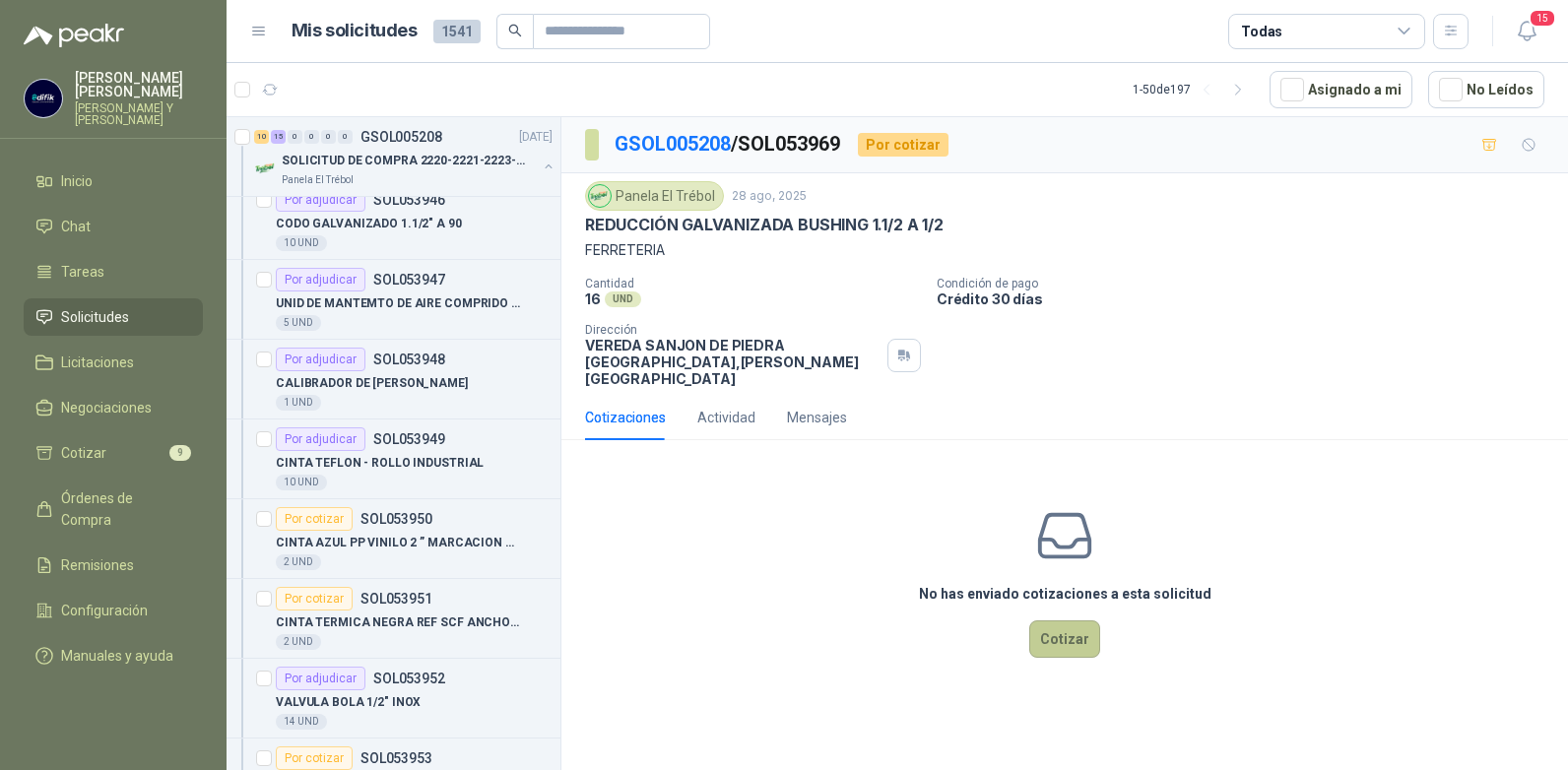
click at [1074, 620] on button "Cotizar" at bounding box center [1065, 638] width 71 height 37
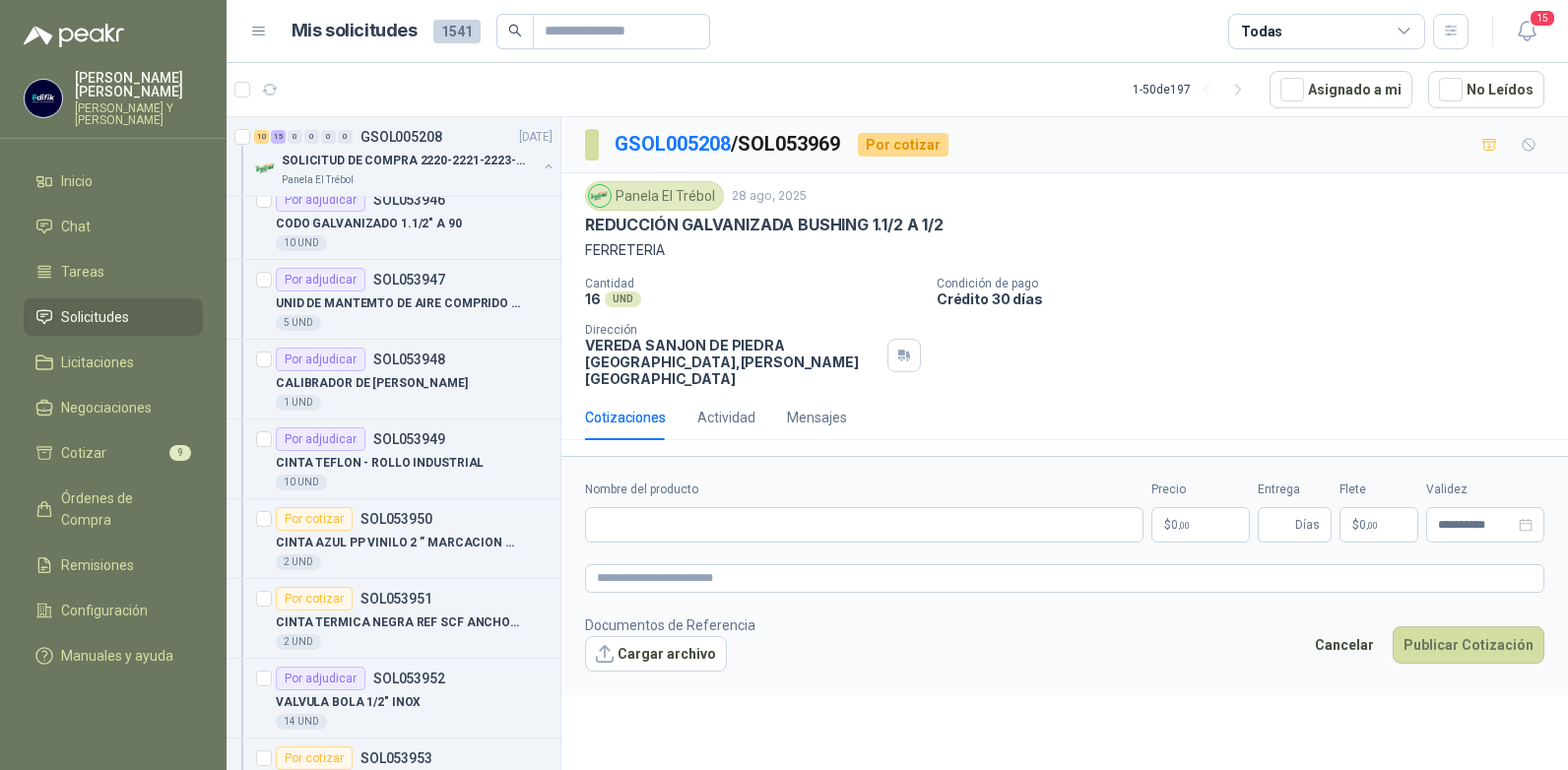
click at [1177, 507] on p "$ 0 ,00" at bounding box center [1200, 525] width 99 height 36
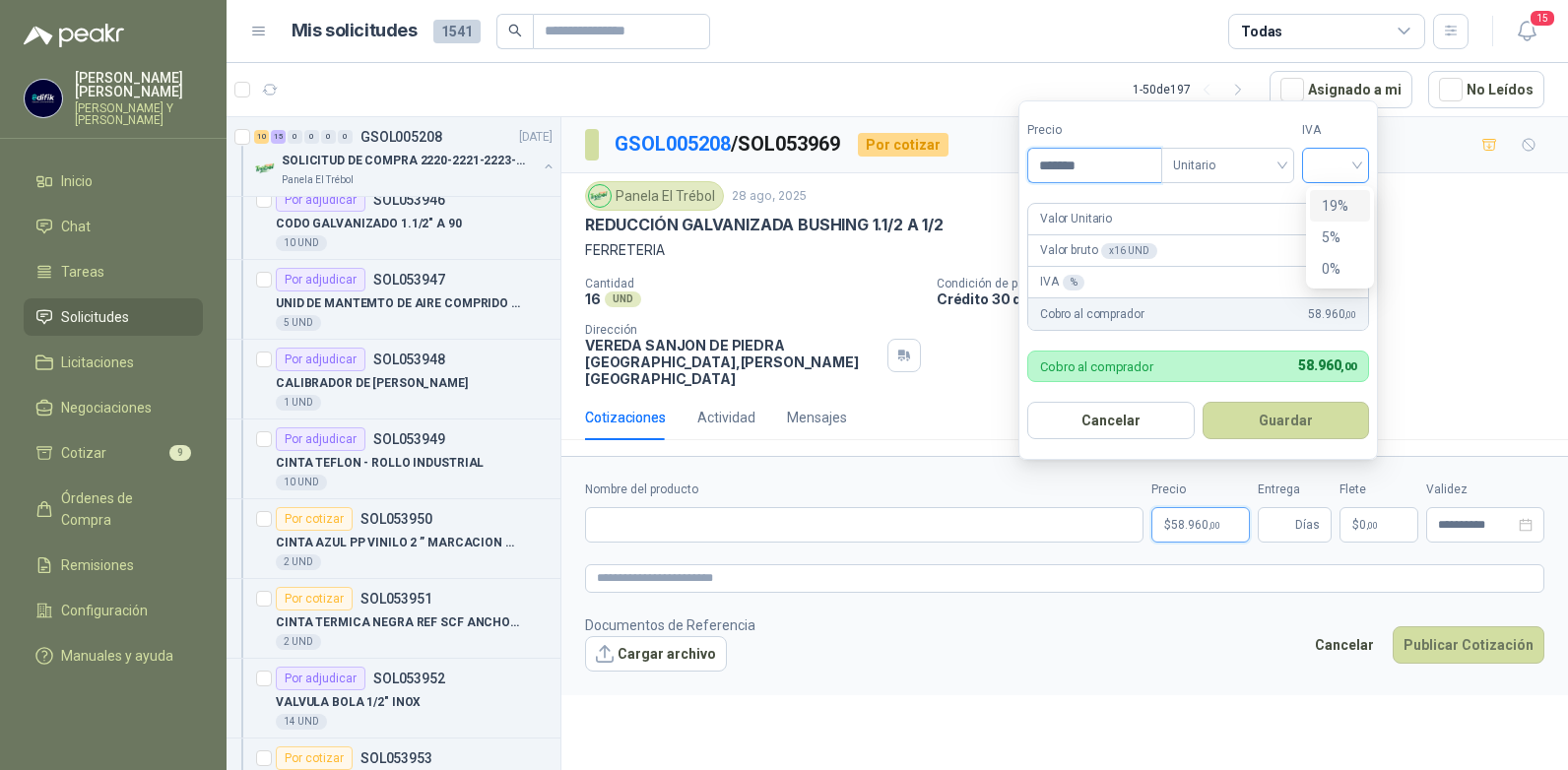
click at [1363, 170] on div at bounding box center [1335, 166] width 67 height 36
type input "*******"
click at [1322, 209] on div "19%" at bounding box center [1340, 206] width 37 height 22
click at [1300, 408] on button "Guardar" at bounding box center [1289, 419] width 170 height 37
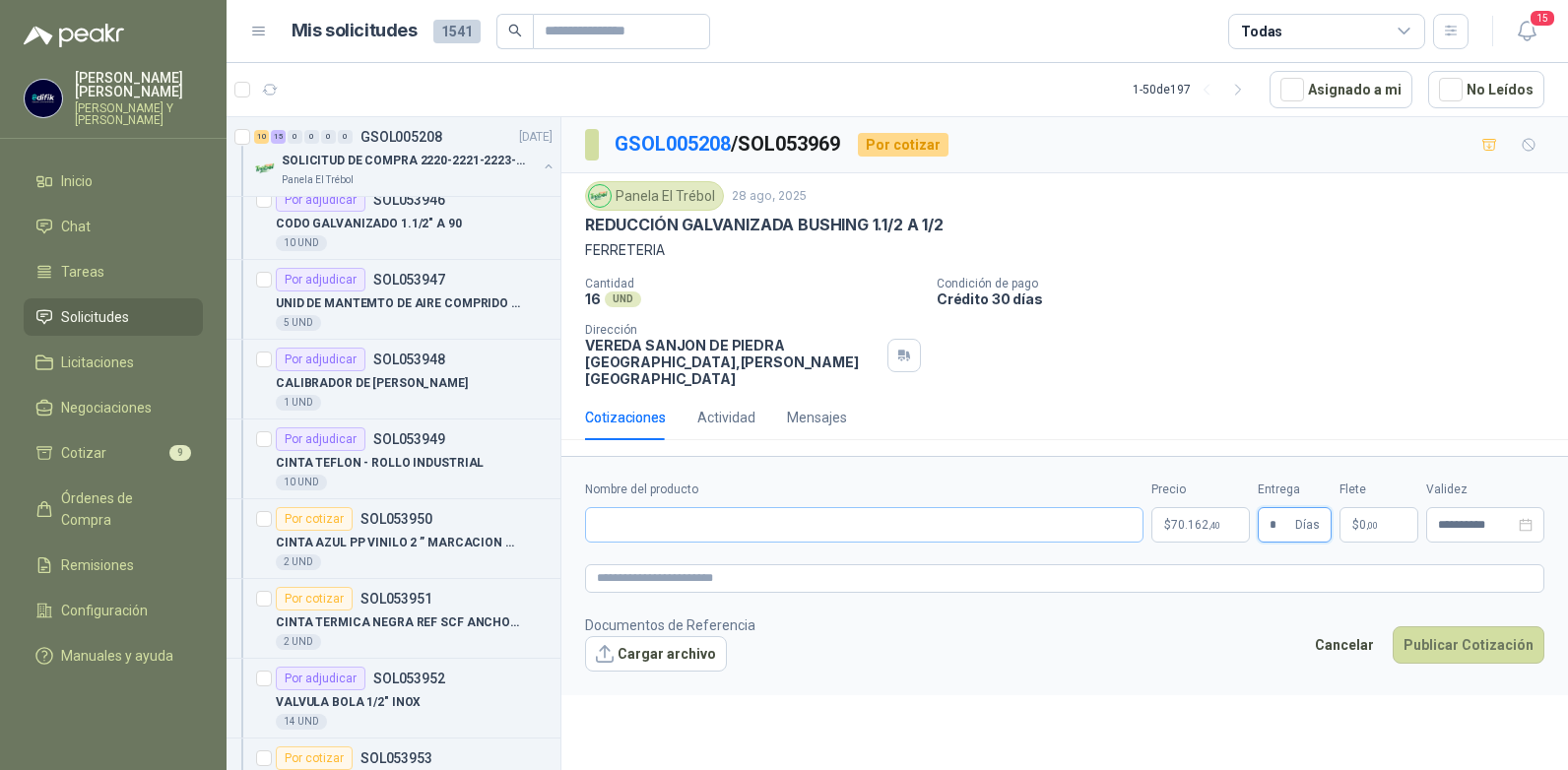
type input "*"
click at [738, 507] on input "Nombre del producto" at bounding box center [864, 525] width 558 height 36
type input "**********"
click at [1418, 634] on button "Publicar Cotización" at bounding box center [1469, 644] width 152 height 37
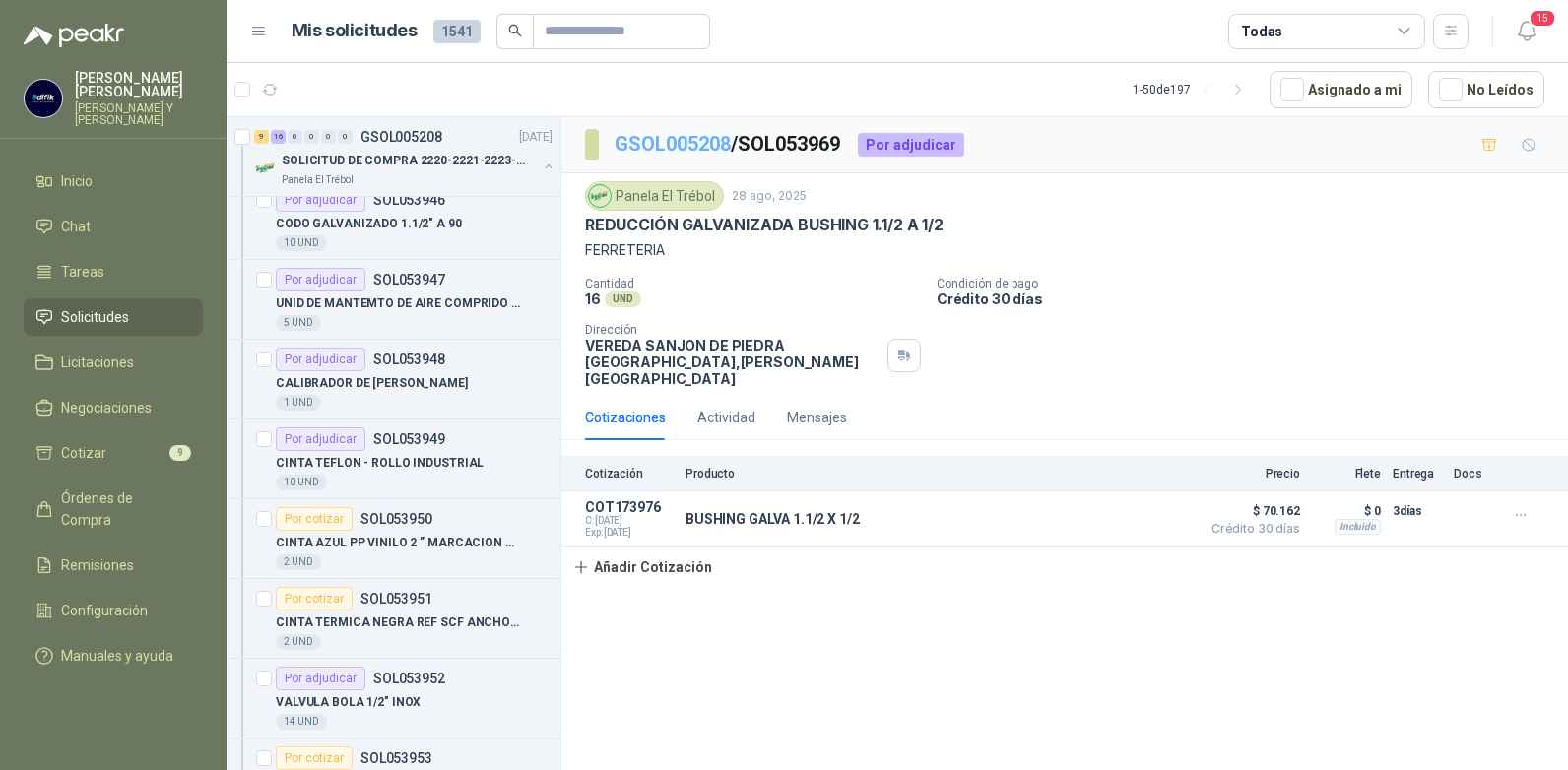
click at [705, 134] on link "GSOL005208" at bounding box center [673, 144] width 116 height 24
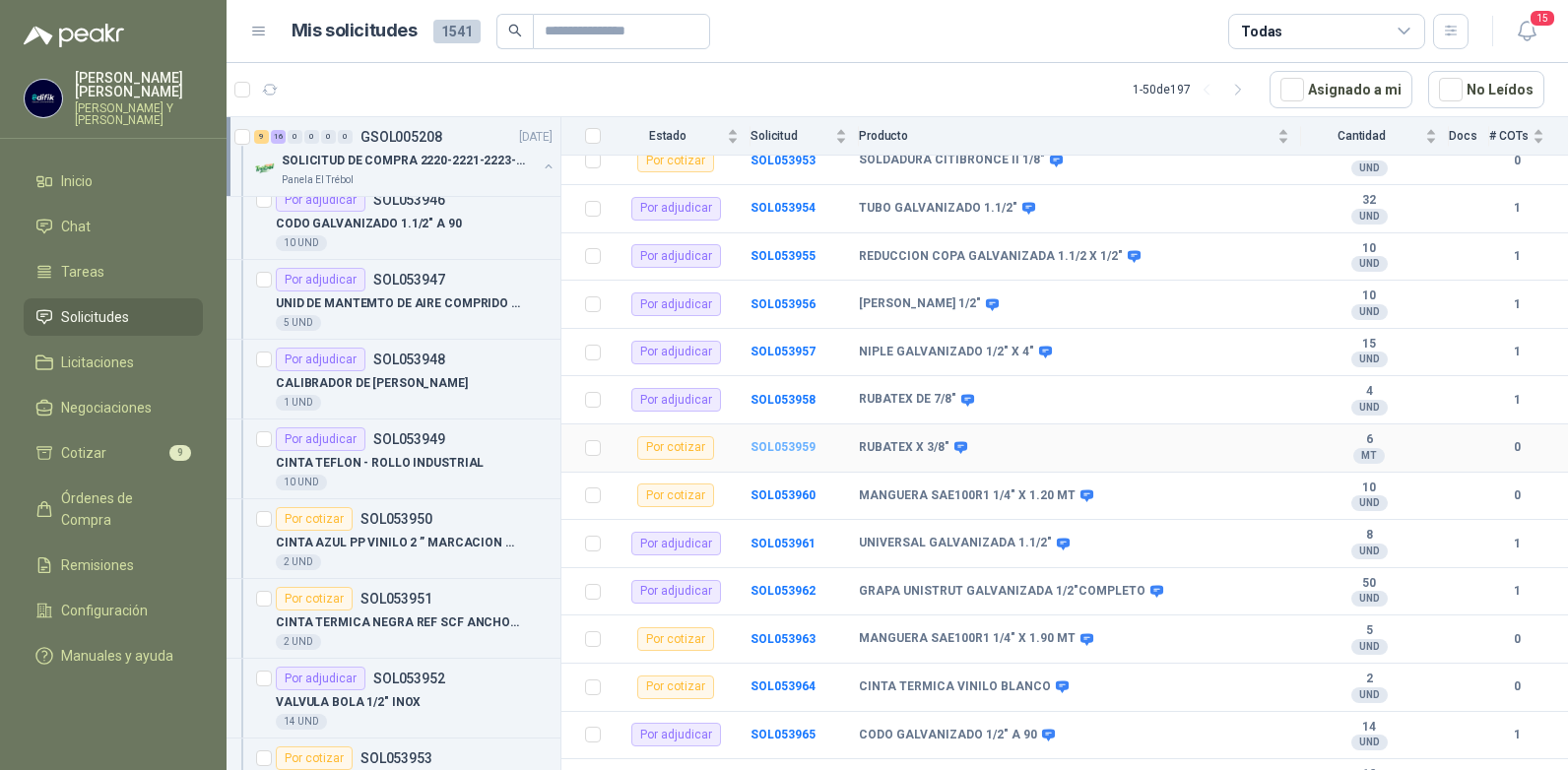
scroll to position [800, 0]
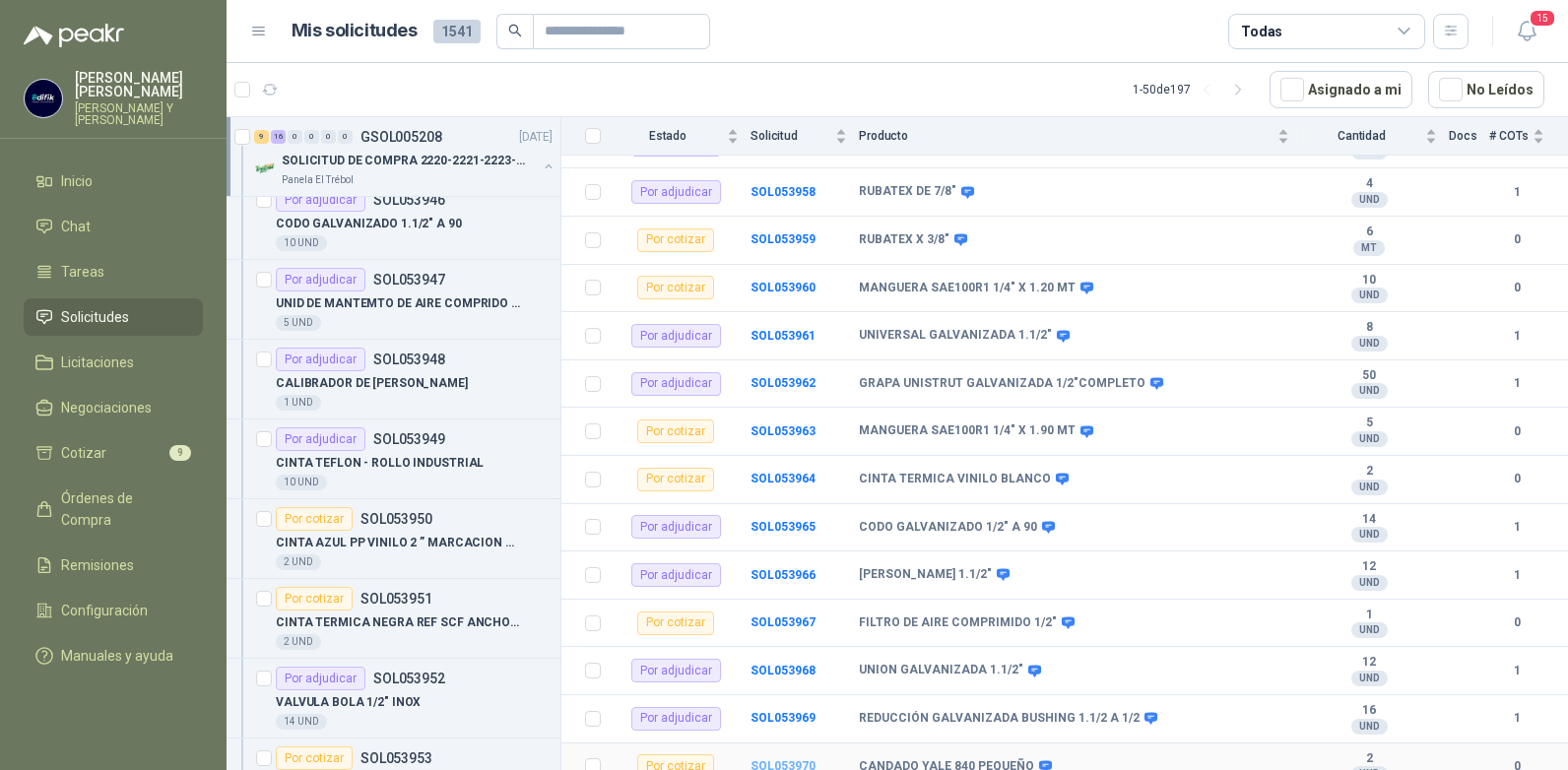
click at [797, 760] on b "SOL053970" at bounding box center [783, 767] width 65 height 14
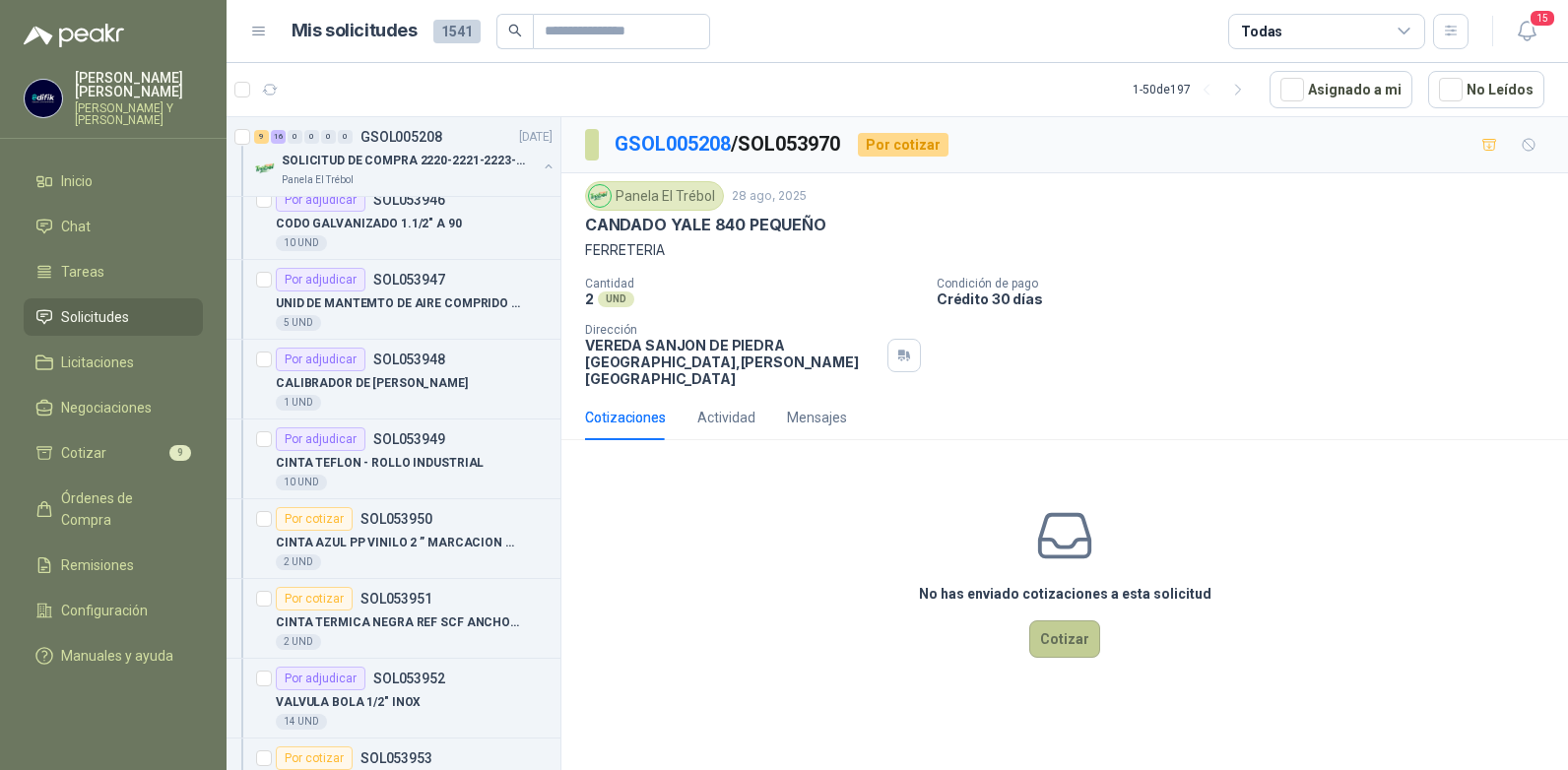
click at [1071, 620] on button "Cotizar" at bounding box center [1065, 638] width 71 height 37
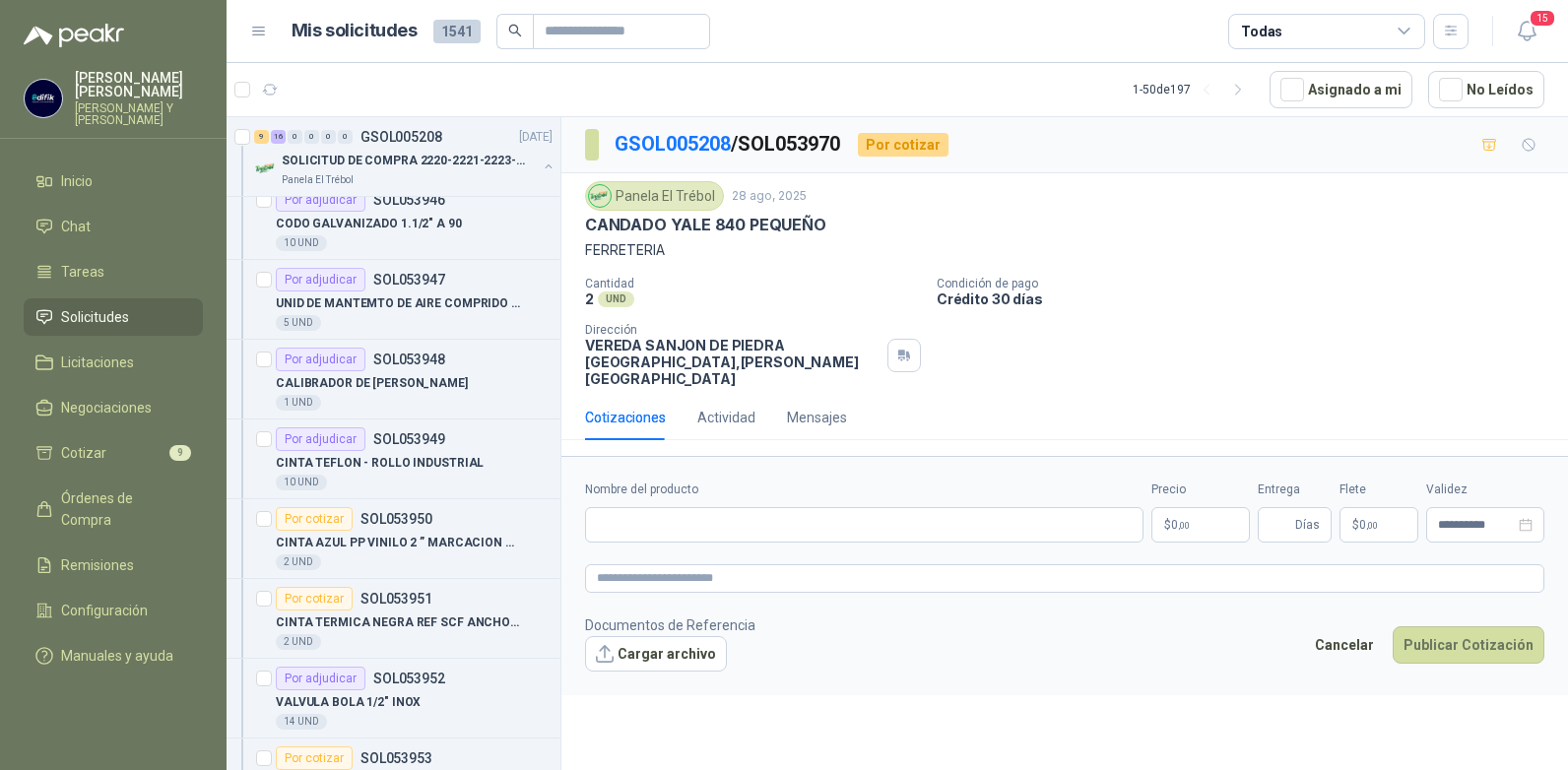
click at [1190, 520] on span ",00" at bounding box center [1184, 525] width 12 height 11
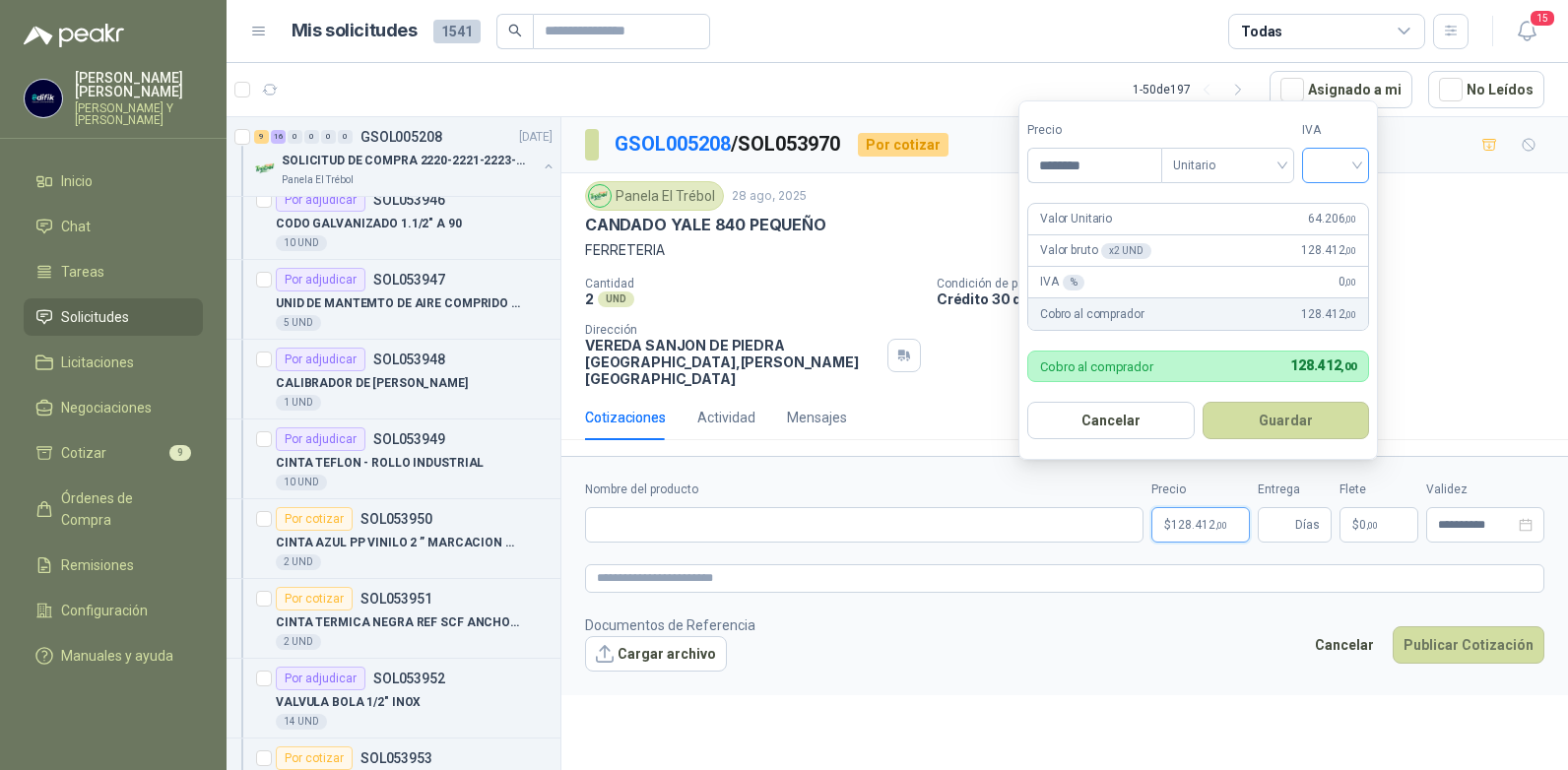
type input "********"
click at [1357, 158] on input "search" at bounding box center [1335, 164] width 43 height 30
click at [1325, 196] on div "19%" at bounding box center [1340, 206] width 37 height 22
click at [1288, 508] on input "Entrega" at bounding box center [1281, 525] width 22 height 34
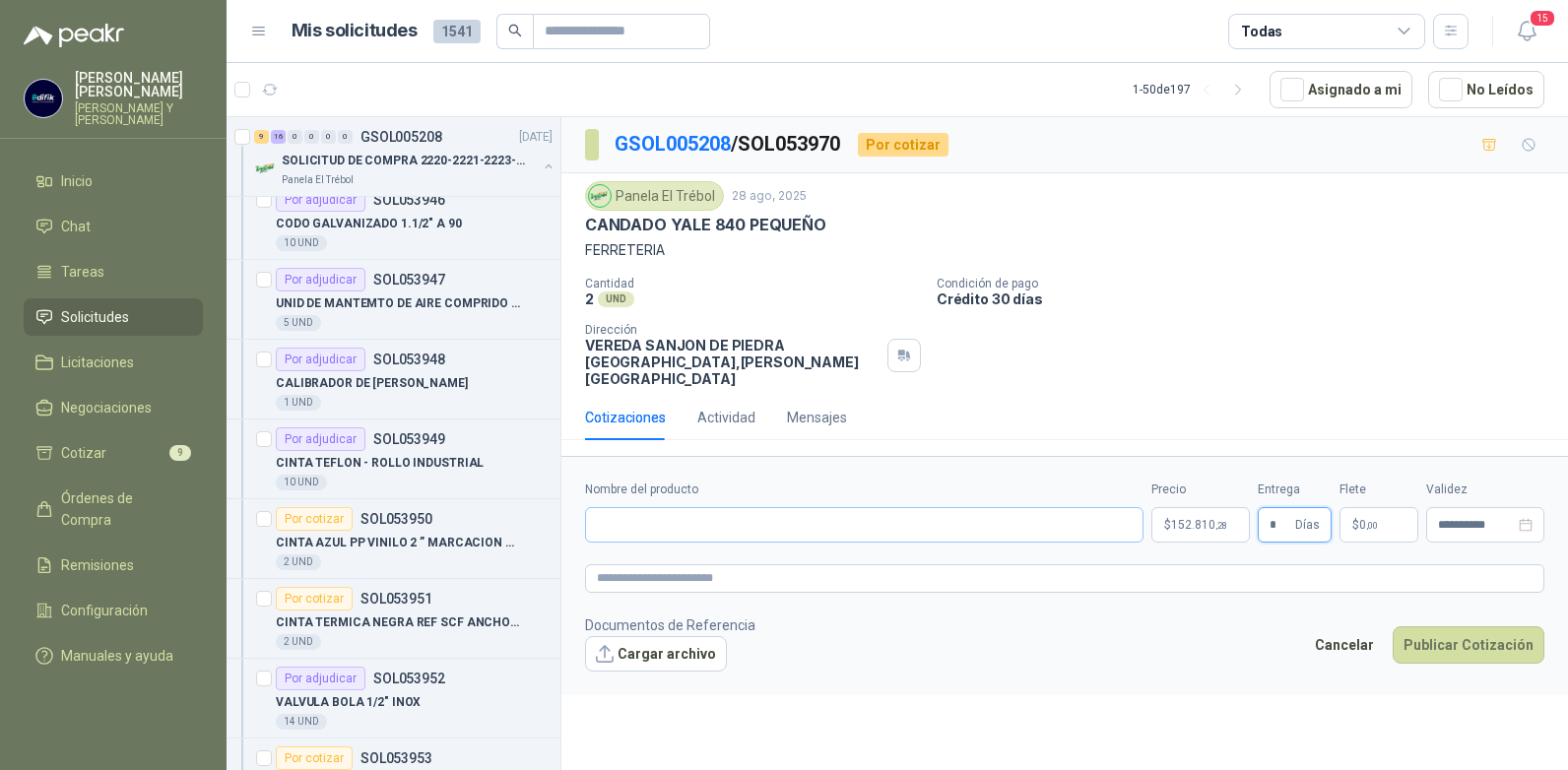
type input "*"
click at [715, 507] on input "Nombre del producto" at bounding box center [864, 525] width 558 height 36
type input "**********"
click at [1432, 635] on button "Publicar Cotización" at bounding box center [1469, 644] width 152 height 37
